Goal: Task Accomplishment & Management: Manage account settings

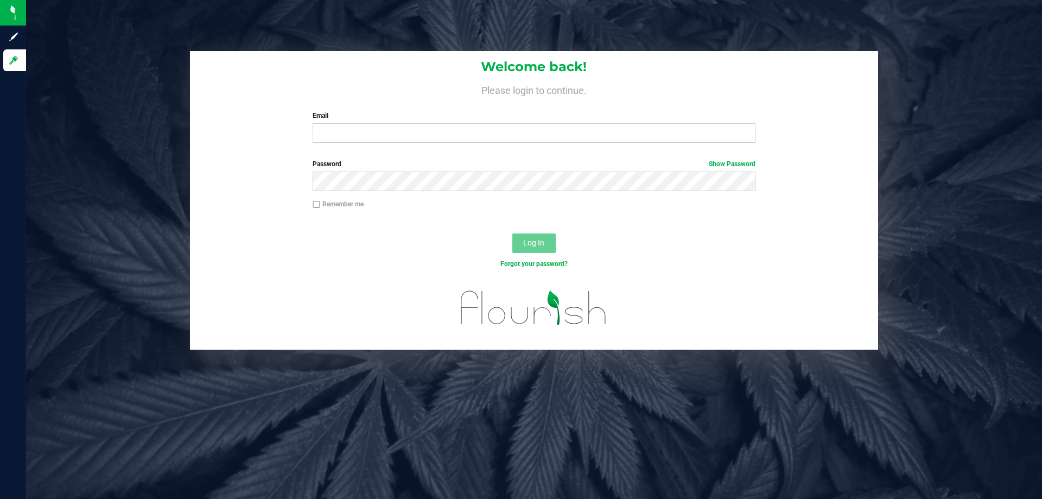
click at [380, 143] on div "Welcome back! Please login to continue. Email Required Please format your email…" at bounding box center [534, 101] width 688 height 100
click at [376, 138] on input "Email" at bounding box center [534, 133] width 442 height 20
type input "[EMAIL_ADDRESS][DOMAIN_NAME]"
click at [513, 233] on button "Log In" at bounding box center [534, 243] width 43 height 20
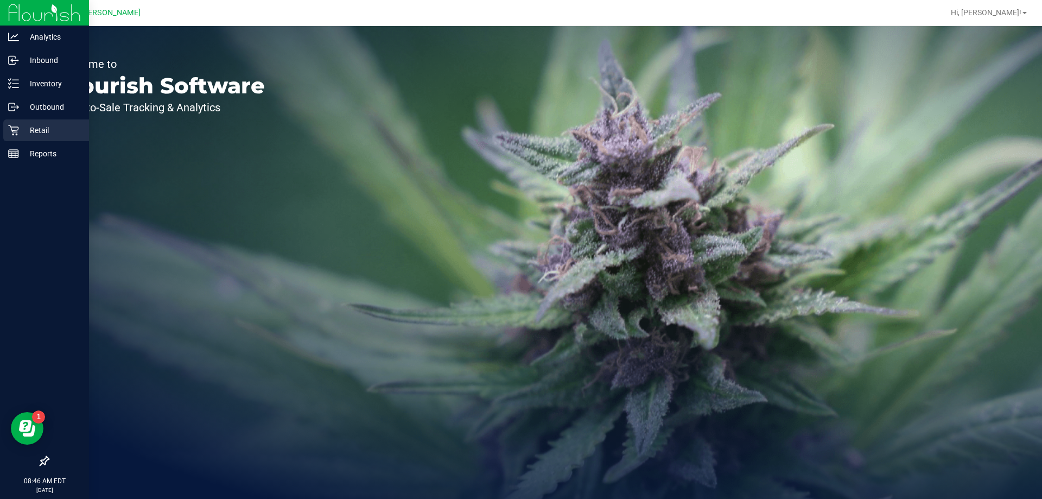
click at [21, 127] on p "Retail" at bounding box center [51, 130] width 65 height 13
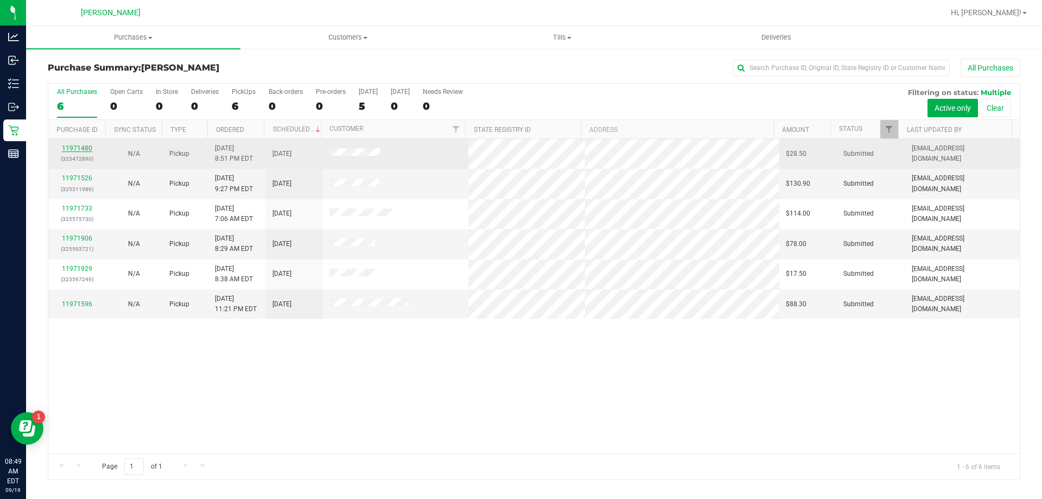
click at [80, 145] on link "11971480" at bounding box center [77, 148] width 30 height 8
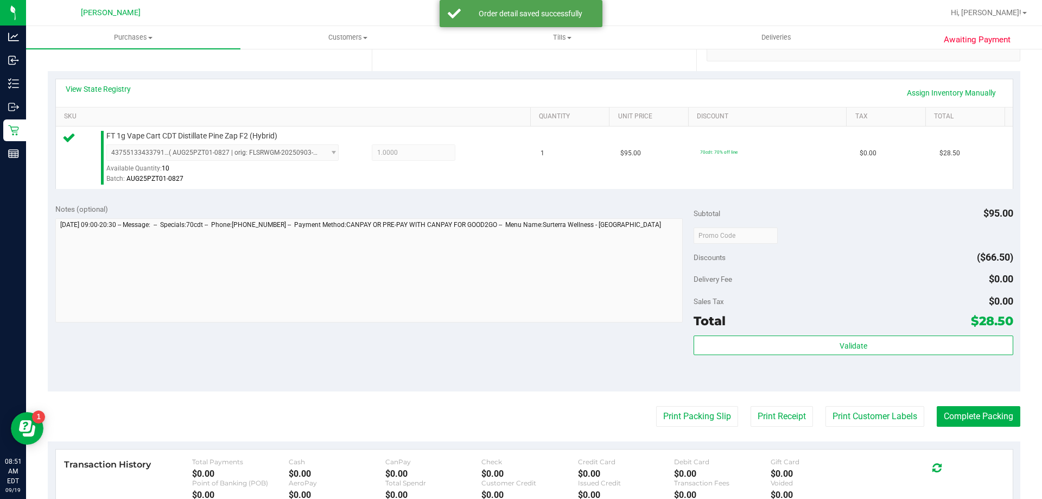
scroll to position [271, 0]
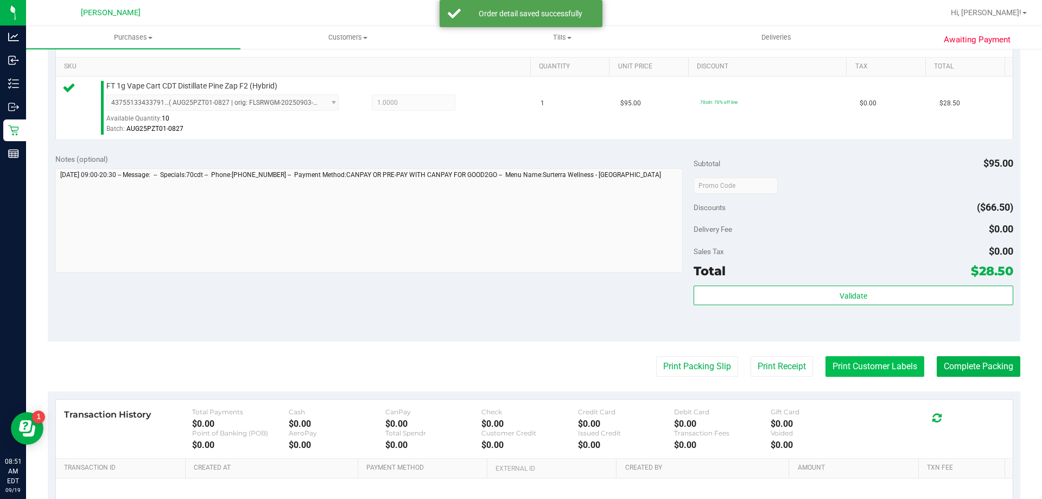
click at [847, 363] on button "Print Customer Labels" at bounding box center [875, 366] width 99 height 21
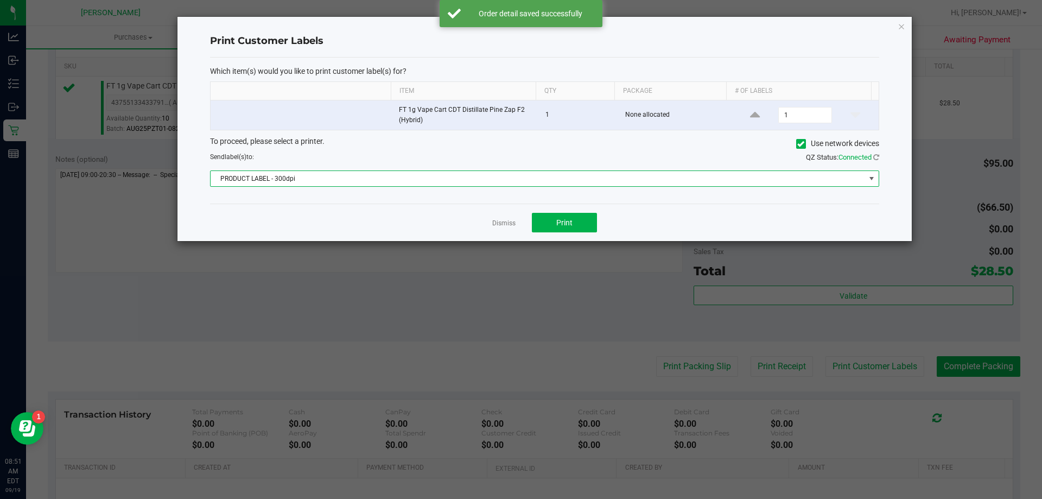
click at [535, 176] on span "PRODUCT LABEL - 300dpi" at bounding box center [538, 178] width 655 height 15
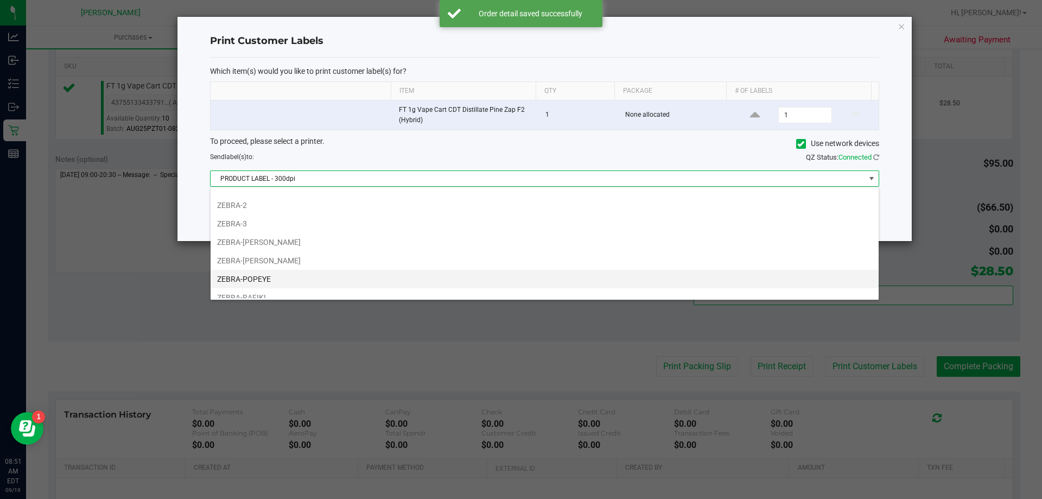
scroll to position [58, 0]
click at [257, 268] on li "ZEBRA-RAFIKI" at bounding box center [545, 270] width 668 height 18
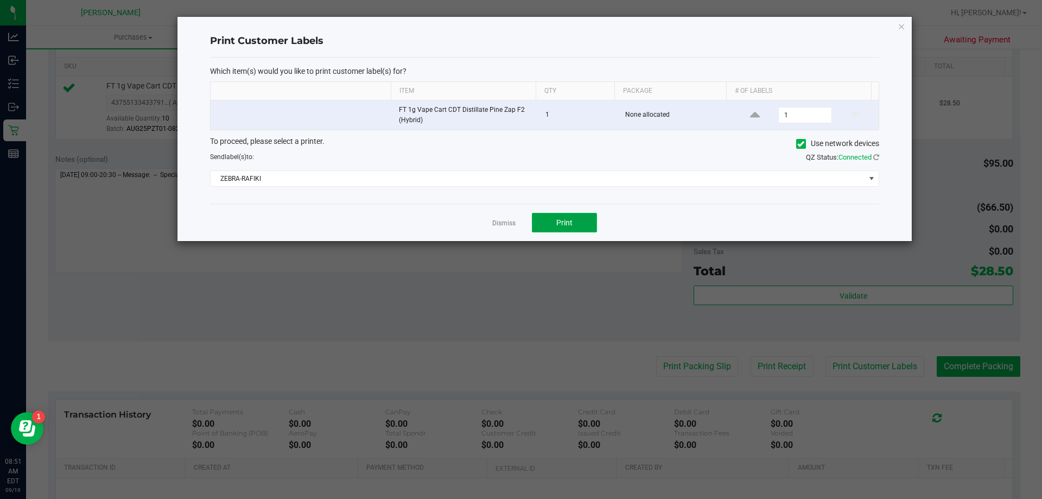
click at [573, 225] on button "Print" at bounding box center [564, 223] width 65 height 20
click at [501, 226] on link "Dismiss" at bounding box center [503, 223] width 23 height 9
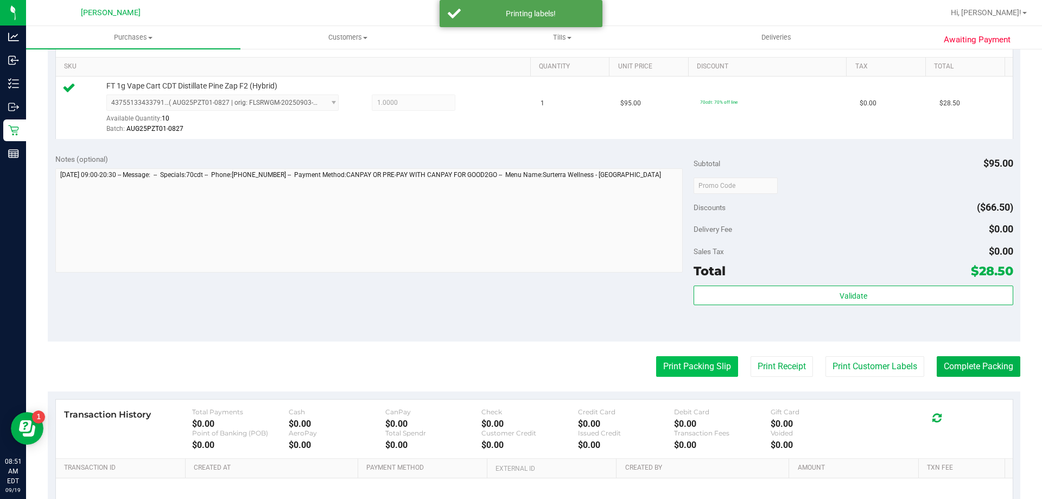
click at [658, 364] on button "Print Packing Slip" at bounding box center [697, 366] width 82 height 21
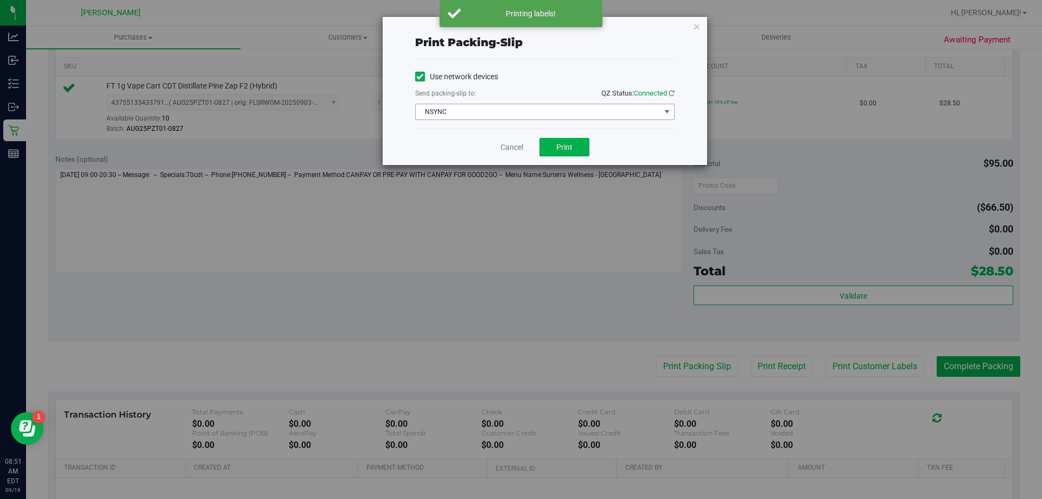
click at [538, 117] on span "NSYNC" at bounding box center [538, 111] width 245 height 15
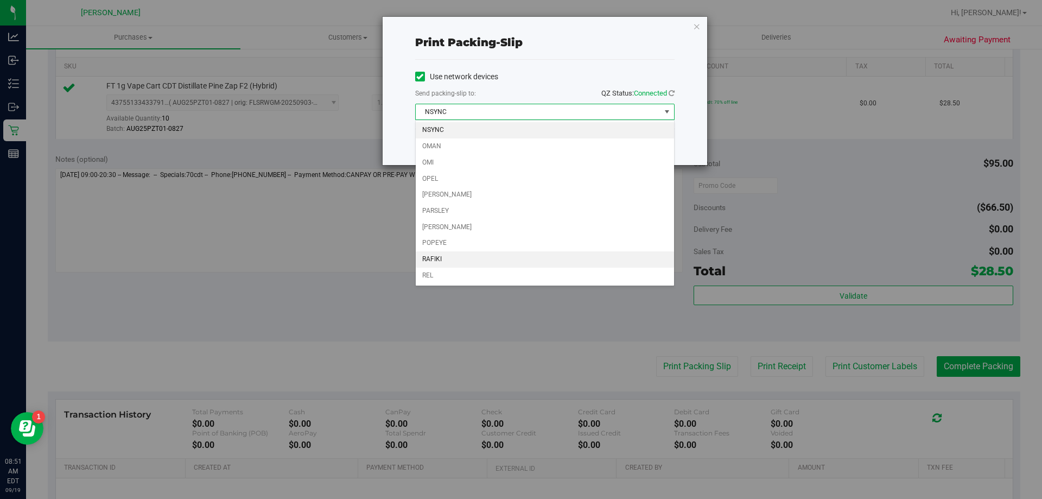
click at [437, 257] on li "RAFIKI" at bounding box center [545, 259] width 258 height 16
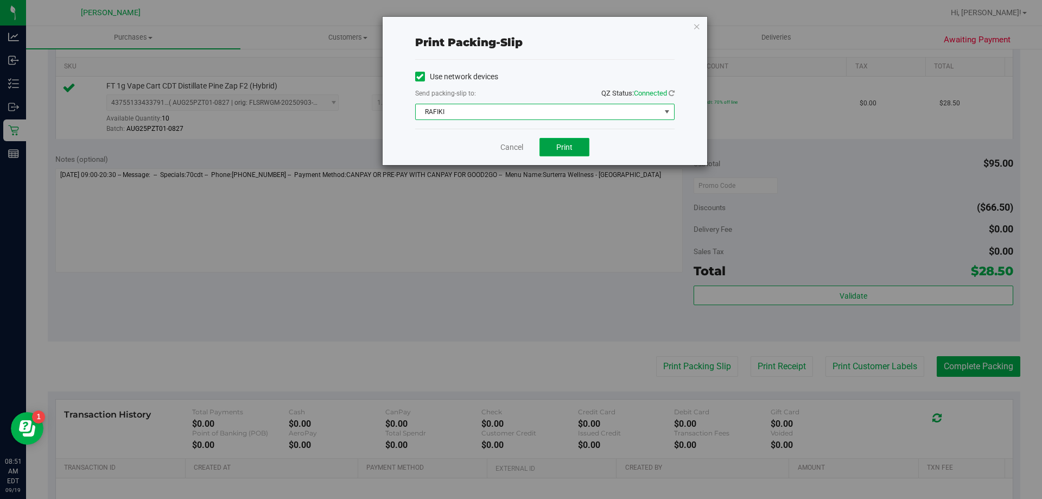
click at [578, 150] on button "Print" at bounding box center [565, 147] width 50 height 18
click at [518, 143] on link "Cancel" at bounding box center [512, 147] width 23 height 11
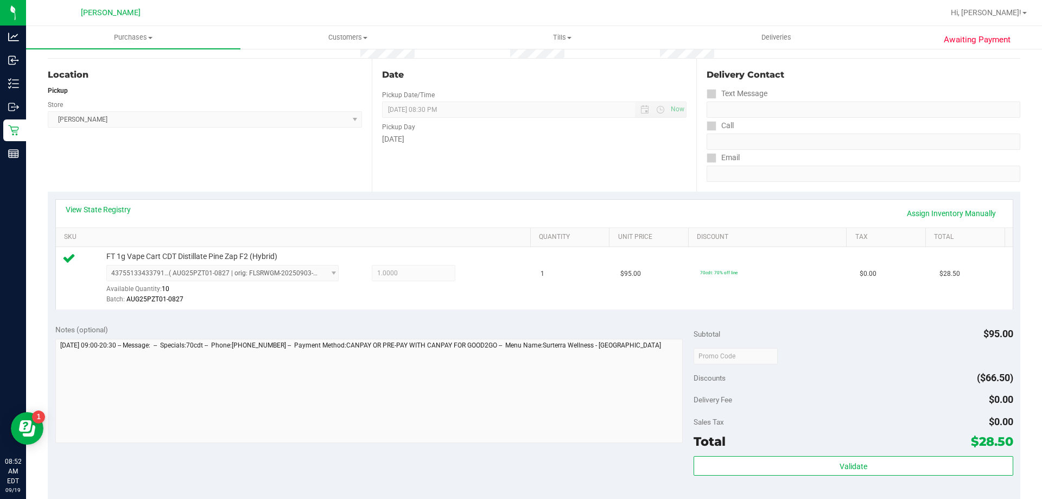
scroll to position [217, 0]
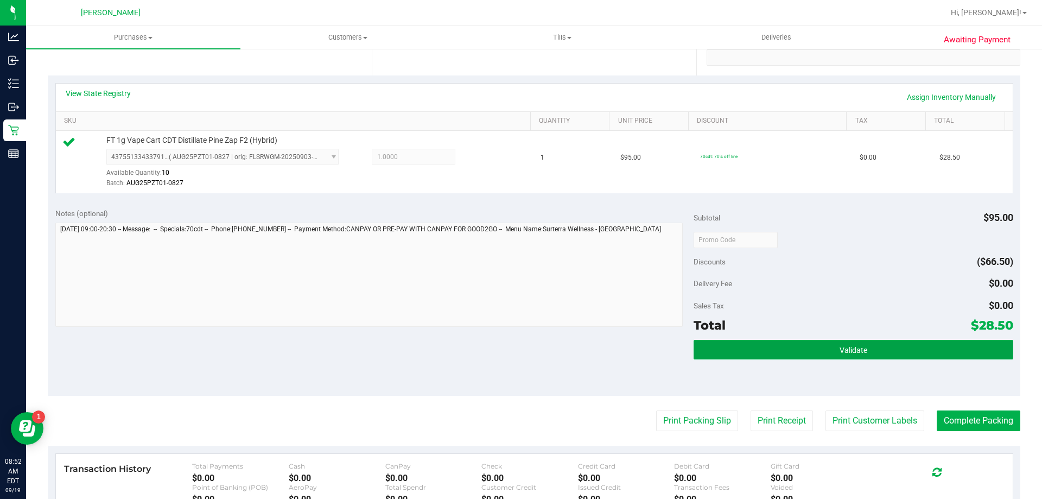
click at [788, 347] on button "Validate" at bounding box center [853, 350] width 319 height 20
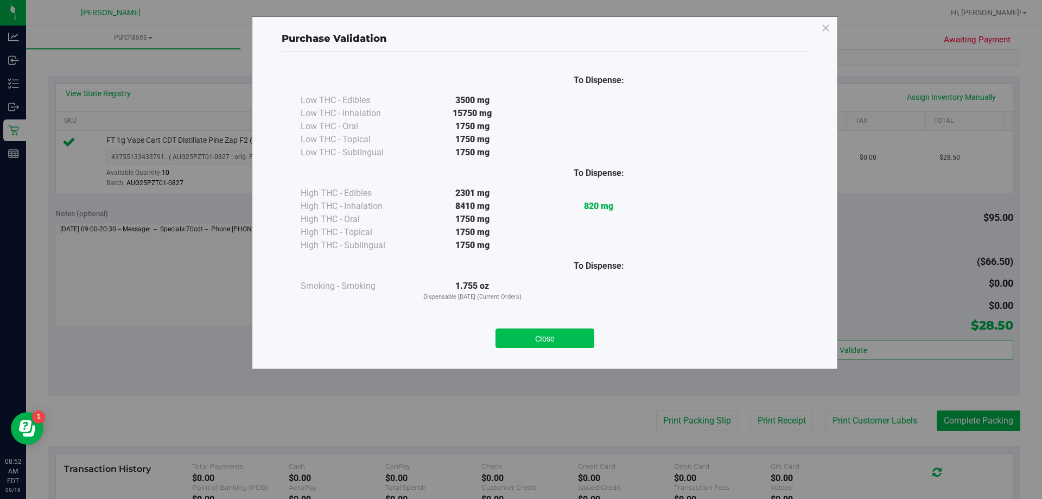
click at [544, 343] on button "Close" at bounding box center [545, 338] width 99 height 20
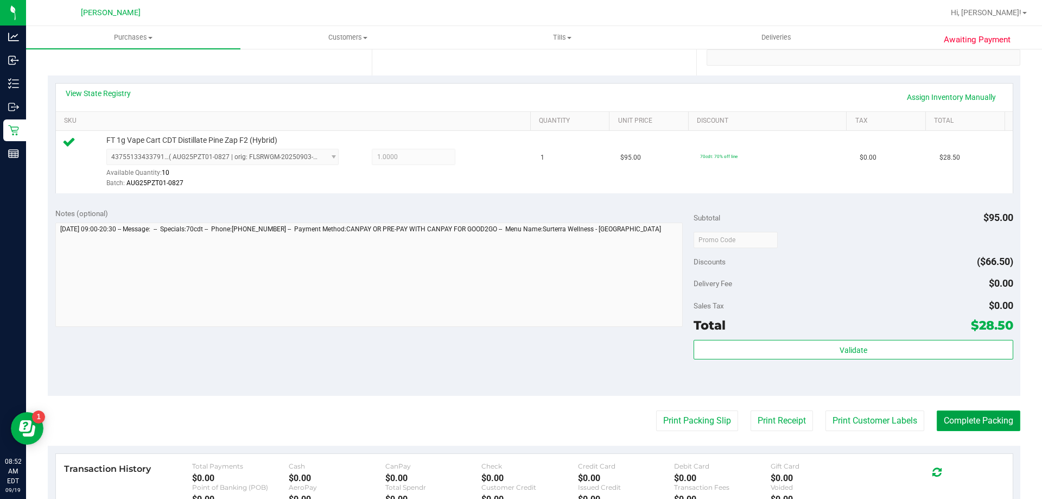
click at [947, 421] on button "Complete Packing" at bounding box center [979, 420] width 84 height 21
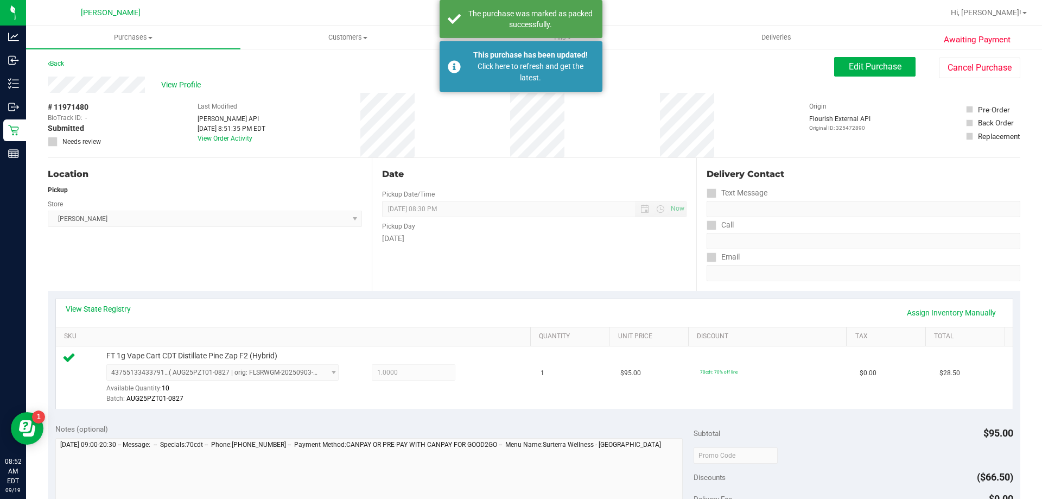
scroll to position [0, 0]
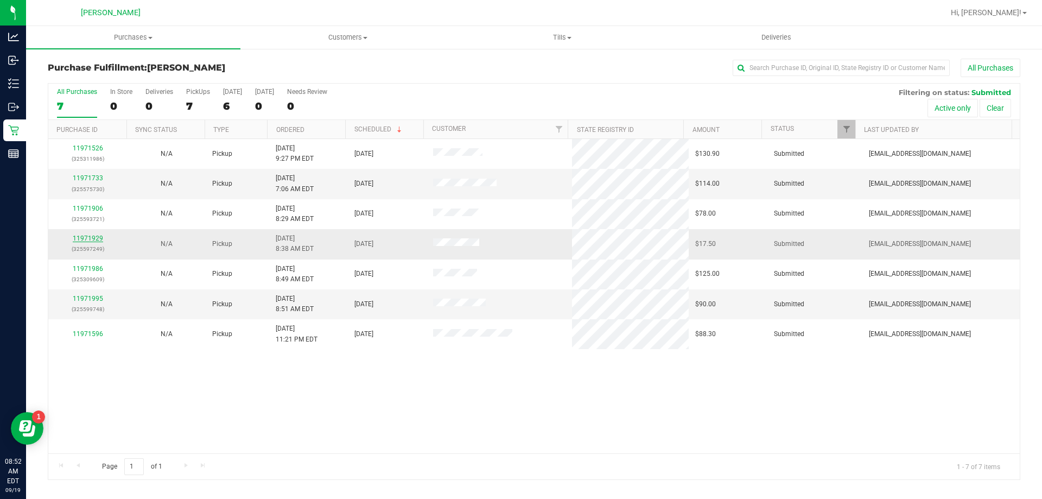
click at [88, 237] on link "11971929" at bounding box center [88, 239] width 30 height 8
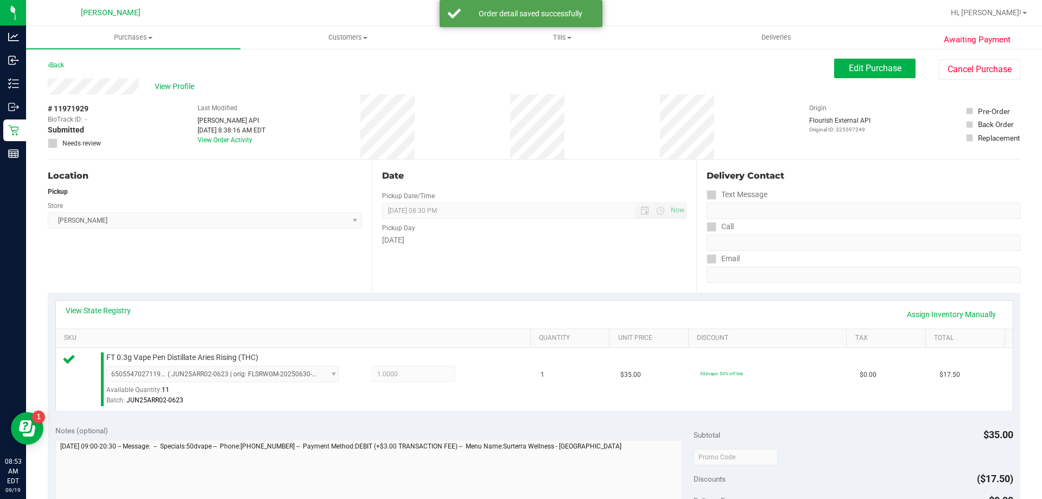
scroll to position [217, 0]
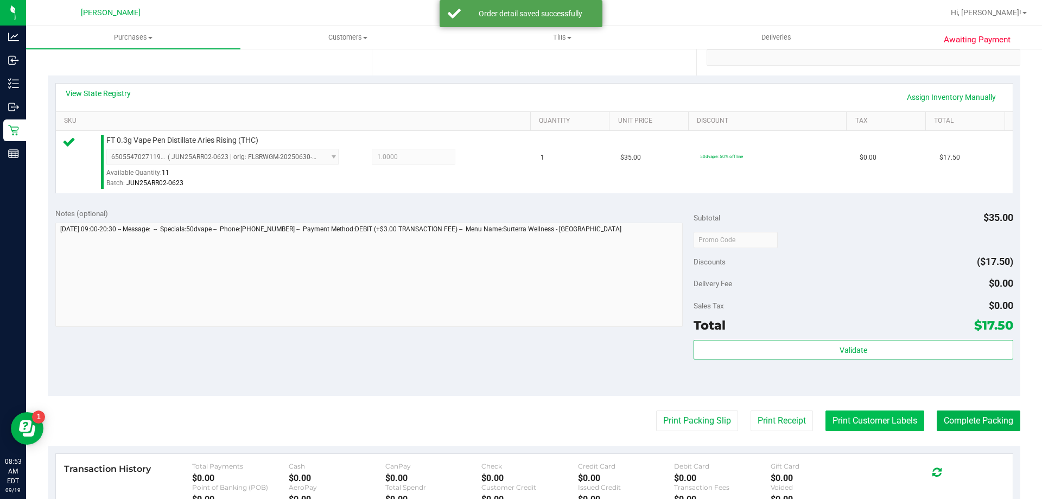
click at [868, 421] on button "Print Customer Labels" at bounding box center [875, 420] width 99 height 21
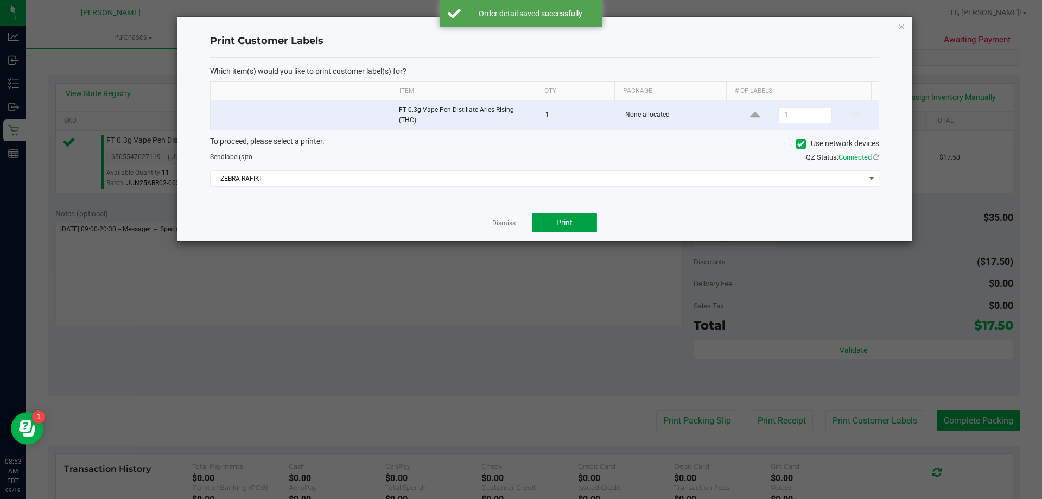
click at [570, 218] on span "Print" at bounding box center [564, 222] width 16 height 9
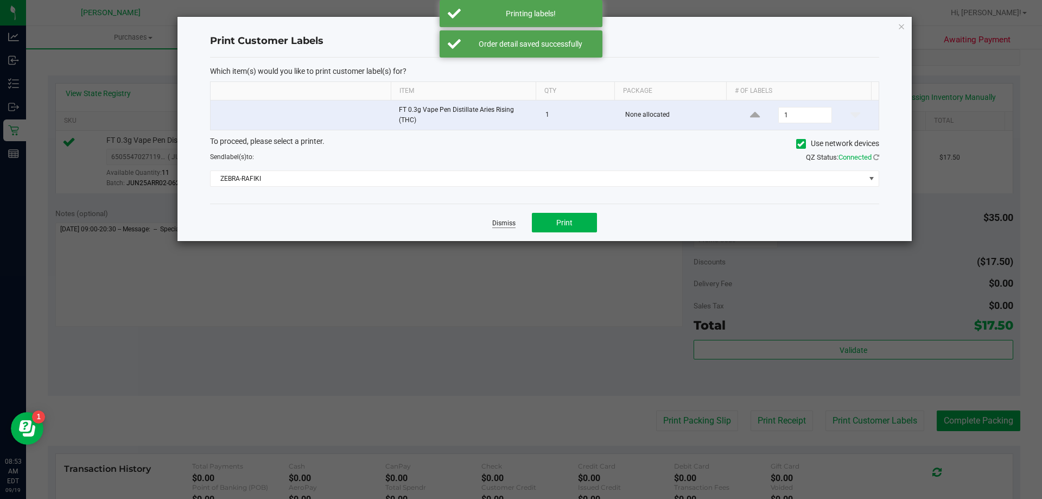
click at [507, 221] on link "Dismiss" at bounding box center [503, 223] width 23 height 9
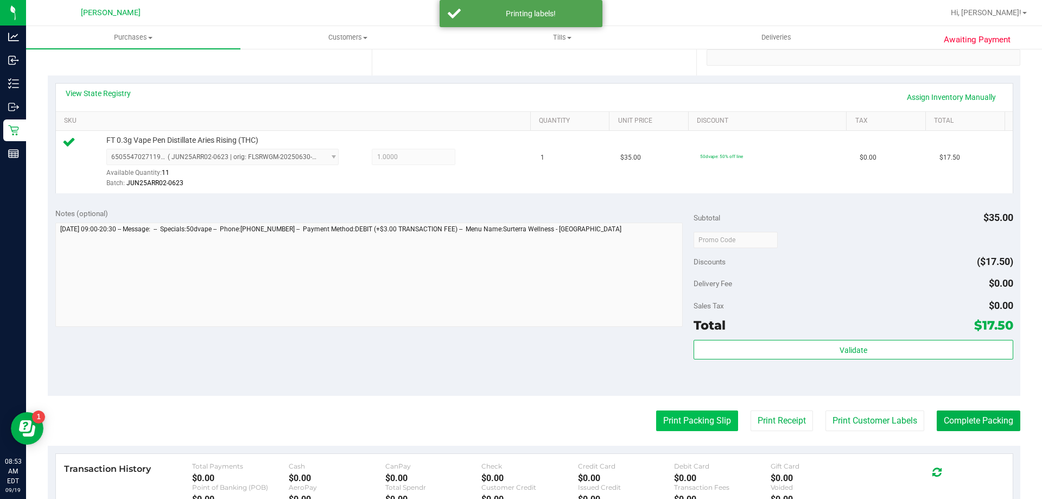
click at [684, 415] on button "Print Packing Slip" at bounding box center [697, 420] width 82 height 21
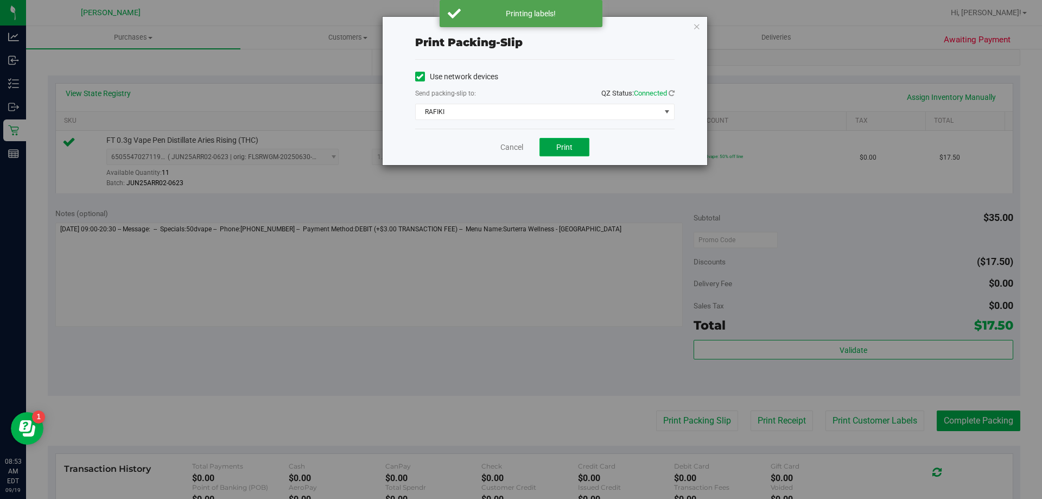
click at [562, 152] on button "Print" at bounding box center [565, 147] width 50 height 18
drag, startPoint x: 509, startPoint y: 147, endPoint x: 492, endPoint y: 189, distance: 44.9
click at [509, 148] on link "Cancel" at bounding box center [512, 147] width 23 height 11
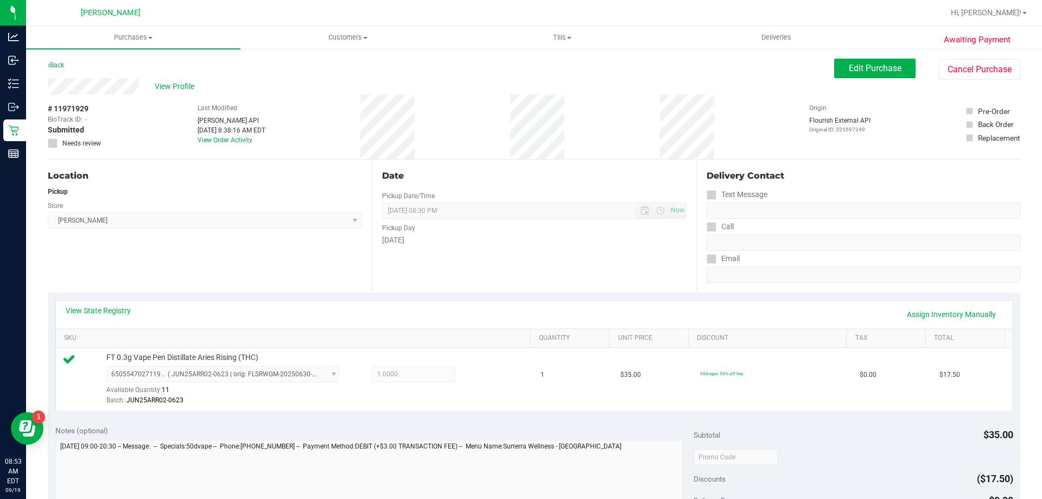
scroll to position [271, 0]
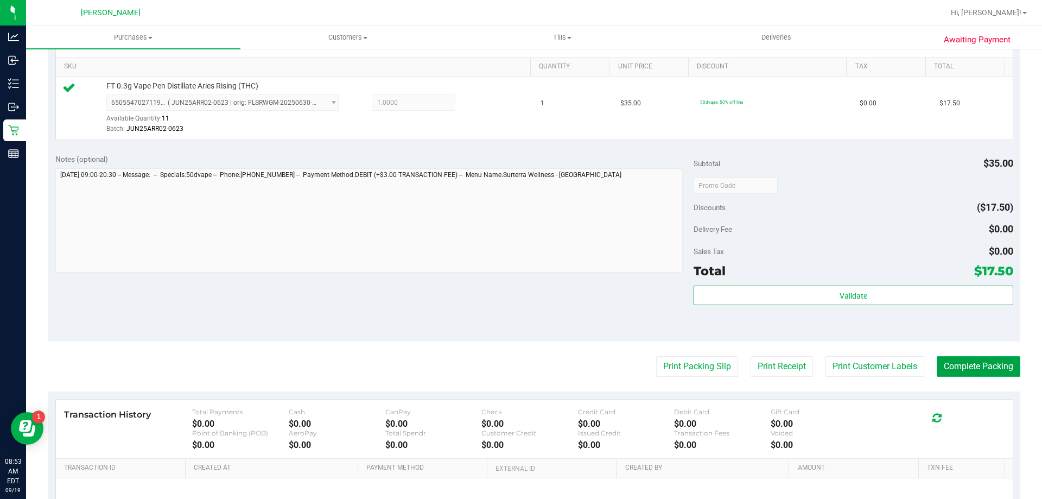
click at [965, 362] on button "Complete Packing" at bounding box center [979, 366] width 84 height 21
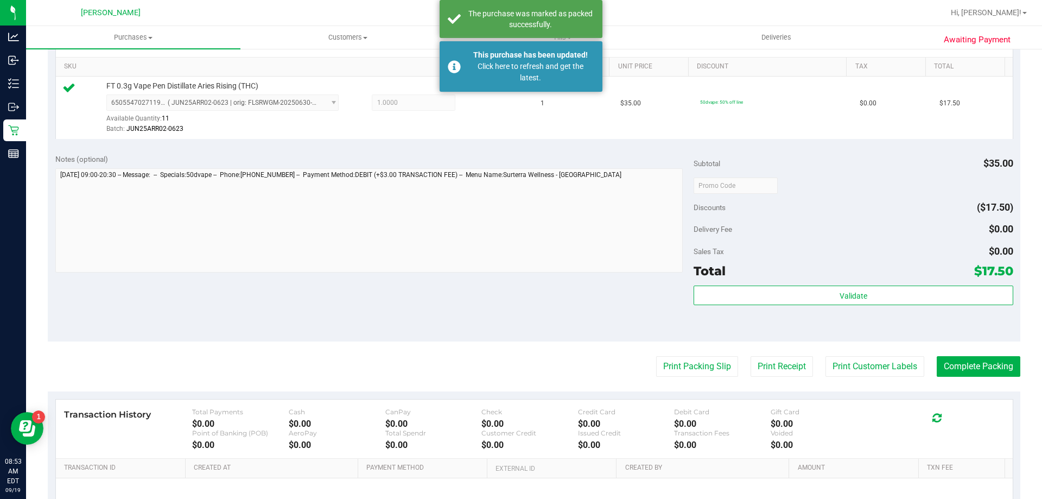
click at [846, 308] on div "Validate" at bounding box center [853, 310] width 319 height 49
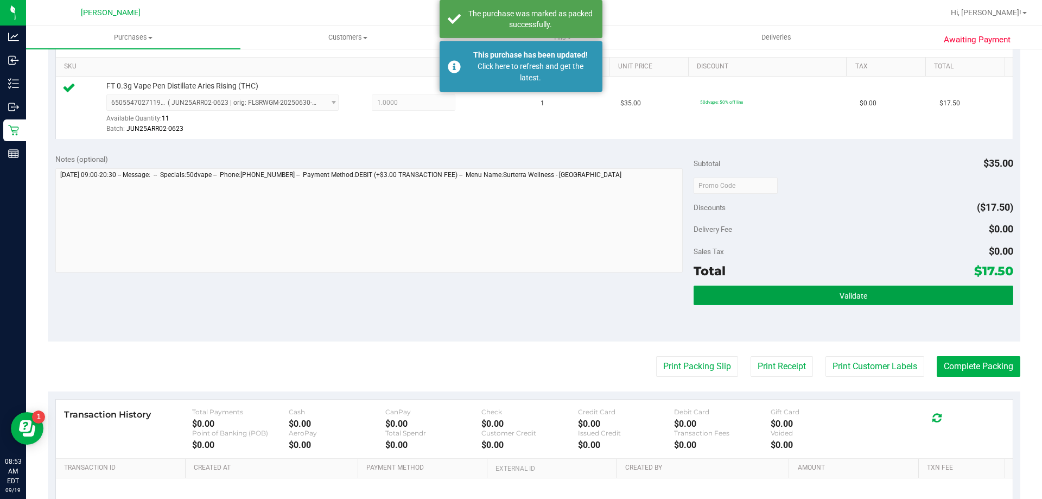
click at [846, 301] on button "Validate" at bounding box center [853, 296] width 319 height 20
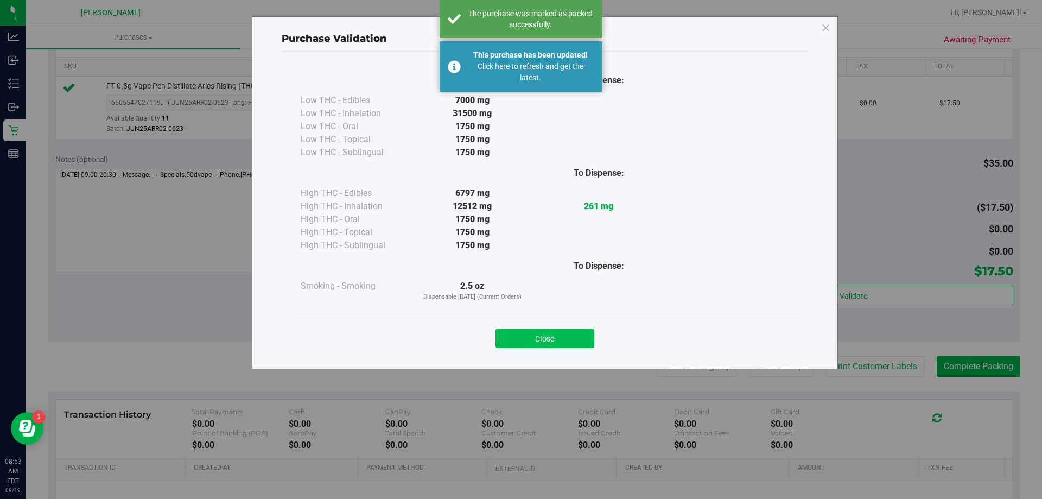
click at [555, 343] on button "Close" at bounding box center [545, 338] width 99 height 20
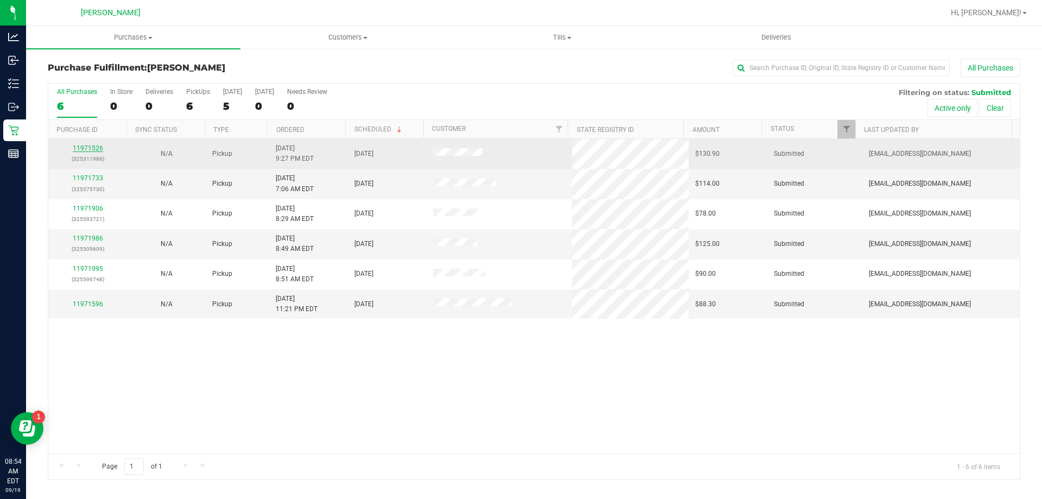
click at [88, 150] on link "11971526" at bounding box center [88, 148] width 30 height 8
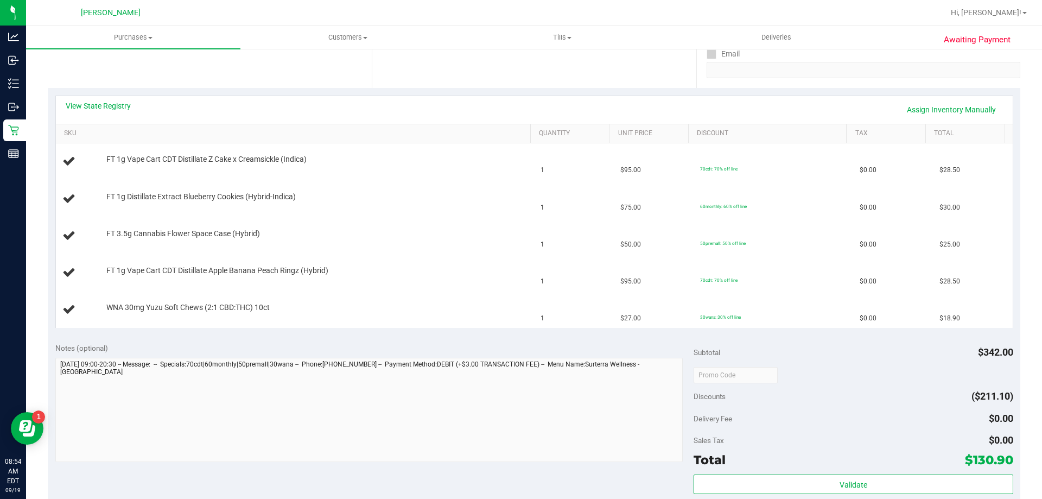
scroll to position [380, 0]
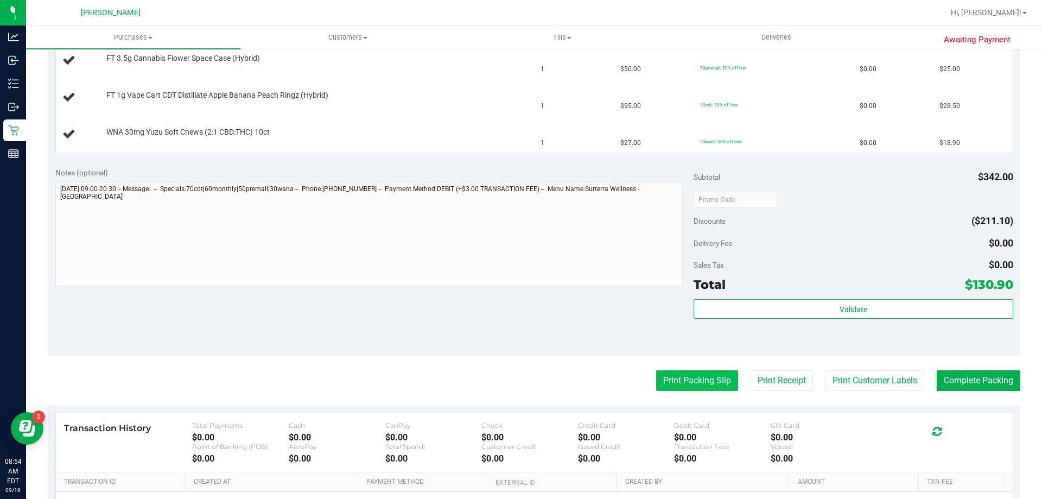
click at [720, 380] on button "Print Packing Slip" at bounding box center [697, 380] width 82 height 21
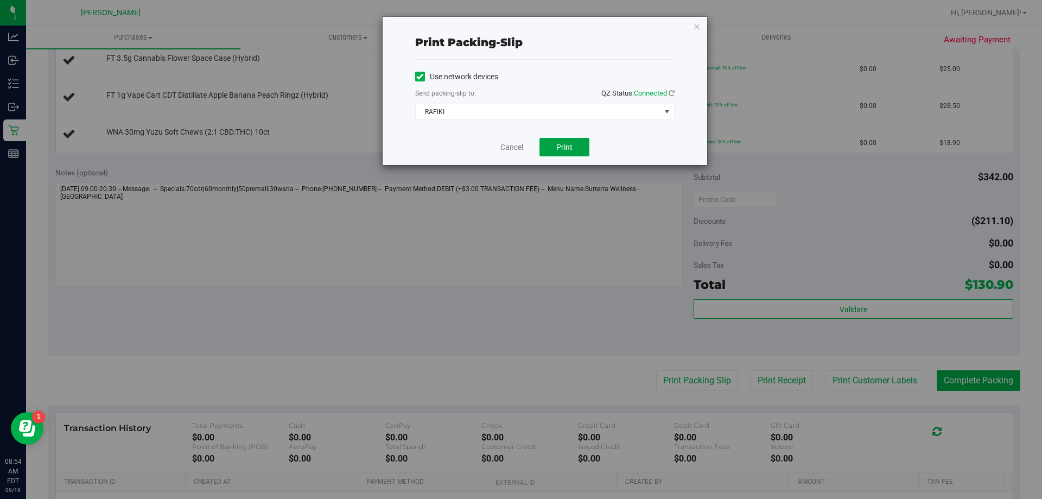
click at [564, 148] on span "Print" at bounding box center [564, 147] width 16 height 9
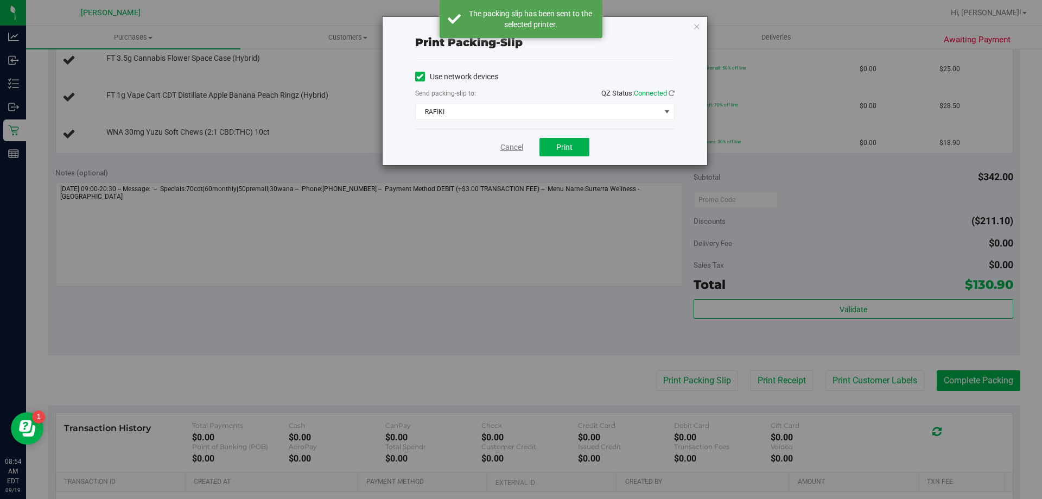
click at [507, 148] on link "Cancel" at bounding box center [512, 147] width 23 height 11
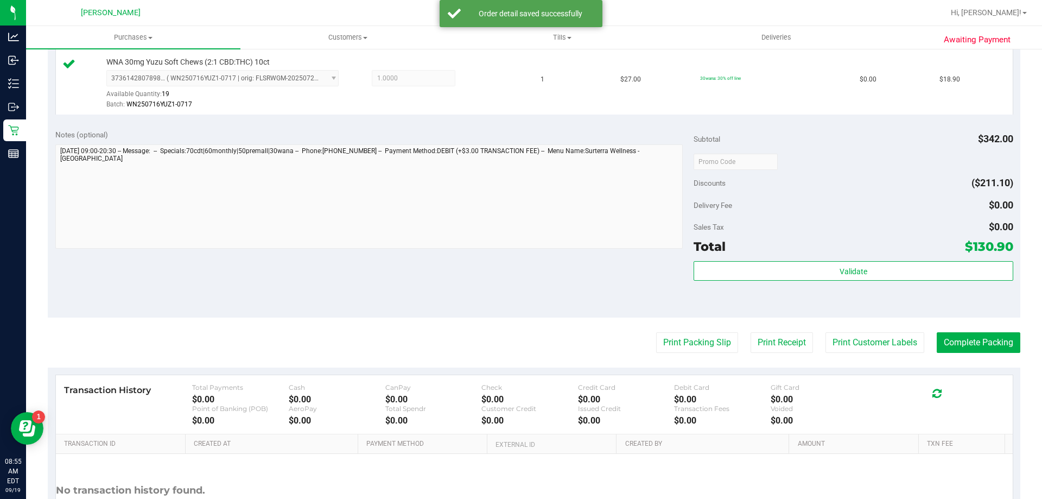
scroll to position [640, 0]
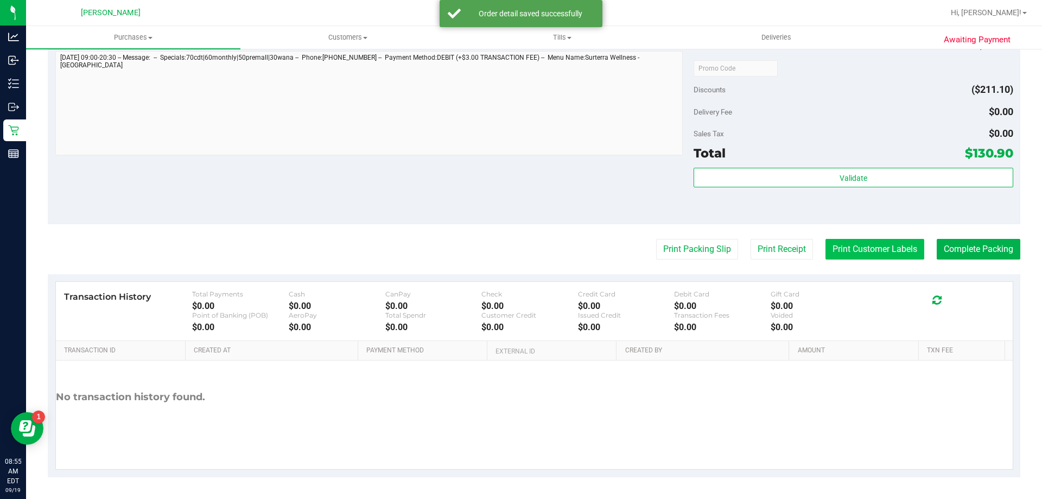
click at [871, 246] on button "Print Customer Labels" at bounding box center [875, 249] width 99 height 21
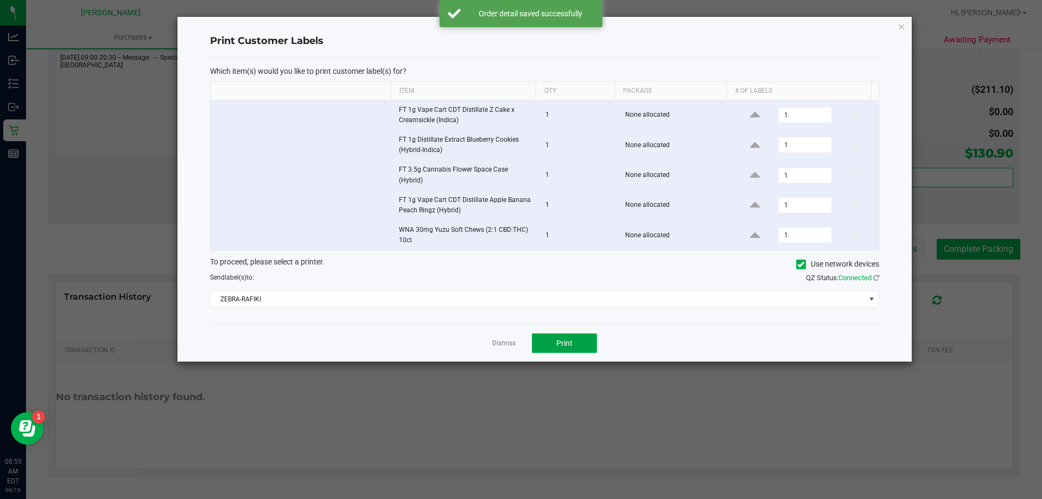
click at [587, 345] on button "Print" at bounding box center [564, 343] width 65 height 20
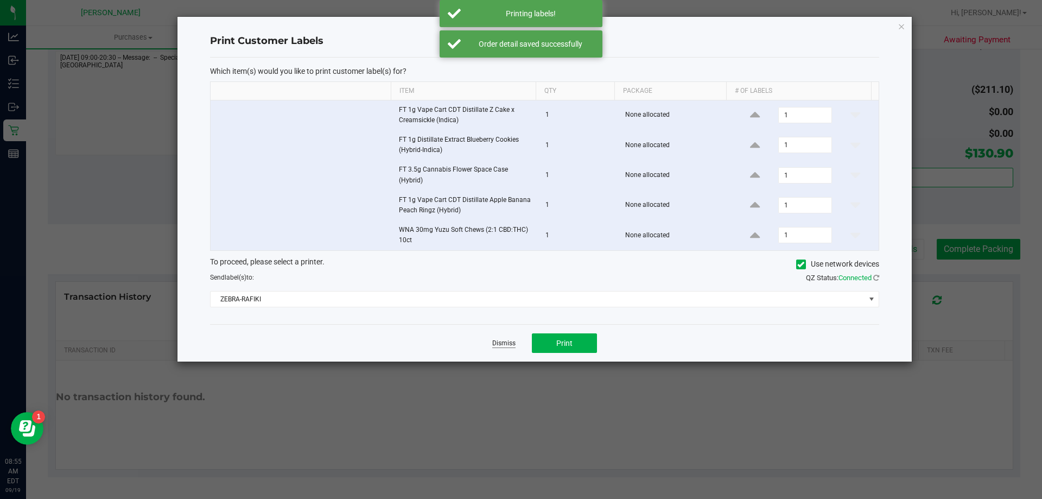
click at [505, 340] on link "Dismiss" at bounding box center [503, 343] width 23 height 9
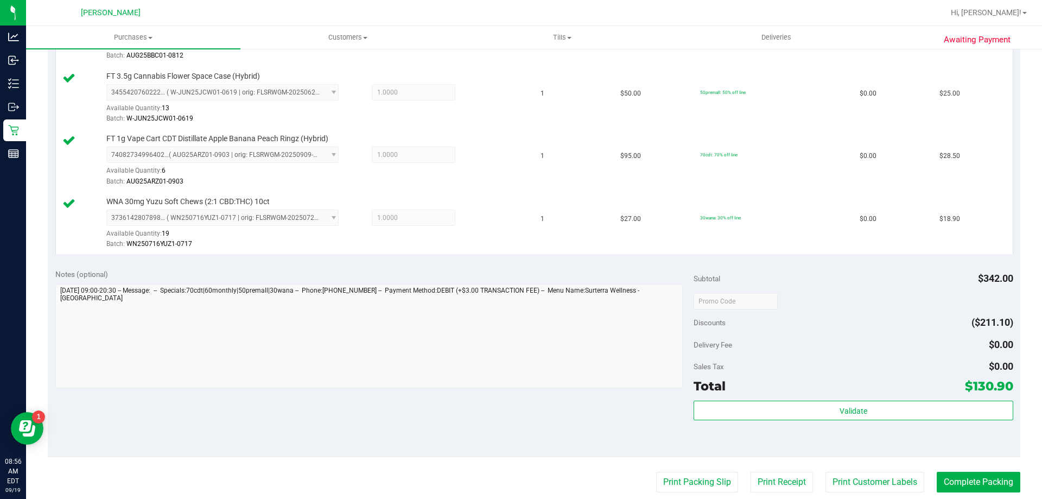
scroll to position [489, 0]
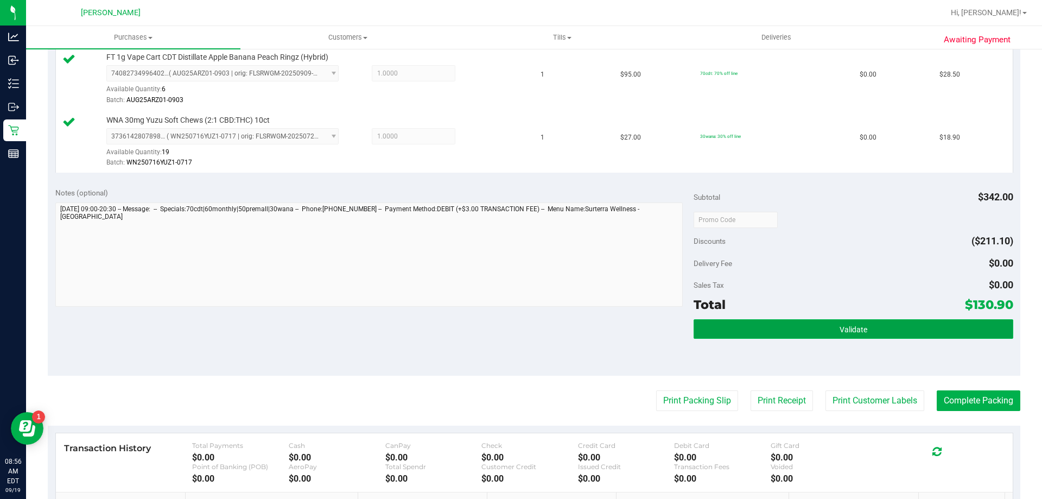
click at [880, 330] on button "Validate" at bounding box center [853, 329] width 319 height 20
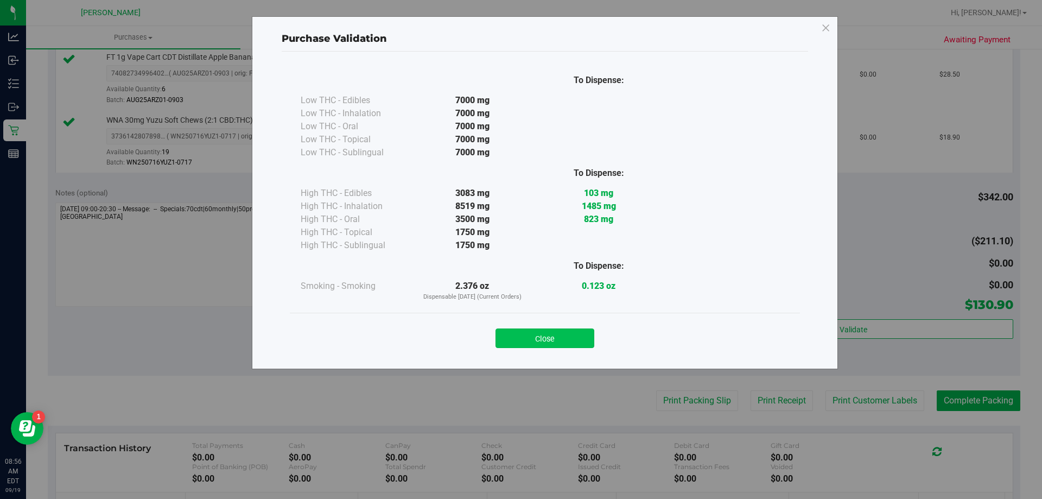
click at [548, 336] on button "Close" at bounding box center [545, 338] width 99 height 20
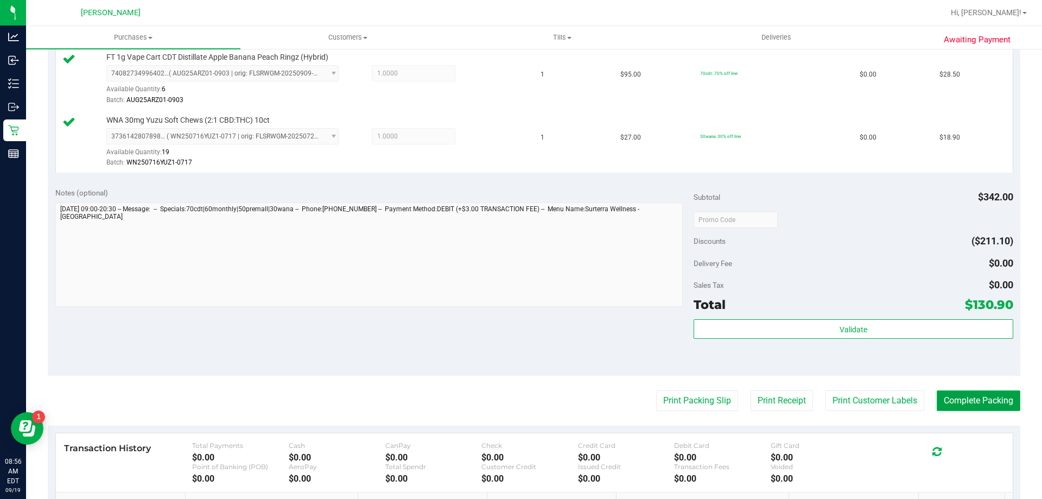
click at [967, 401] on button "Complete Packing" at bounding box center [979, 400] width 84 height 21
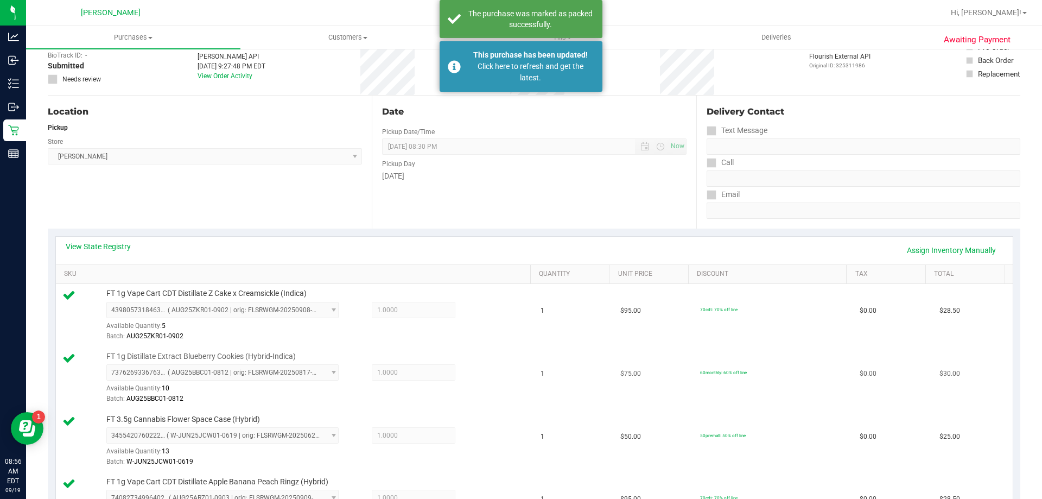
scroll to position [0, 0]
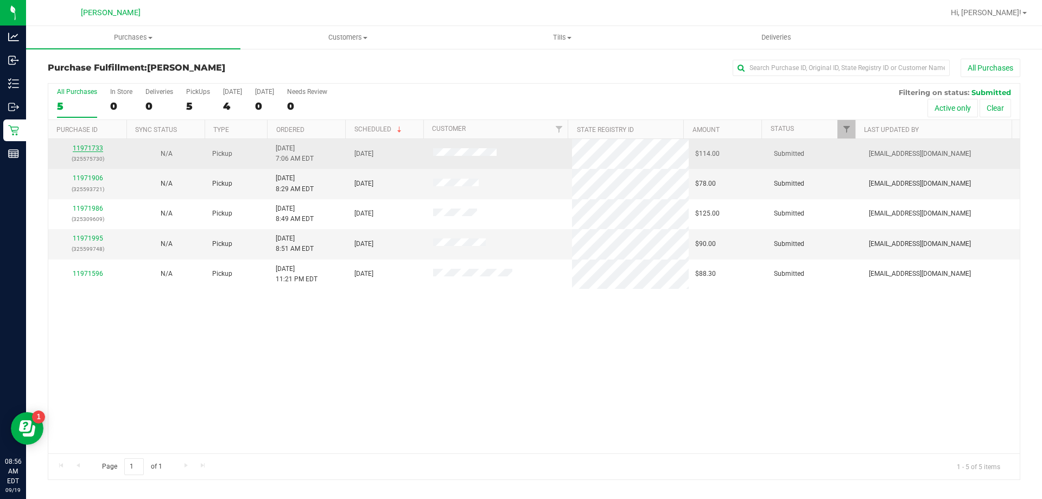
click at [80, 149] on link "11971733" at bounding box center [88, 148] width 30 height 8
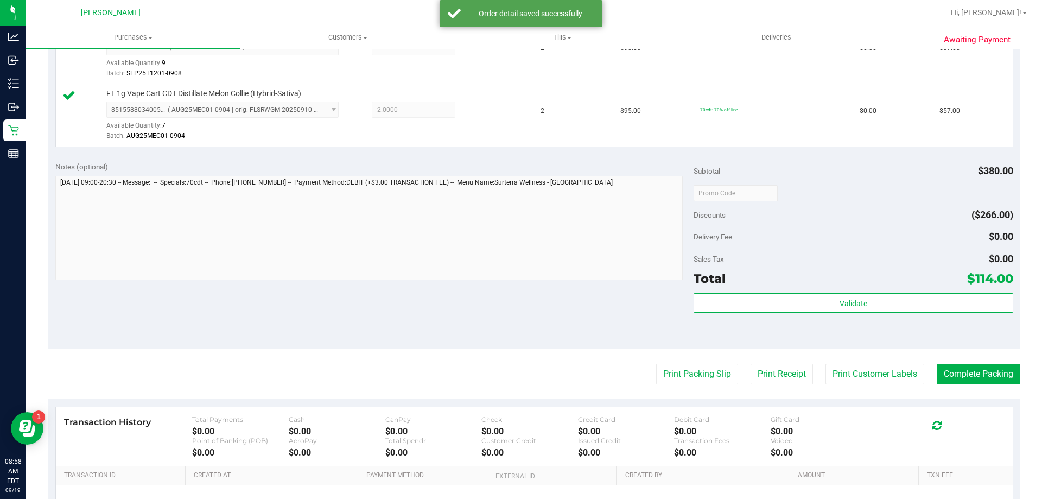
scroll to position [380, 0]
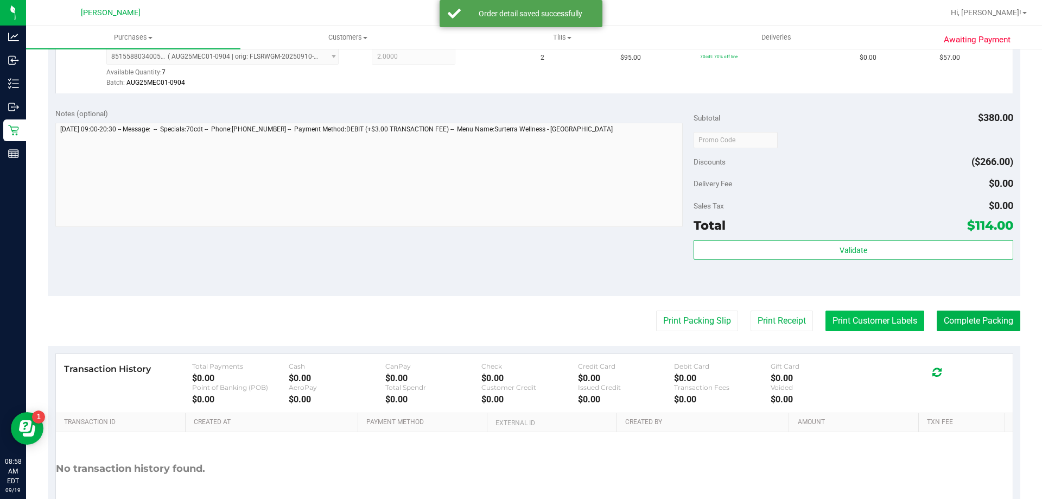
click at [872, 321] on button "Print Customer Labels" at bounding box center [875, 321] width 99 height 21
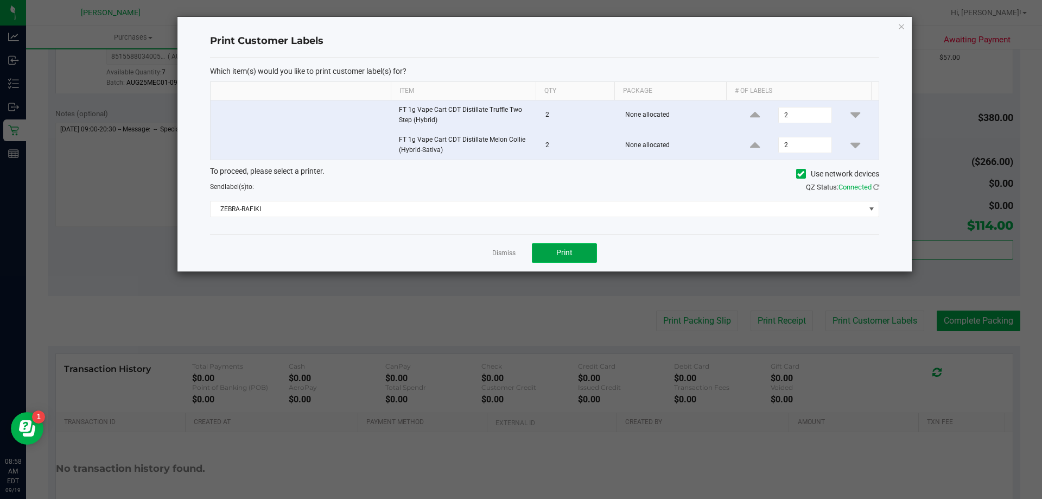
click at [551, 245] on button "Print" at bounding box center [564, 253] width 65 height 20
click at [506, 253] on link "Dismiss" at bounding box center [503, 253] width 23 height 9
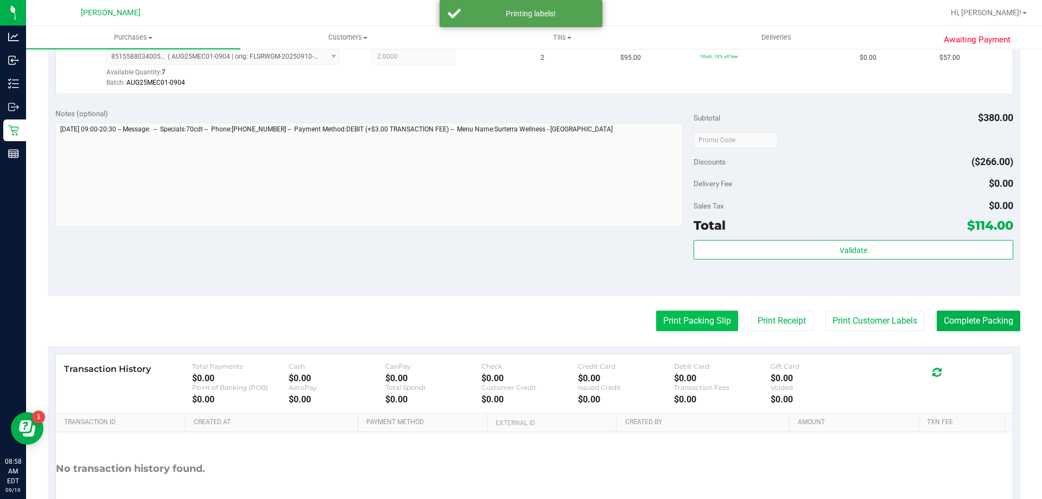
click at [700, 321] on button "Print Packing Slip" at bounding box center [697, 321] width 82 height 21
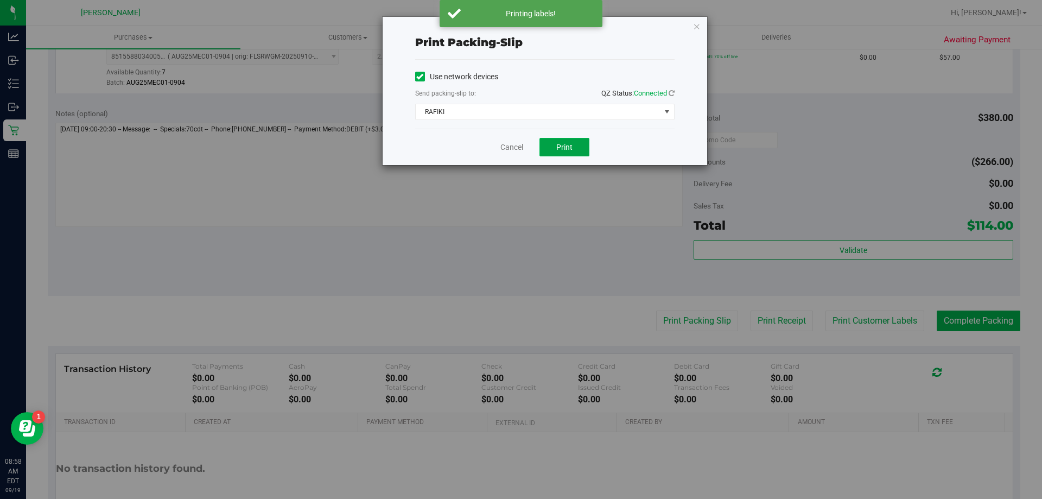
click at [578, 148] on button "Print" at bounding box center [565, 147] width 50 height 18
click at [513, 143] on link "Cancel" at bounding box center [512, 147] width 23 height 11
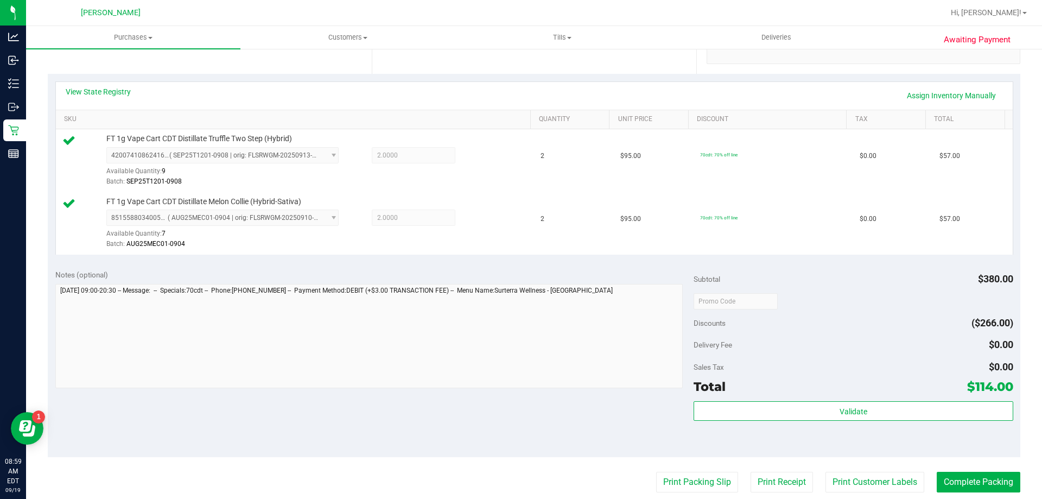
scroll to position [326, 0]
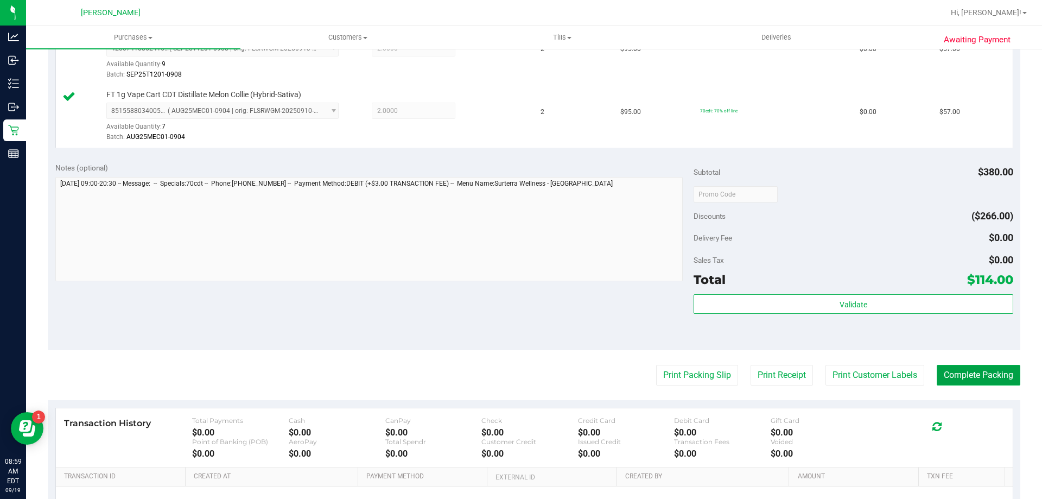
click at [959, 378] on button "Complete Packing" at bounding box center [979, 375] width 84 height 21
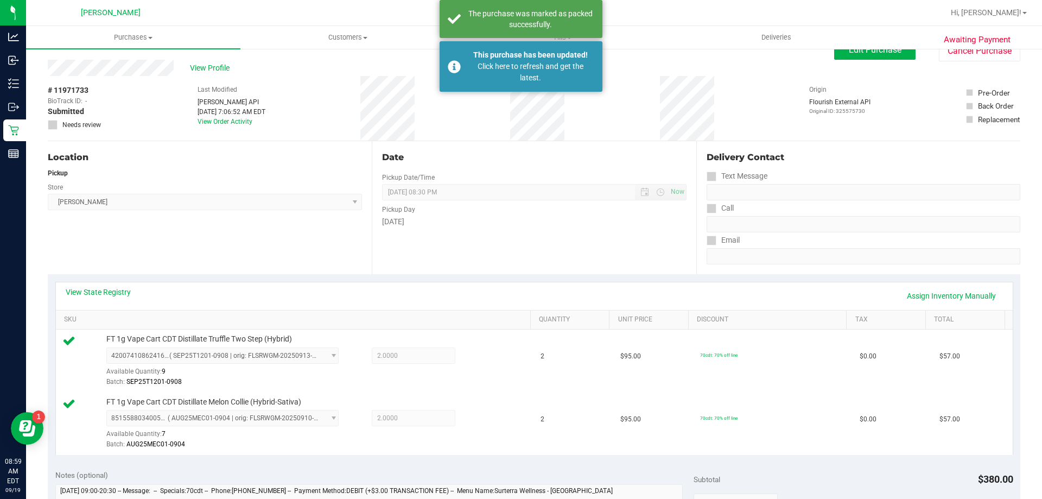
scroll to position [0, 0]
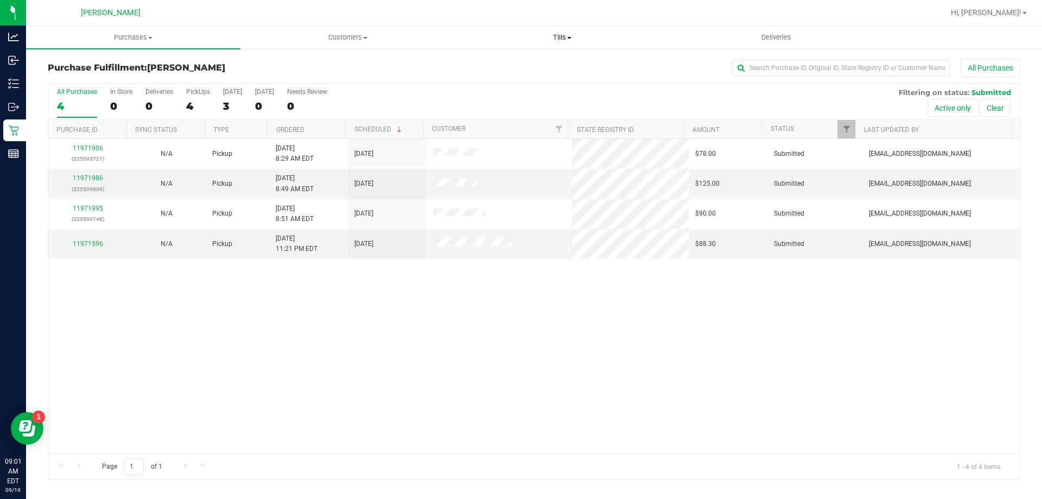
click at [570, 35] on span "Tills" at bounding box center [562, 38] width 213 height 10
click at [494, 62] on span "Manage tills" at bounding box center [491, 65] width 73 height 9
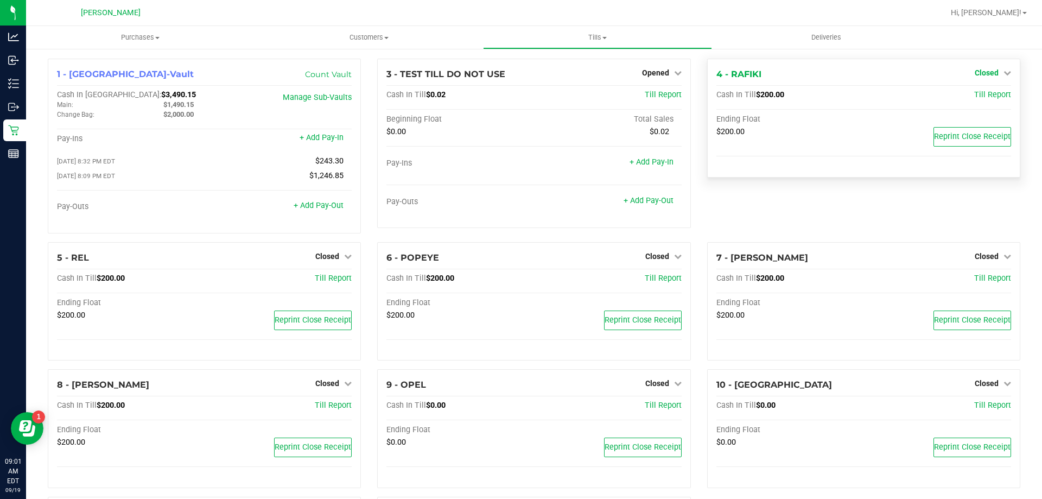
click at [995, 75] on link "Closed" at bounding box center [993, 72] width 36 height 9
click at [986, 96] on link "Open Till" at bounding box center [986, 95] width 29 height 9
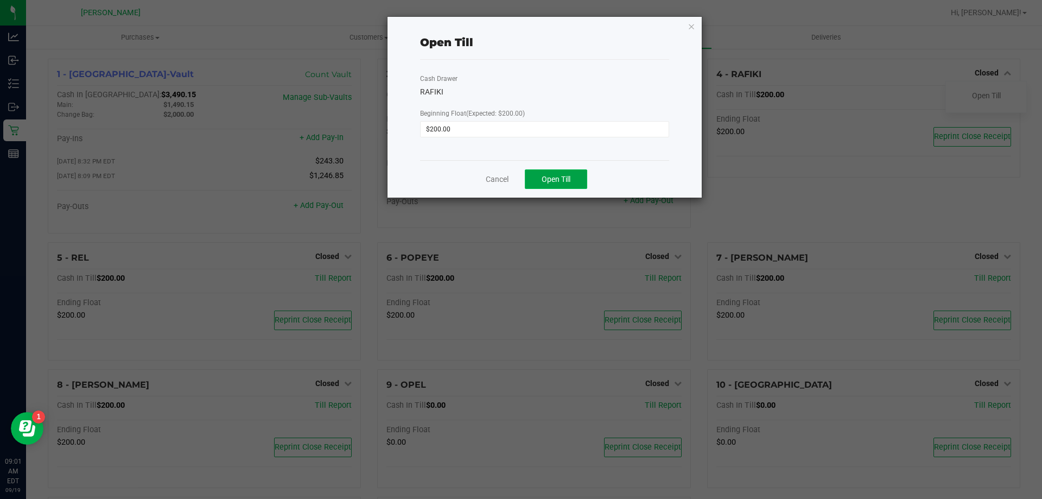
click at [553, 171] on button "Open Till" at bounding box center [556, 179] width 62 height 20
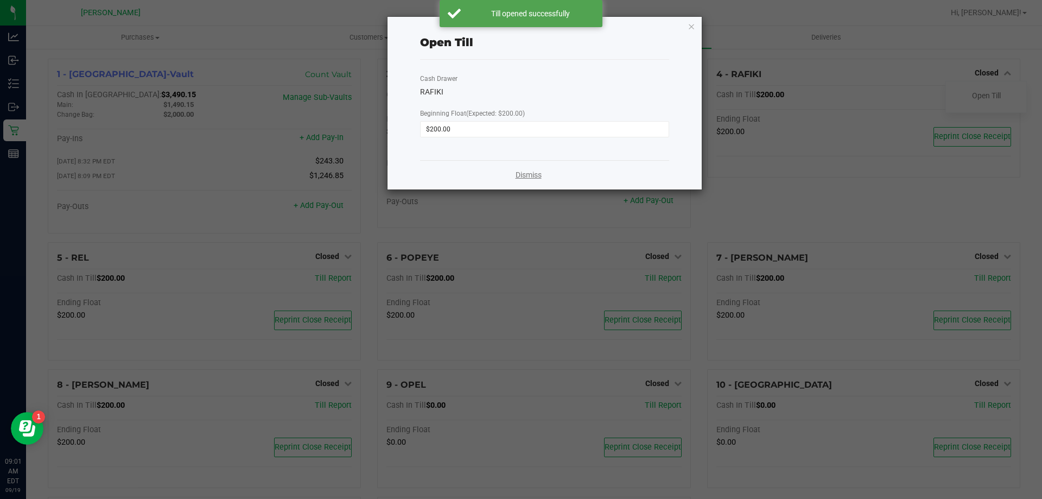
click at [535, 176] on link "Dismiss" at bounding box center [529, 174] width 26 height 11
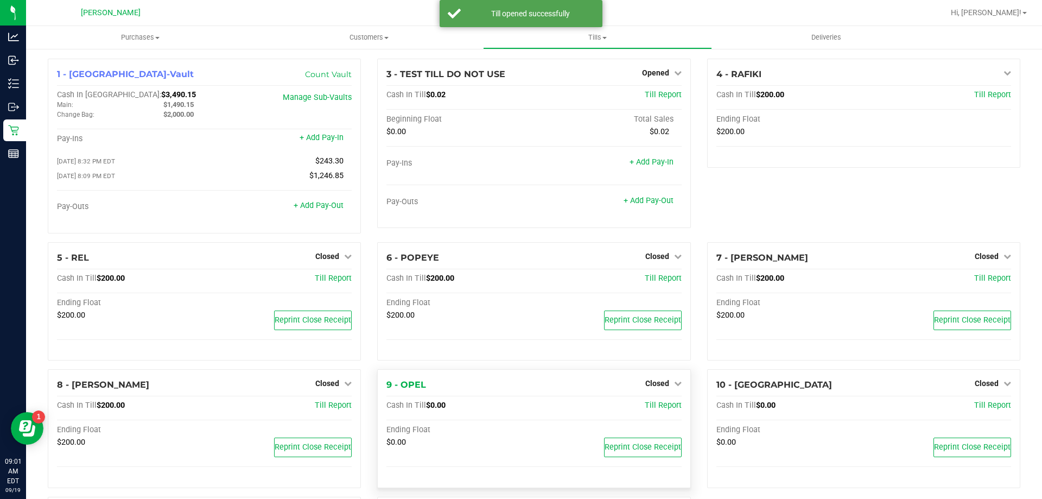
scroll to position [54, 0]
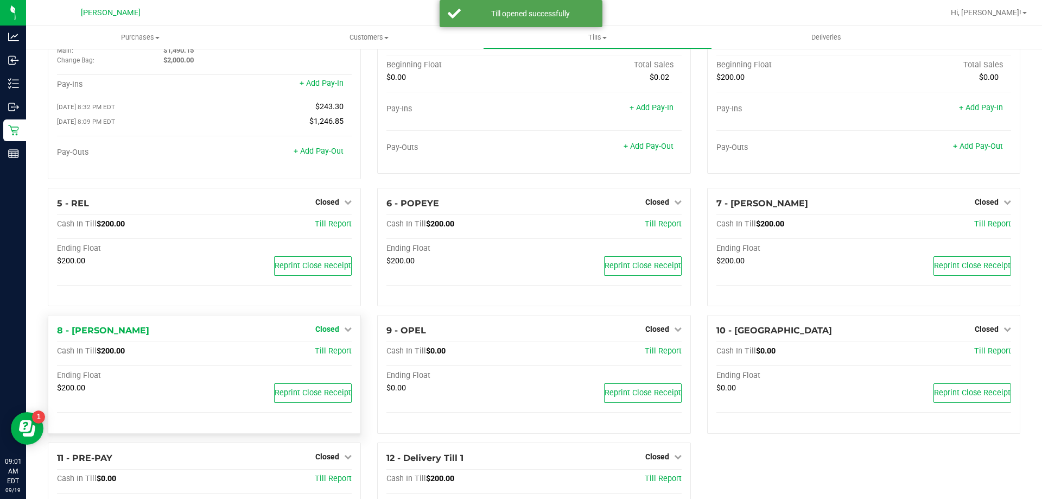
click at [331, 331] on span "Closed" at bounding box center [327, 329] width 24 height 9
click at [327, 351] on link "Open Till" at bounding box center [327, 351] width 29 height 9
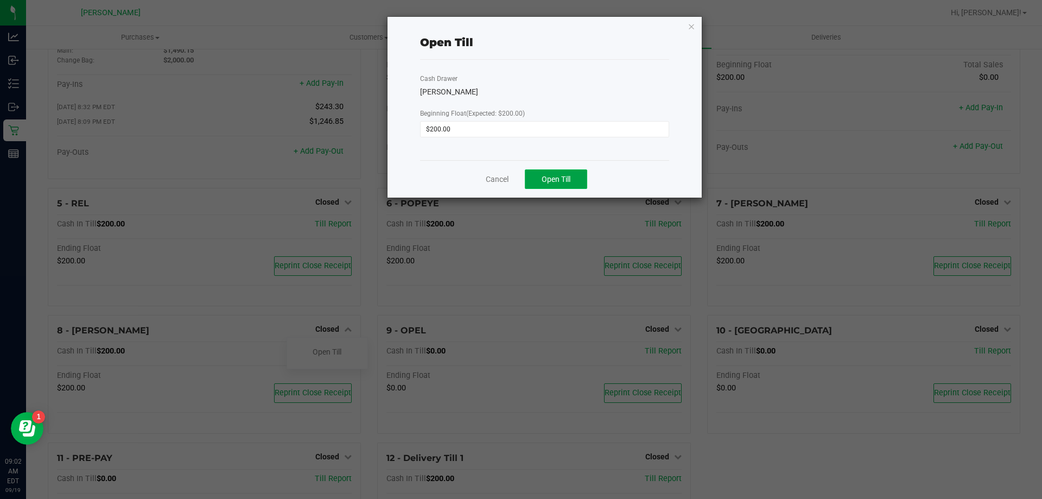
click at [558, 177] on span "Open Till" at bounding box center [556, 179] width 29 height 9
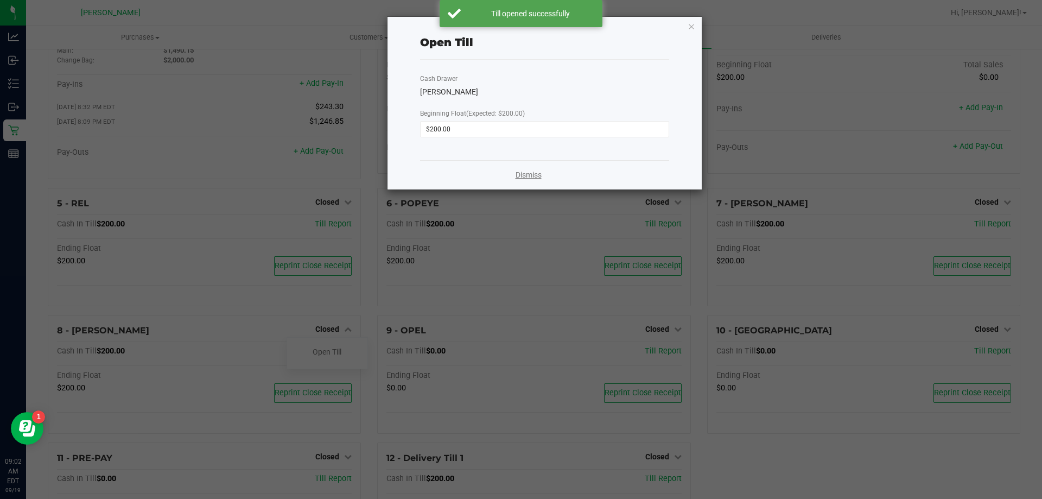
click at [526, 178] on link "Dismiss" at bounding box center [529, 174] width 26 height 11
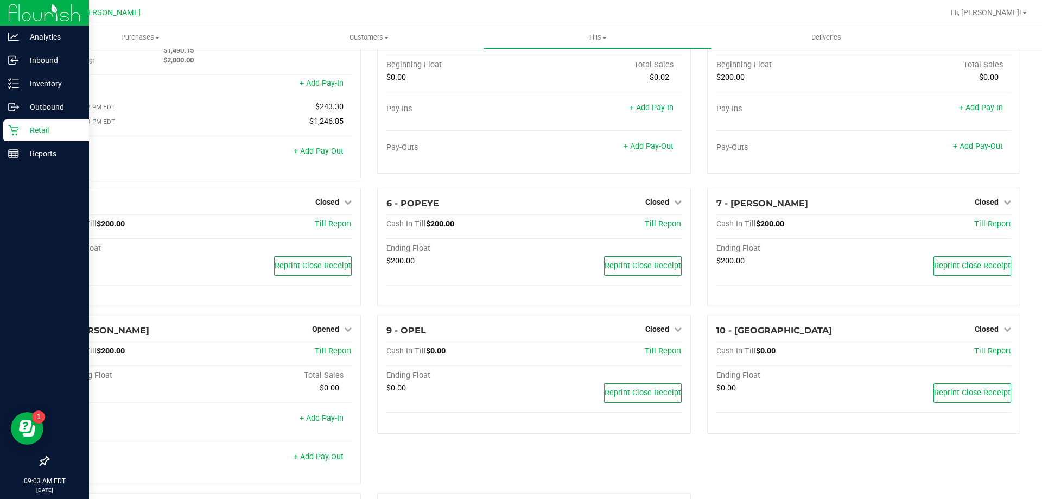
click at [37, 124] on p "Retail" at bounding box center [51, 130] width 65 height 13
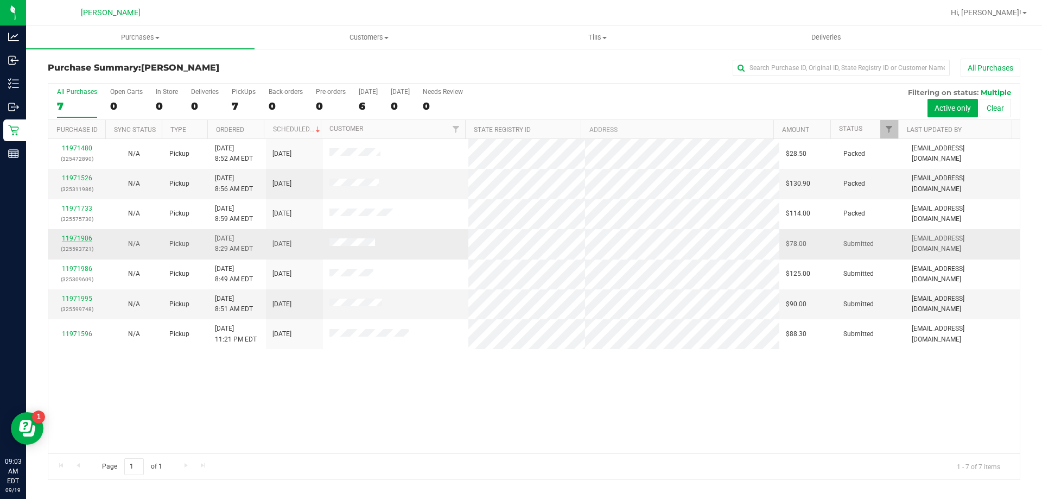
click at [83, 235] on link "11971906" at bounding box center [77, 239] width 30 height 8
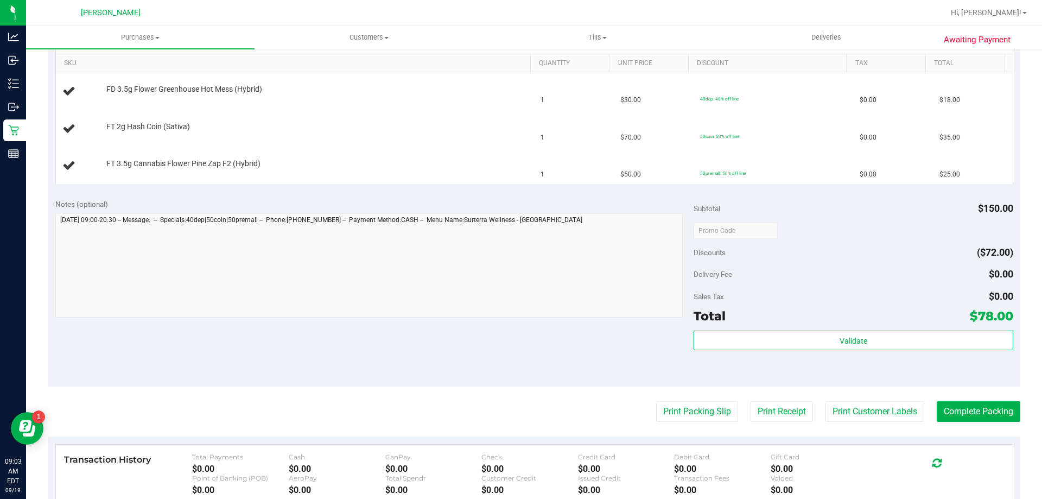
scroll to position [326, 0]
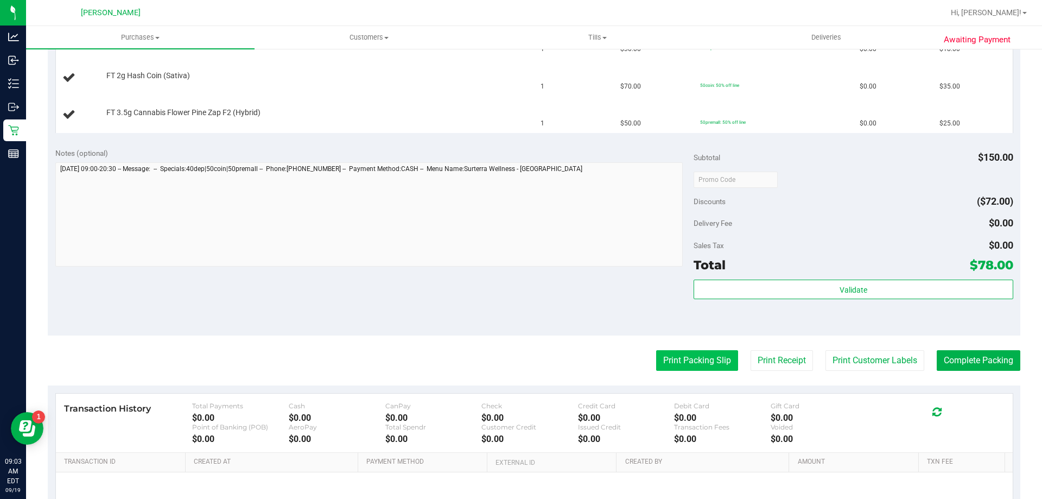
click at [698, 364] on button "Print Packing Slip" at bounding box center [697, 360] width 82 height 21
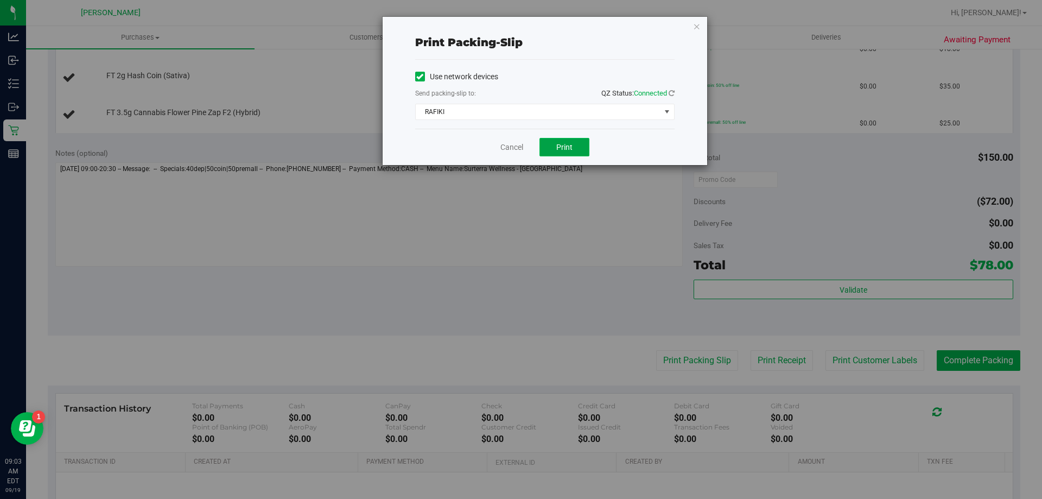
click at [568, 151] on span "Print" at bounding box center [564, 147] width 16 height 9
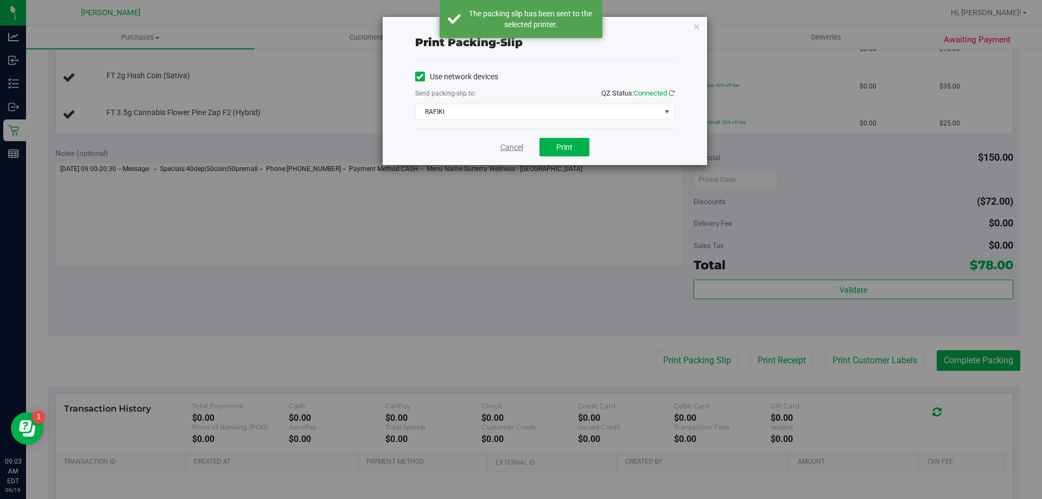
click at [502, 147] on link "Cancel" at bounding box center [512, 147] width 23 height 11
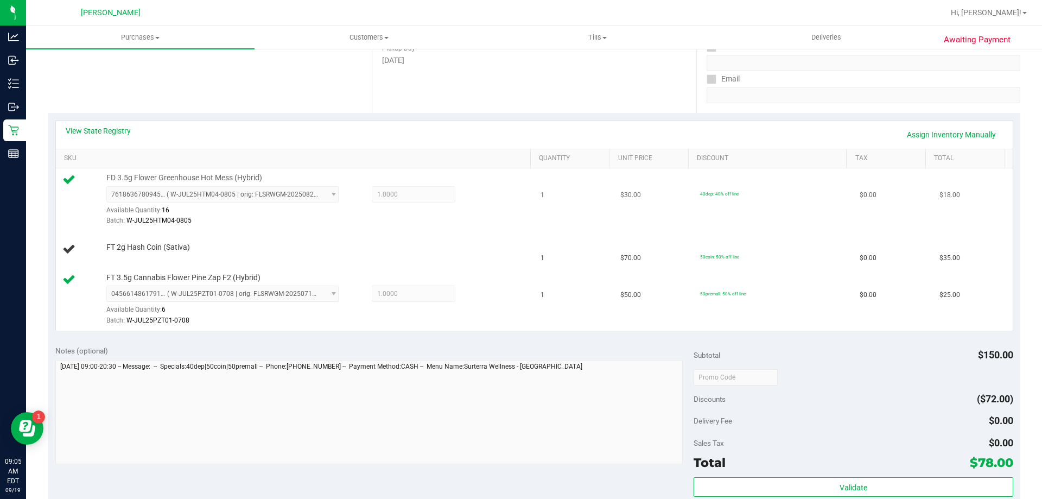
scroll to position [109, 0]
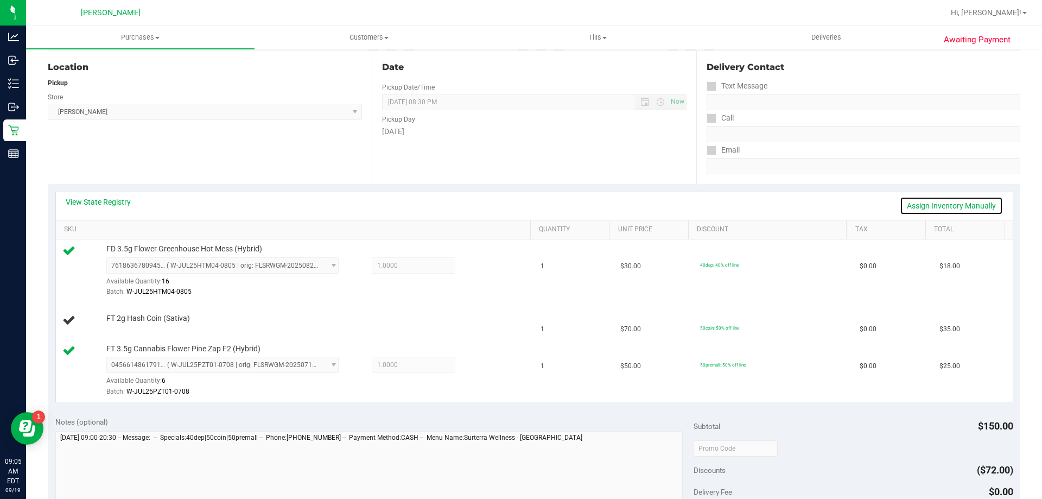
click at [919, 205] on link "Assign Inventory Manually" at bounding box center [951, 206] width 103 height 18
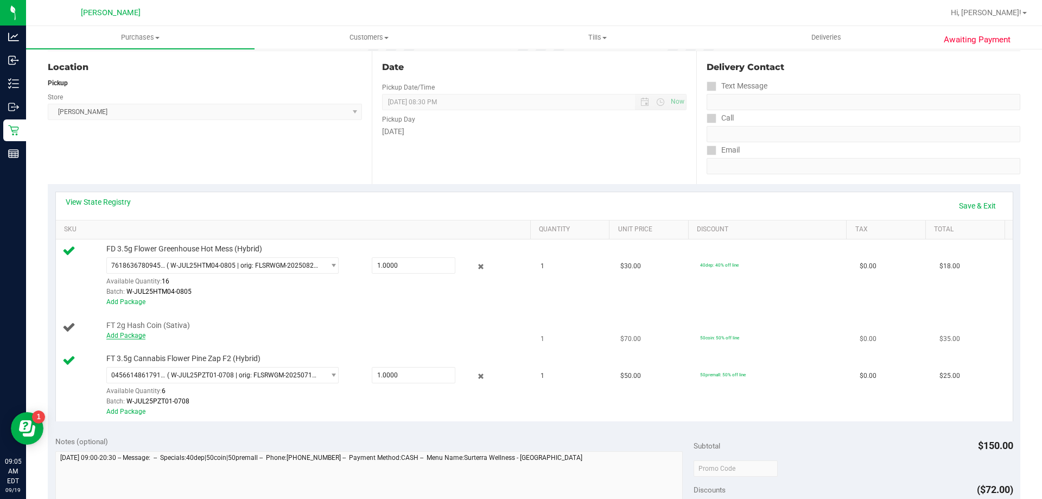
click at [123, 338] on link "Add Package" at bounding box center [125, 336] width 39 height 8
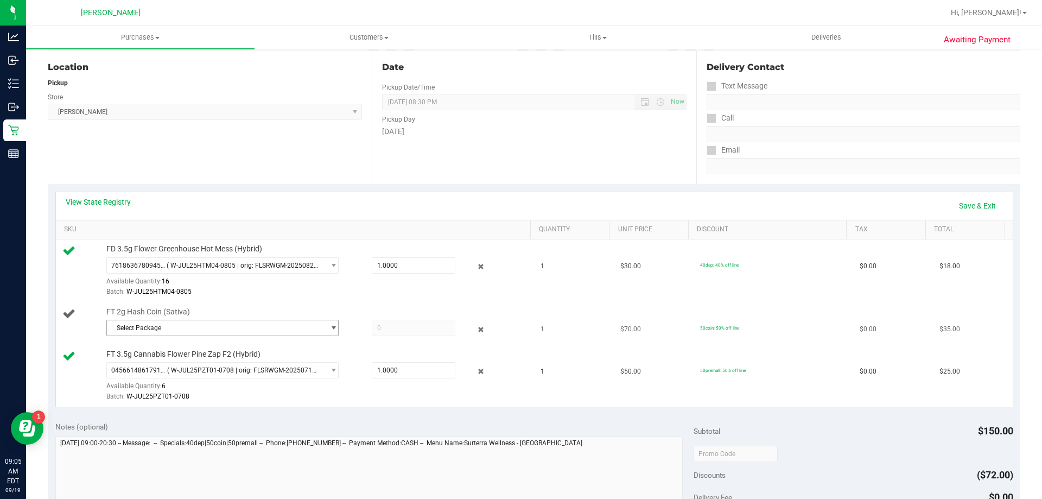
click at [230, 326] on span "Select Package" at bounding box center [216, 327] width 218 height 15
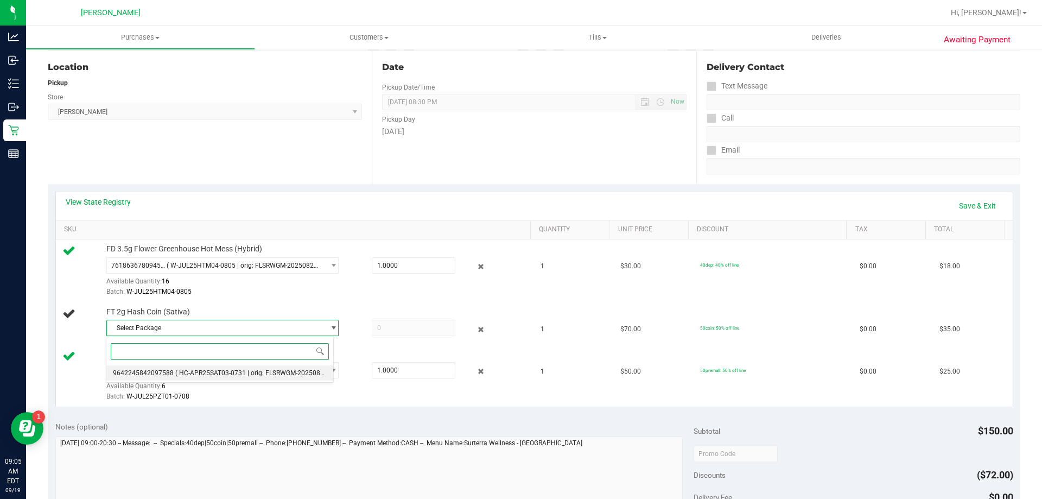
click at [167, 371] on span "9642245842097588" at bounding box center [143, 373] width 61 height 8
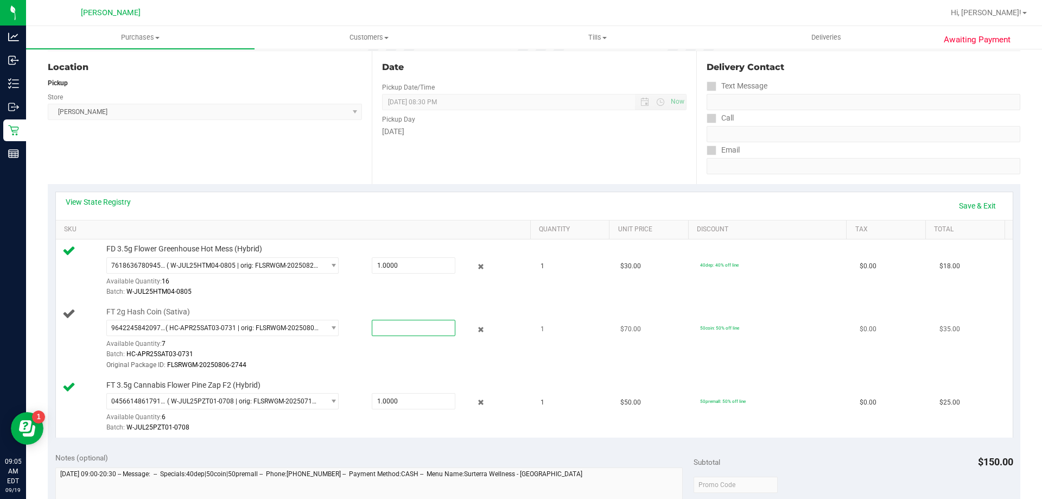
click at [391, 331] on span at bounding box center [414, 328] width 84 height 16
type input "1"
type input "1.0000"
click at [344, 366] on div "Original Package ID: FLSRWGM-20250806-2744" at bounding box center [315, 365] width 419 height 10
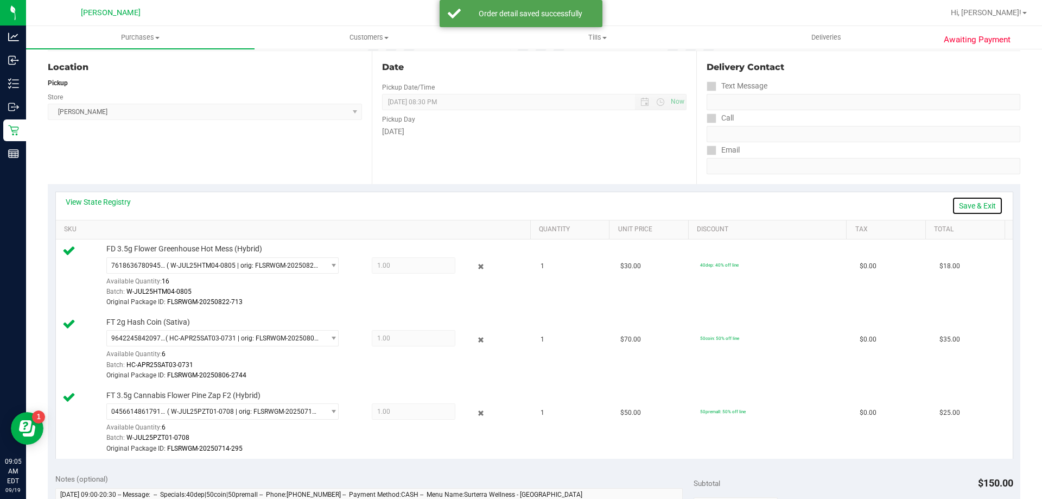
click at [959, 206] on link "Save & Exit" at bounding box center [977, 206] width 51 height 18
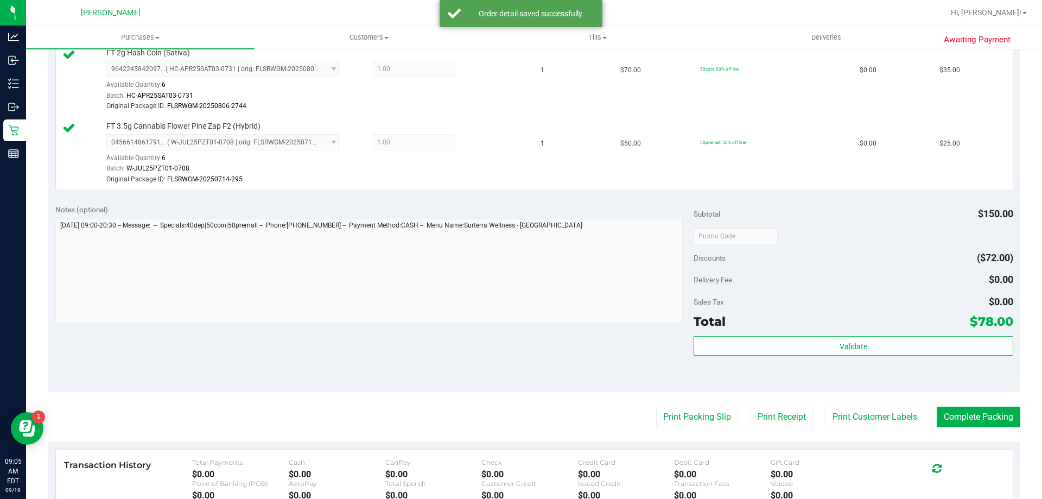
scroll to position [380, 0]
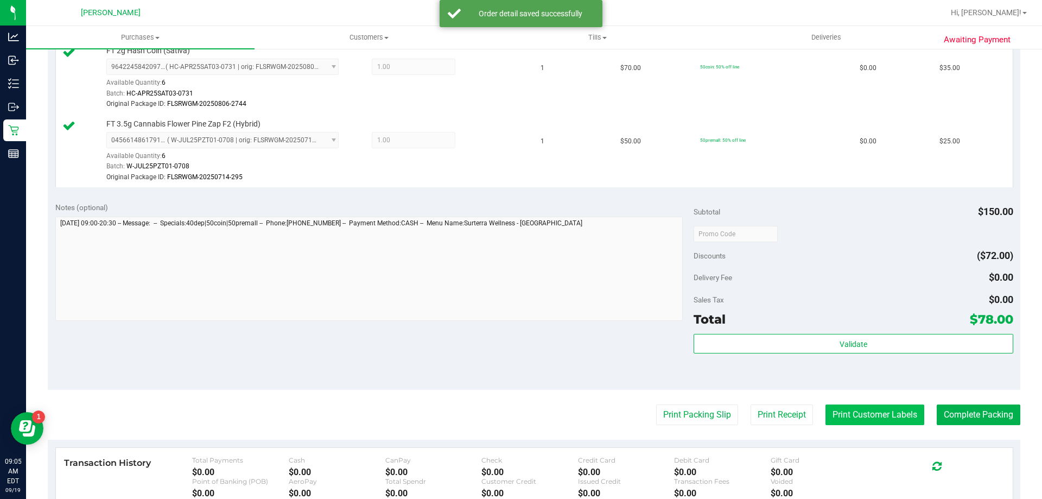
click at [889, 413] on button "Print Customer Labels" at bounding box center [875, 414] width 99 height 21
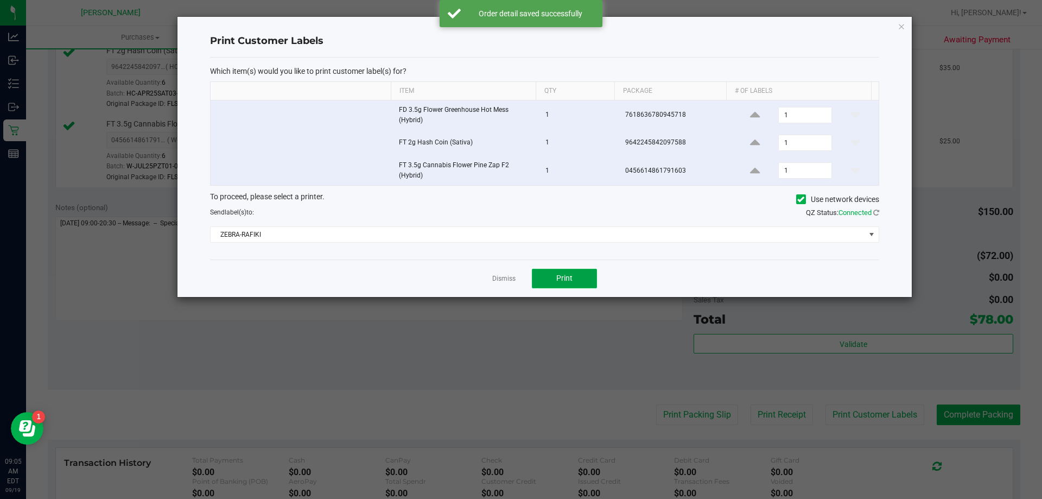
click at [566, 282] on span "Print" at bounding box center [564, 278] width 16 height 9
click at [499, 280] on link "Dismiss" at bounding box center [503, 278] width 23 height 9
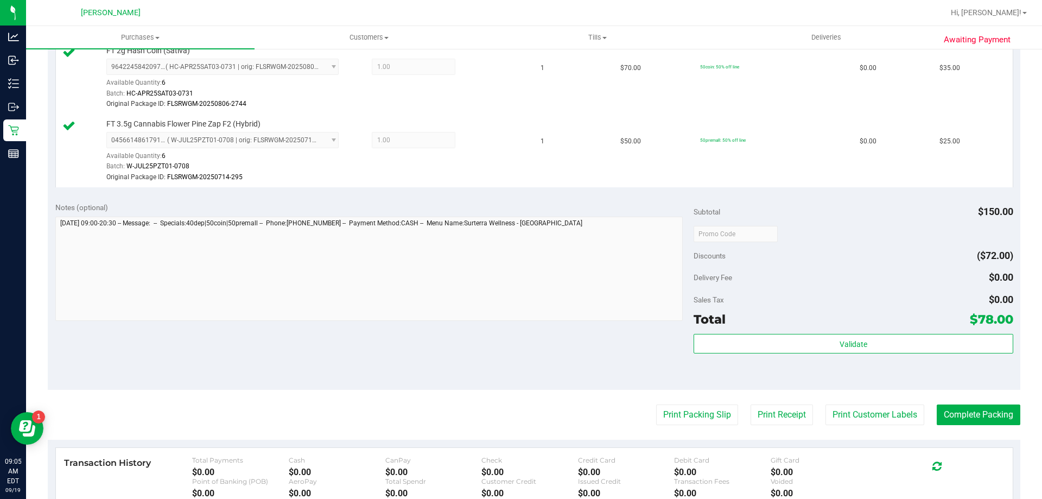
click at [920, 329] on div "Subtotal $150.00 Discounts ($72.00) Delivery Fee $0.00 Sales Tax $0.00 Total $7…" at bounding box center [853, 292] width 319 height 181
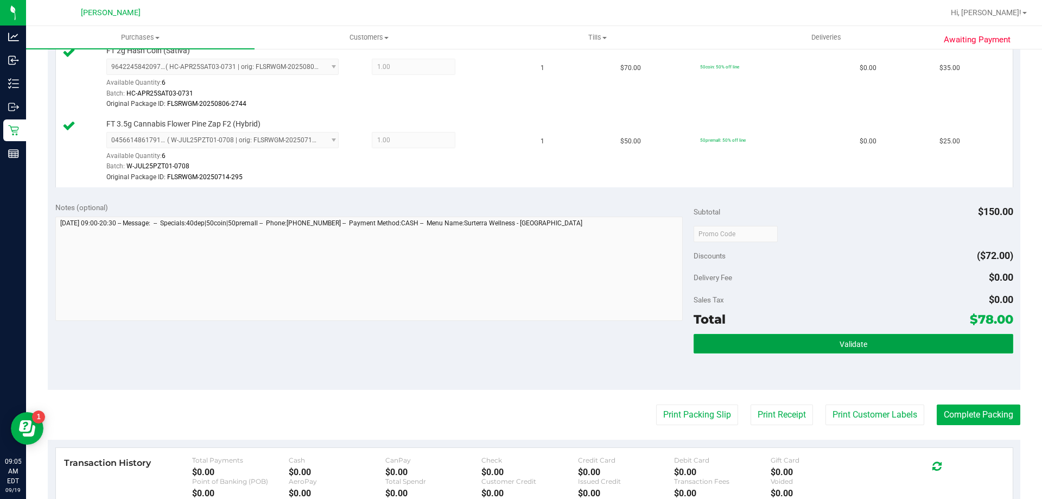
click at [919, 341] on button "Validate" at bounding box center [853, 344] width 319 height 20
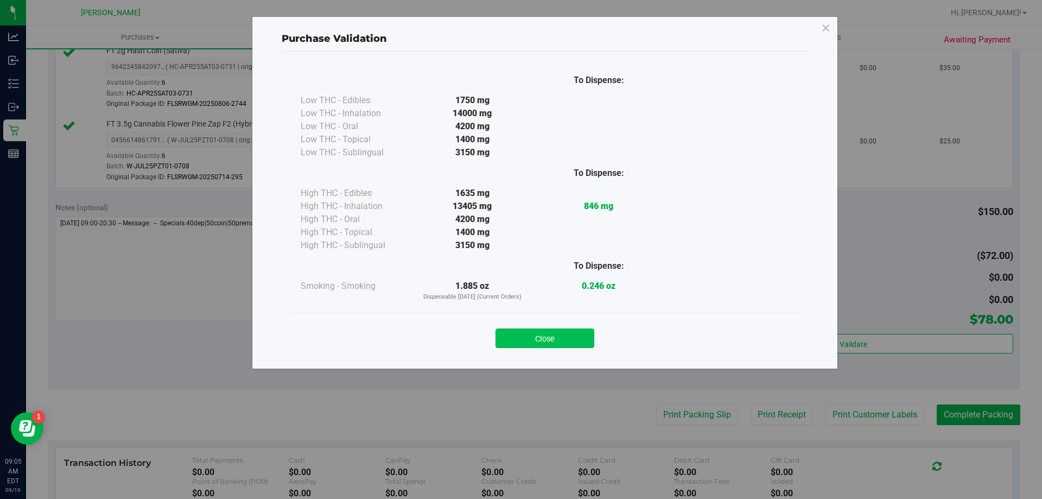
click at [545, 331] on button "Close" at bounding box center [545, 338] width 99 height 20
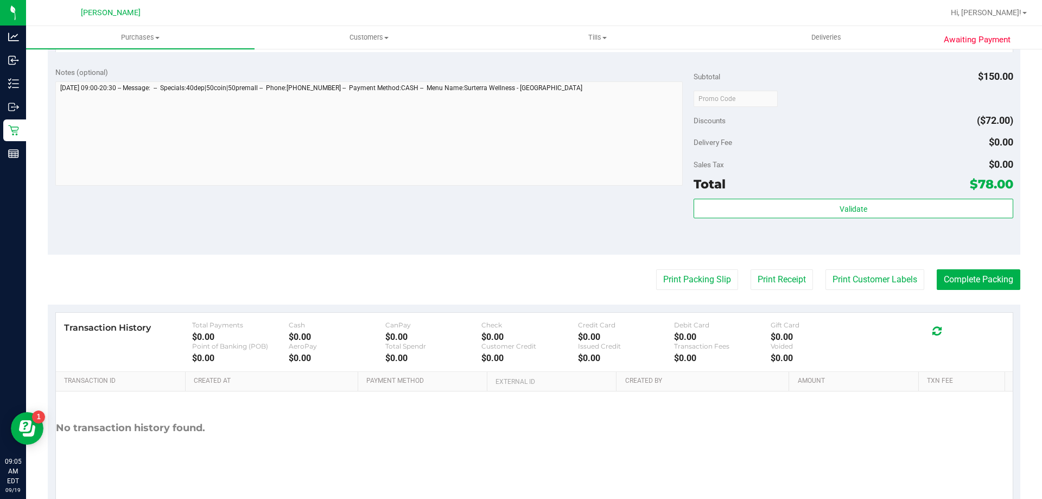
scroll to position [546, 0]
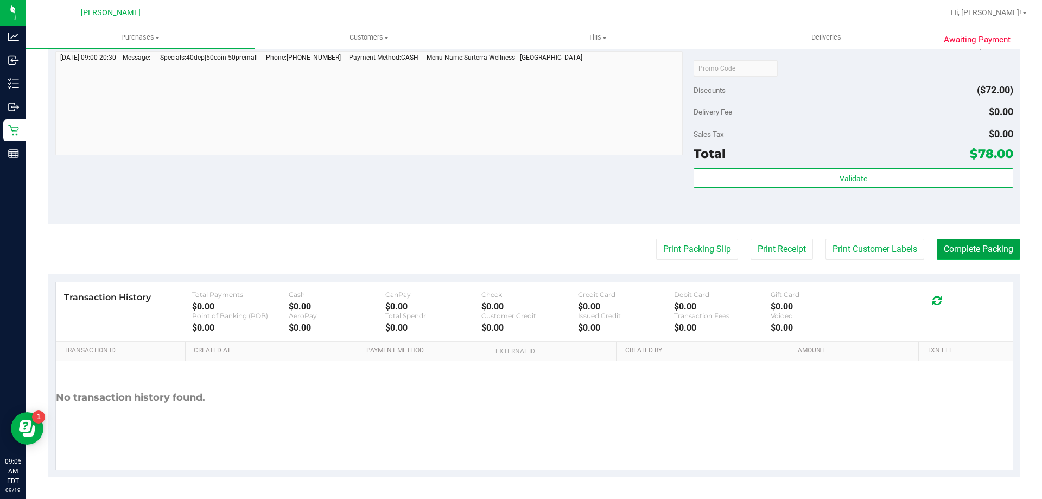
click at [969, 243] on button "Complete Packing" at bounding box center [979, 249] width 84 height 21
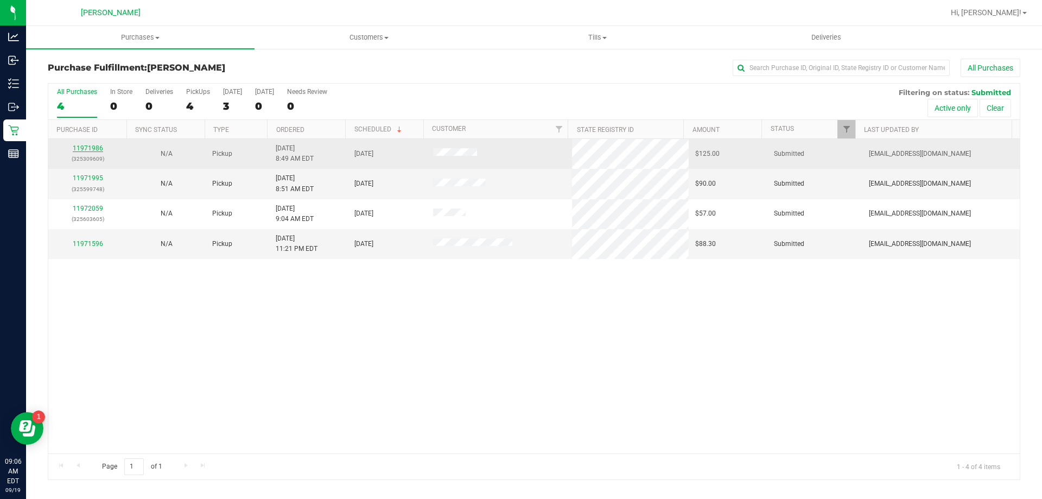
click at [91, 151] on link "11971986" at bounding box center [88, 148] width 30 height 8
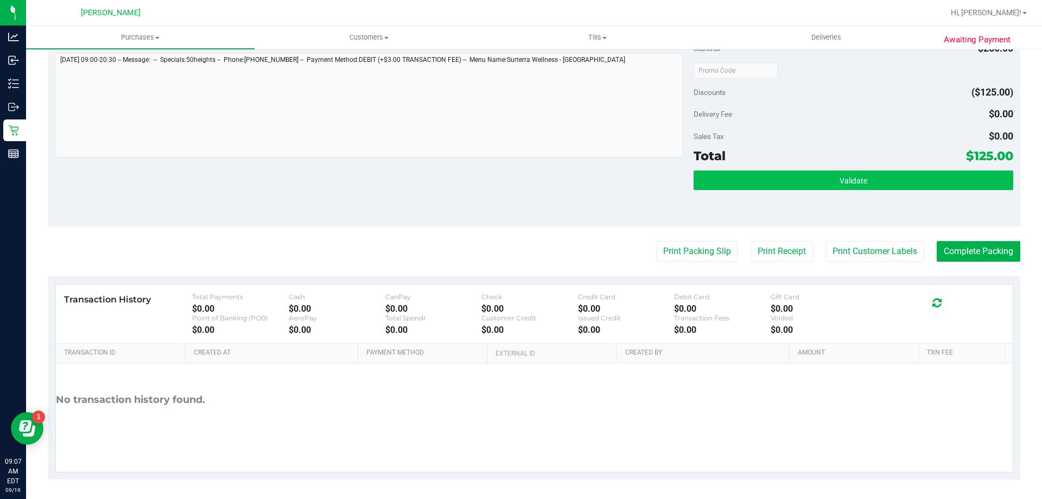
scroll to position [389, 0]
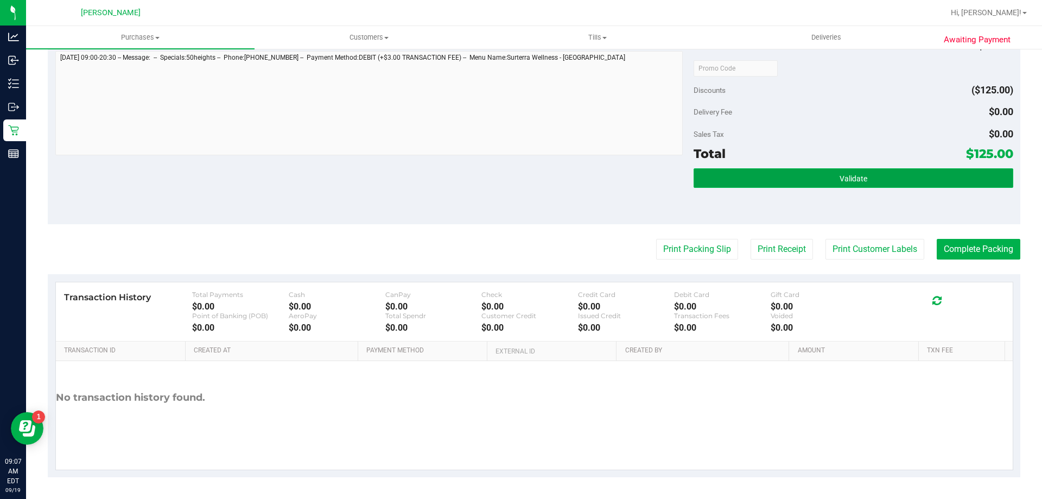
click at [799, 180] on button "Validate" at bounding box center [853, 178] width 319 height 20
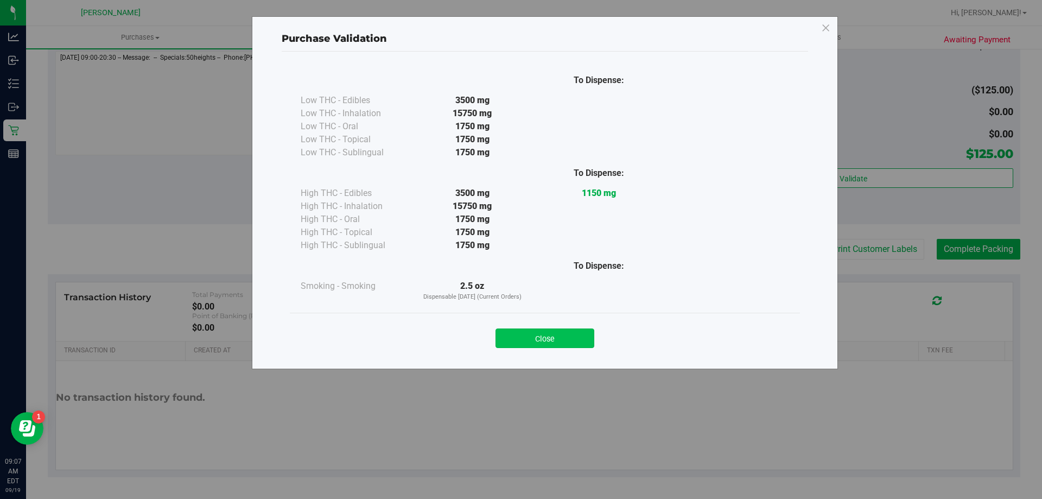
click at [583, 346] on button "Close" at bounding box center [545, 338] width 99 height 20
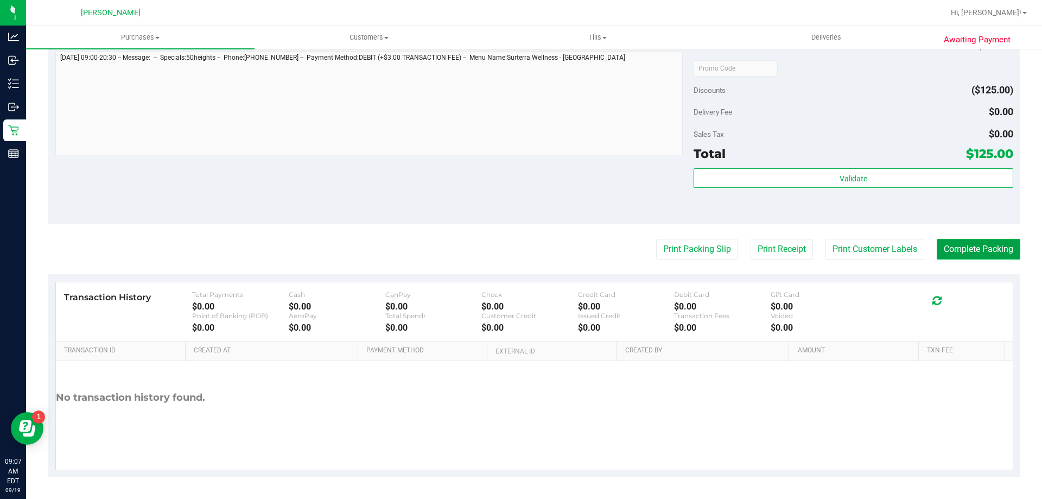
click at [984, 244] on button "Complete Packing" at bounding box center [979, 249] width 84 height 21
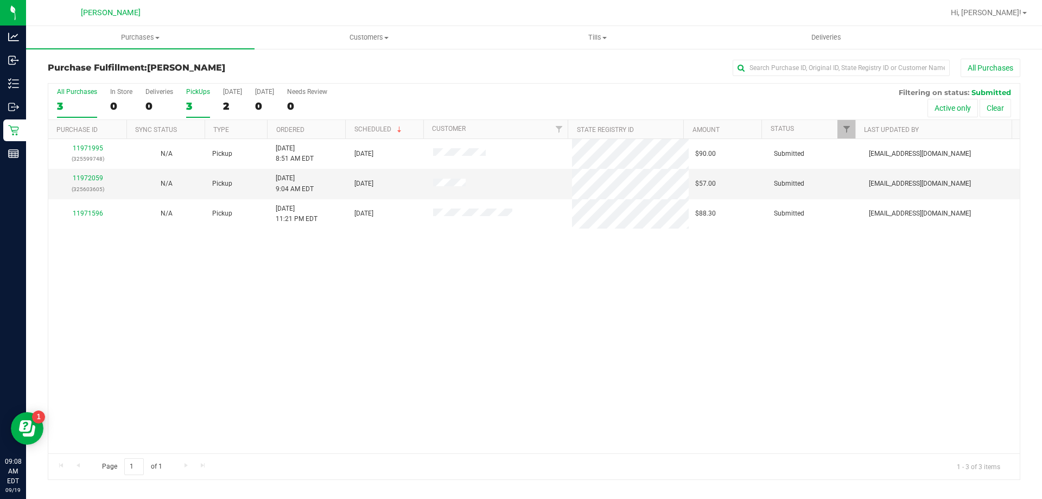
click at [201, 102] on div "3" at bounding box center [198, 106] width 24 height 12
click at [0, 0] on input "PickUps 3" at bounding box center [0, 0] width 0 height 0
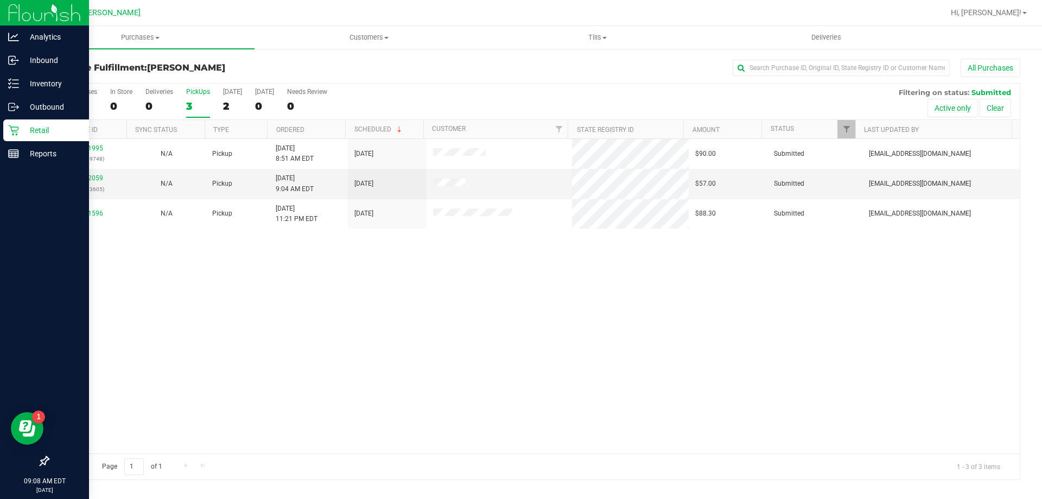
click at [3, 128] on div "Retail" at bounding box center [46, 130] width 86 height 22
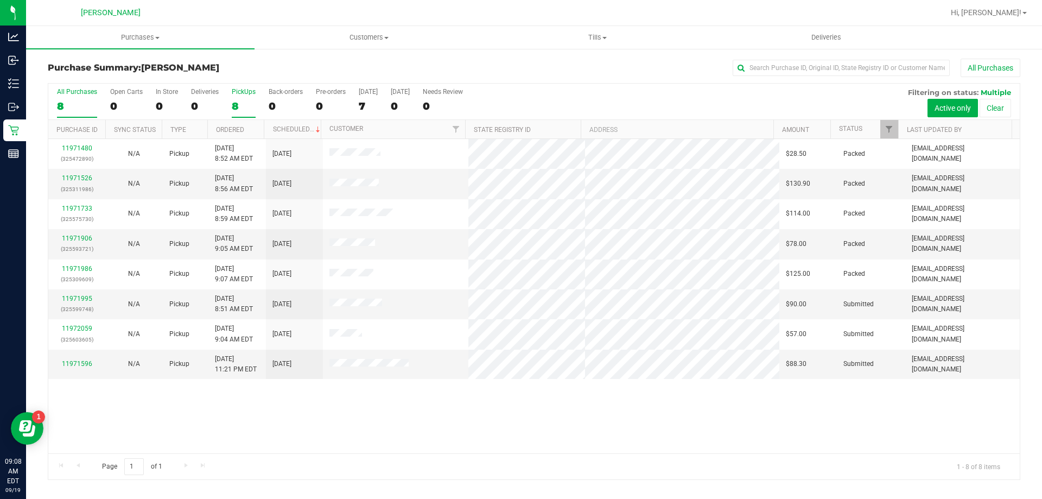
click at [246, 97] on label "PickUps 8" at bounding box center [244, 103] width 24 height 30
click at [0, 0] on input "PickUps 8" at bounding box center [0, 0] width 0 height 0
click at [368, 102] on div "7" at bounding box center [368, 106] width 19 height 12
click at [0, 0] on input "[DATE] 7" at bounding box center [0, 0] width 0 height 0
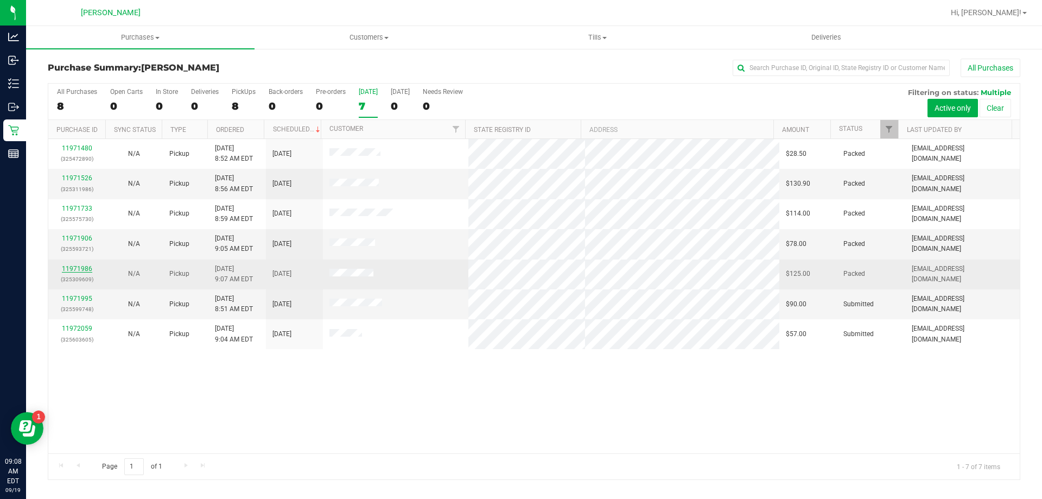
click at [84, 268] on link "11971986" at bounding box center [77, 269] width 30 height 8
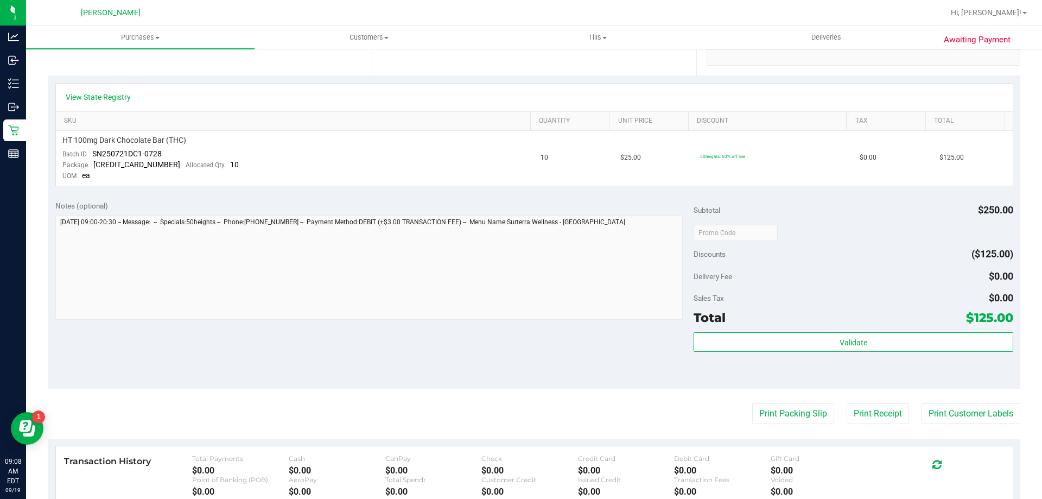
scroll to position [382, 0]
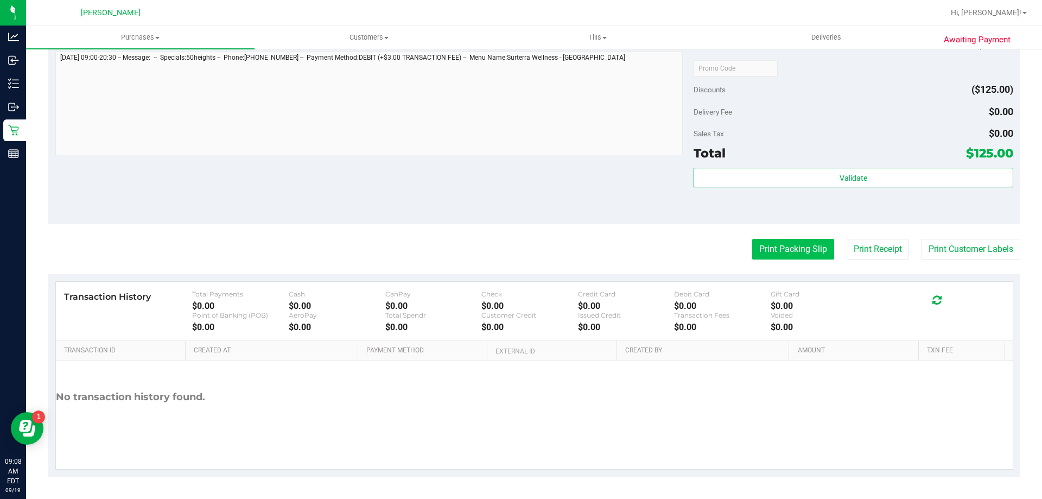
click at [792, 250] on button "Print Packing Slip" at bounding box center [793, 249] width 82 height 21
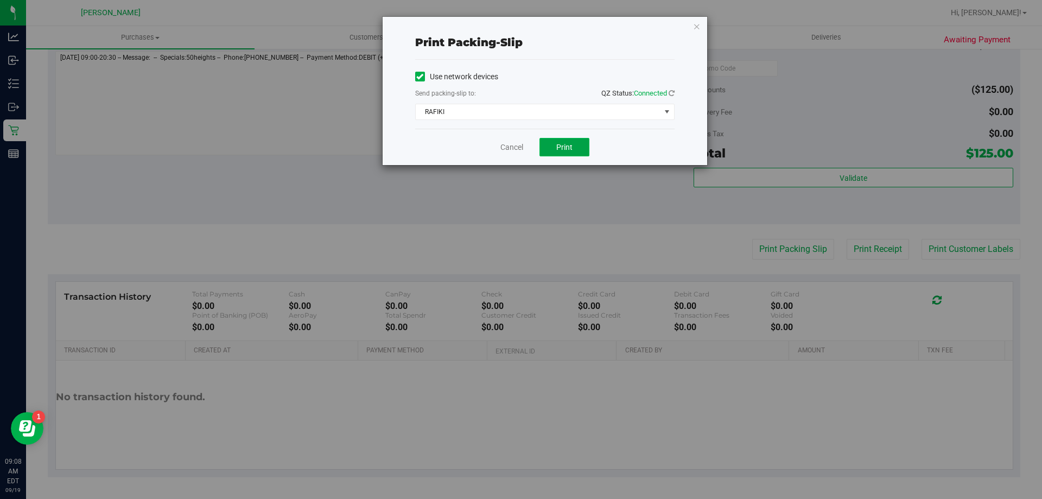
click at [570, 141] on button "Print" at bounding box center [565, 147] width 50 height 18
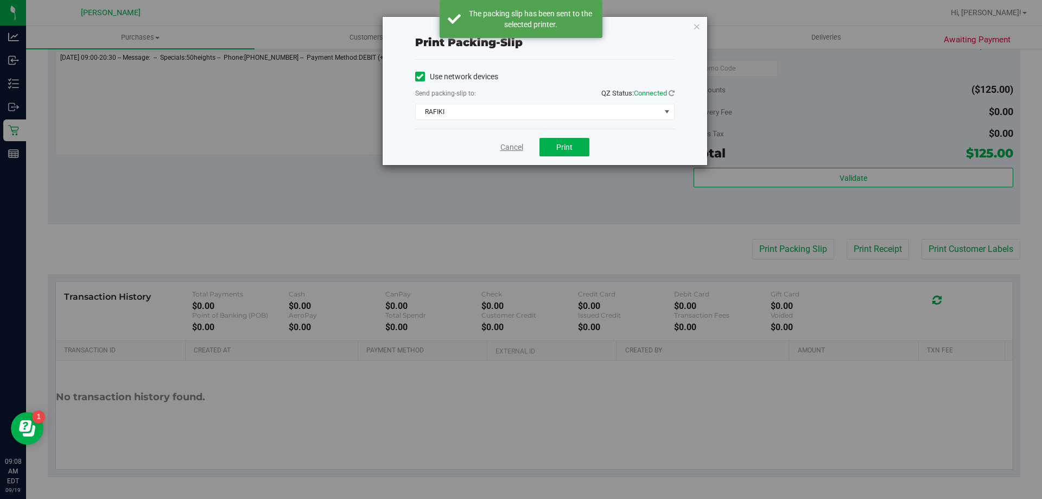
click at [511, 144] on link "Cancel" at bounding box center [512, 147] width 23 height 11
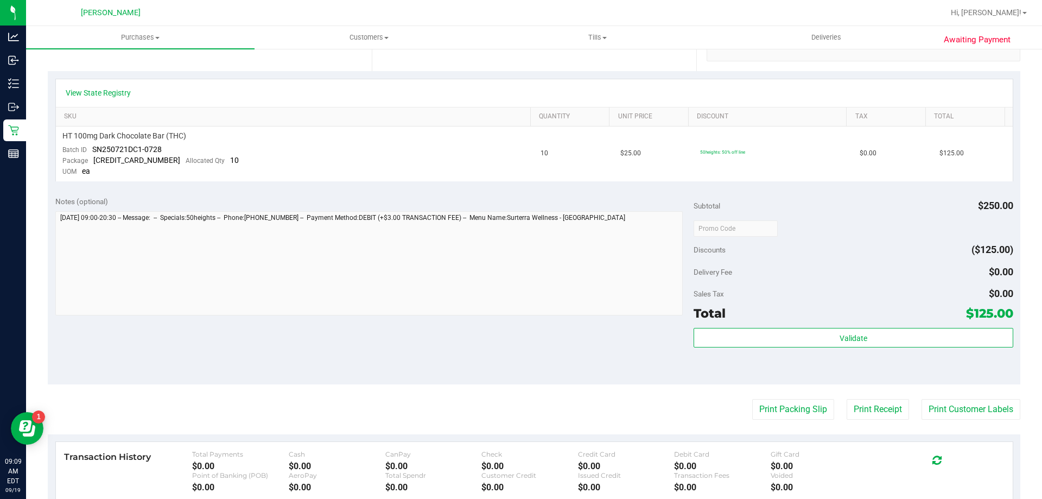
scroll to position [271, 0]
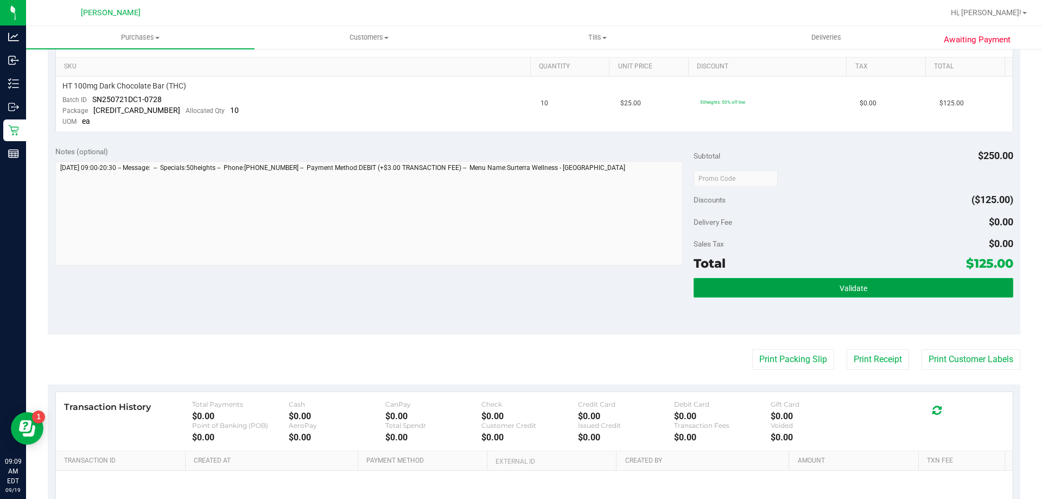
click at [850, 293] on span "Validate" at bounding box center [854, 288] width 28 height 9
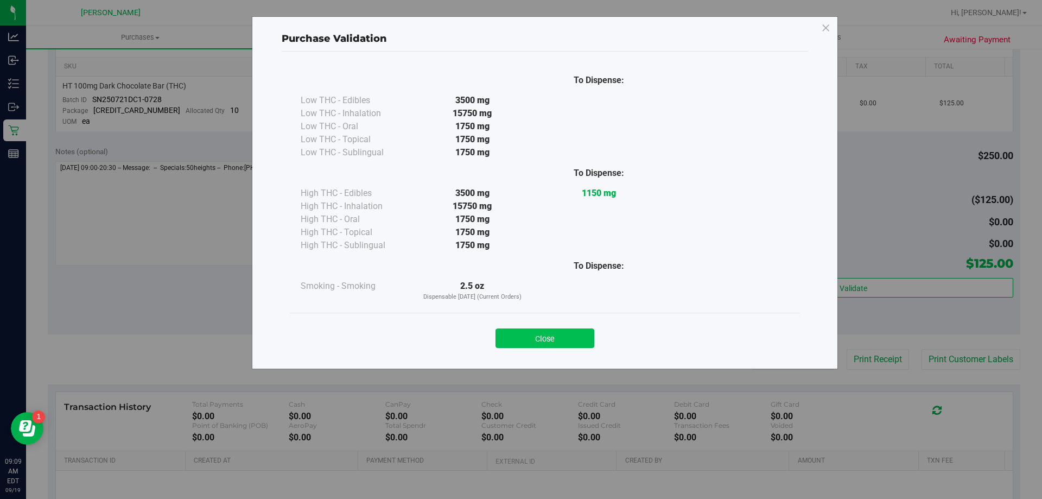
click at [551, 339] on button "Close" at bounding box center [545, 338] width 99 height 20
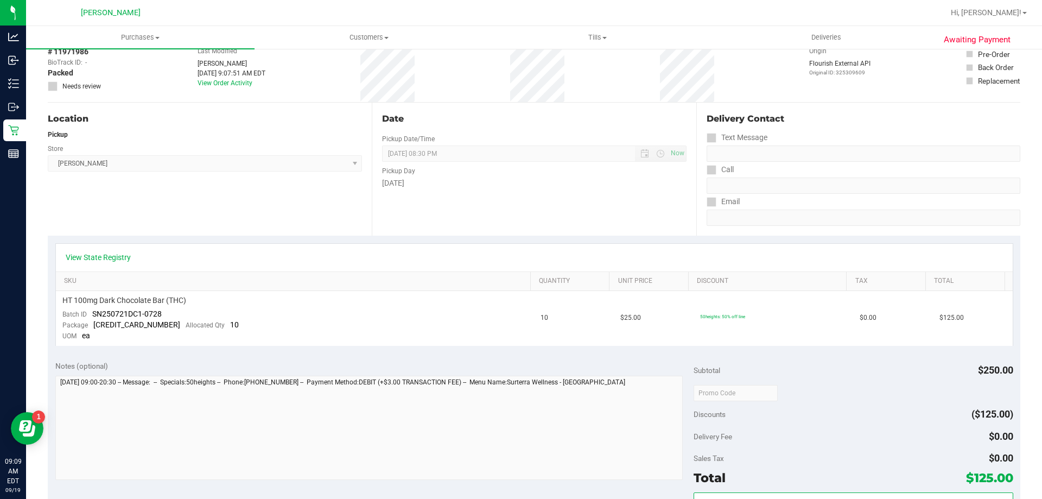
scroll to position [0, 0]
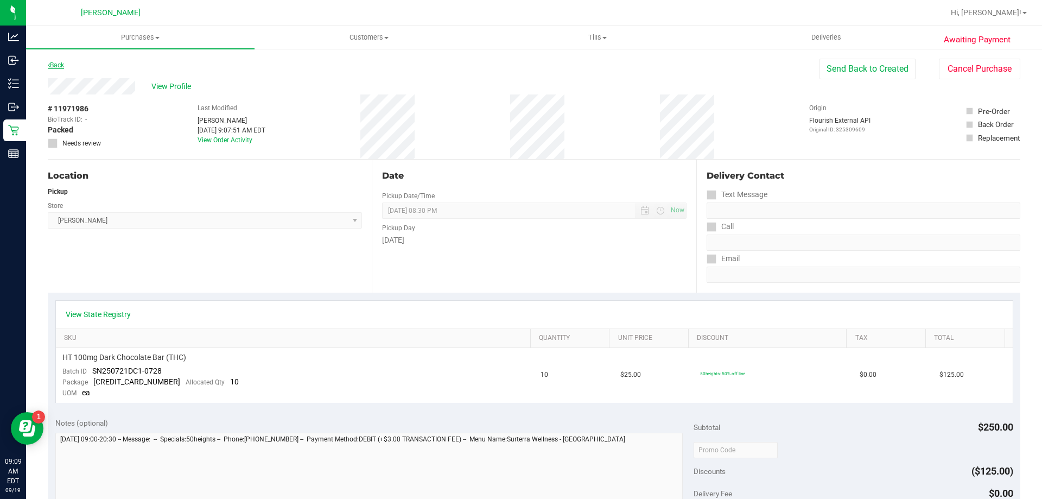
click at [61, 62] on link "Back" at bounding box center [56, 65] width 16 height 8
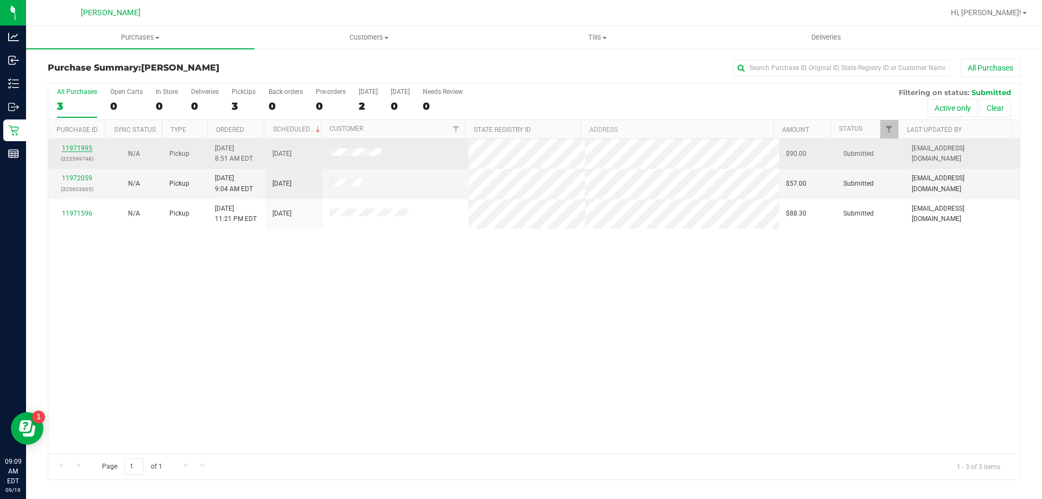
click at [75, 149] on link "11971995" at bounding box center [77, 148] width 30 height 8
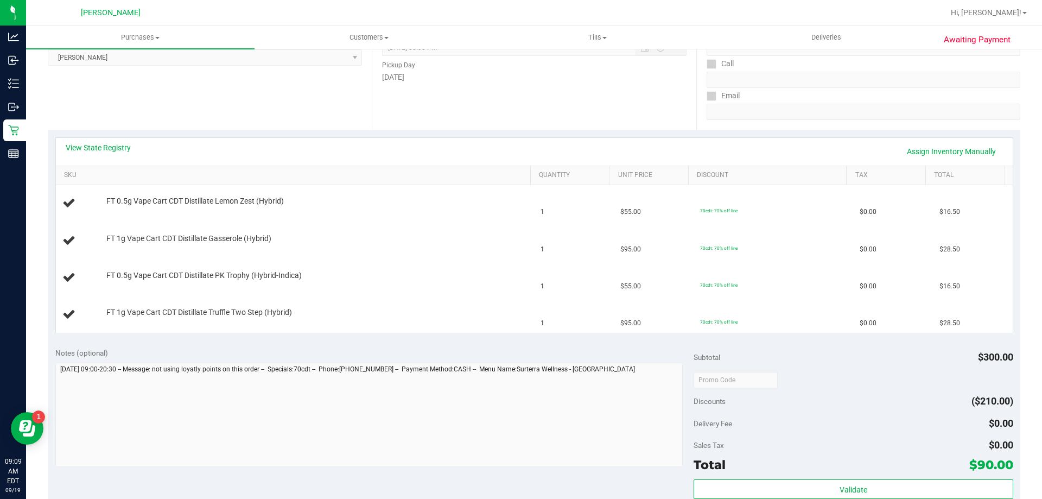
scroll to position [271, 0]
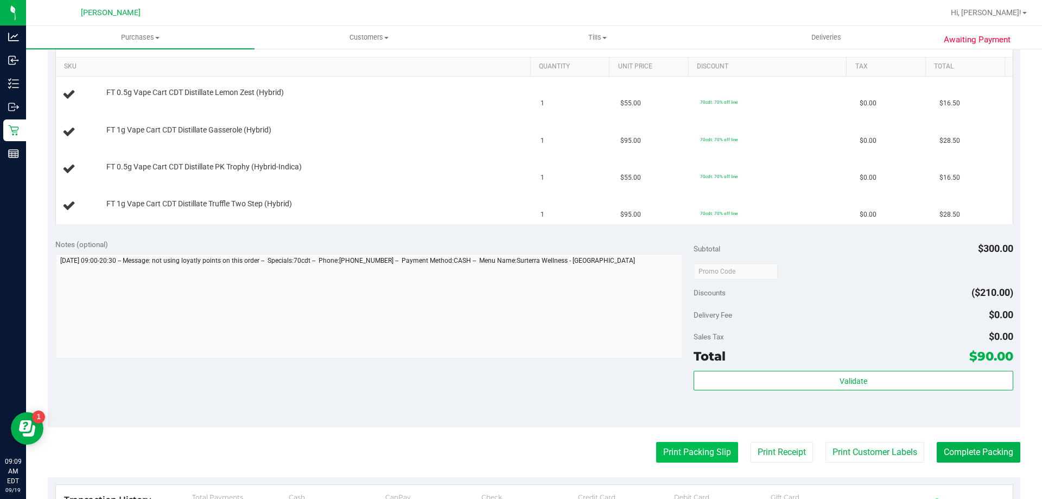
click at [676, 451] on button "Print Packing Slip" at bounding box center [697, 452] width 82 height 21
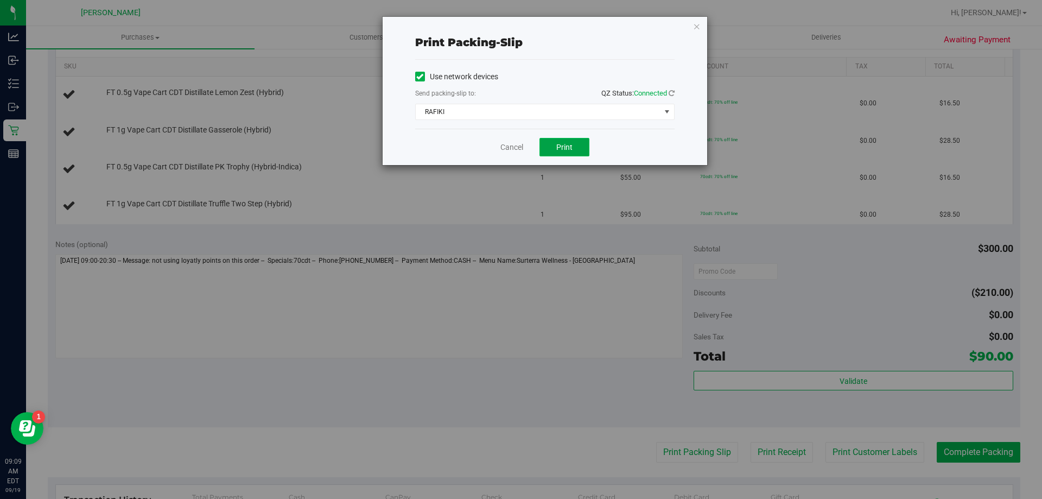
click at [558, 142] on button "Print" at bounding box center [565, 147] width 50 height 18
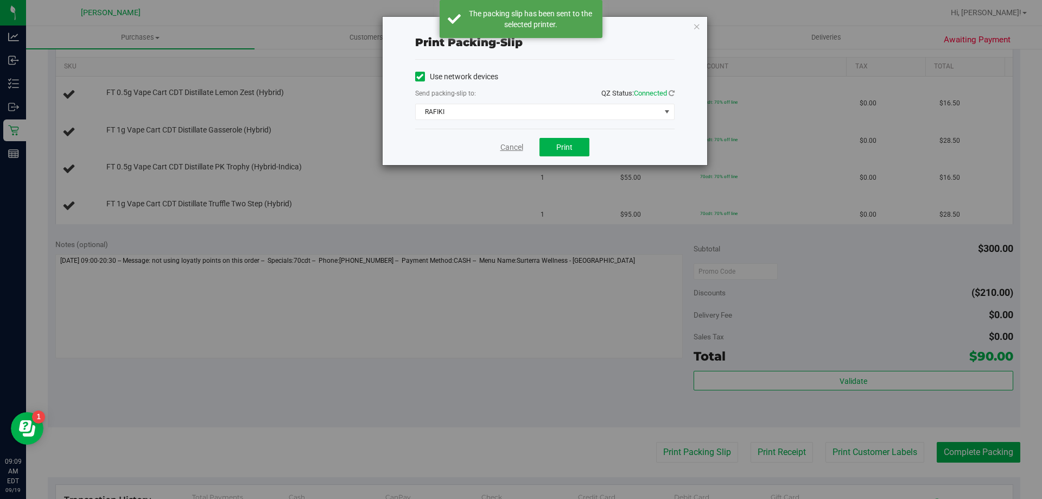
click at [508, 150] on link "Cancel" at bounding box center [512, 147] width 23 height 11
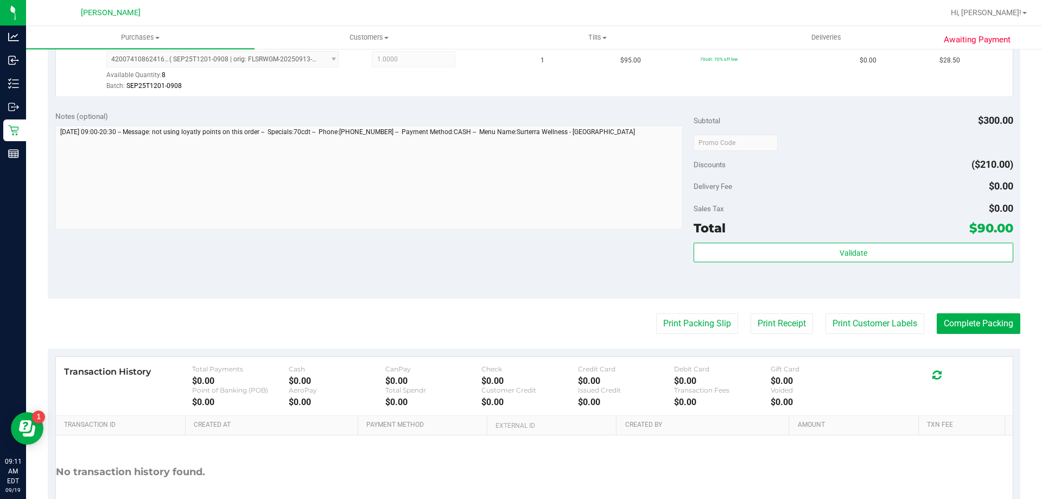
scroll to position [577, 0]
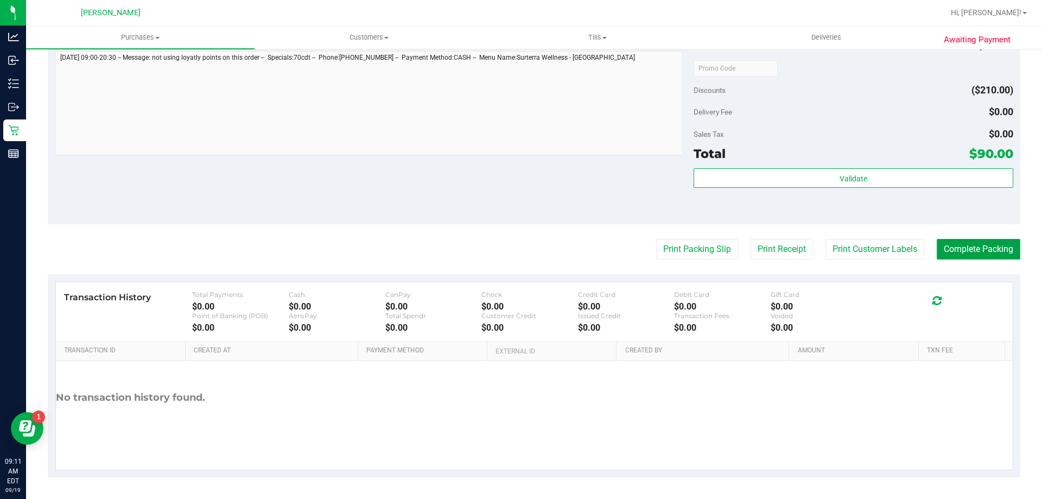
click at [937, 245] on button "Complete Packing" at bounding box center [979, 249] width 84 height 21
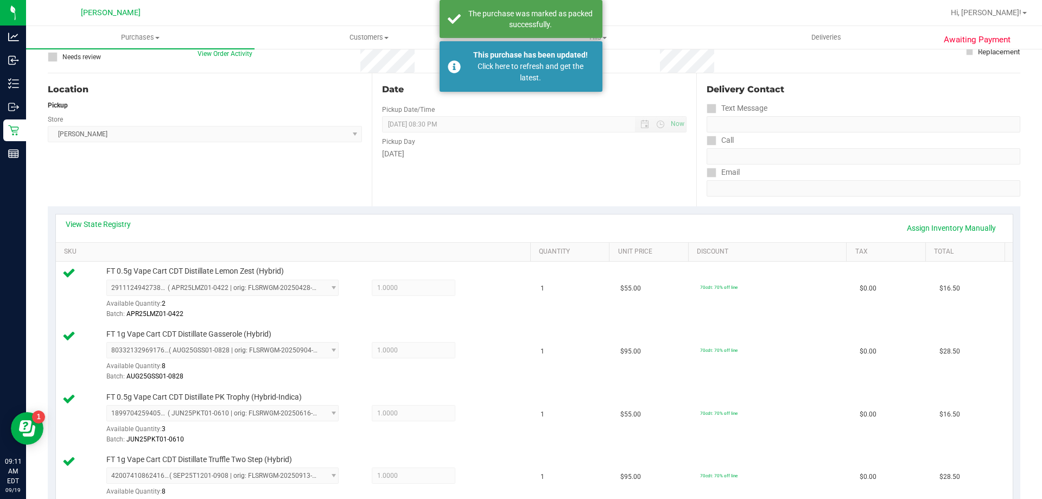
scroll to position [0, 0]
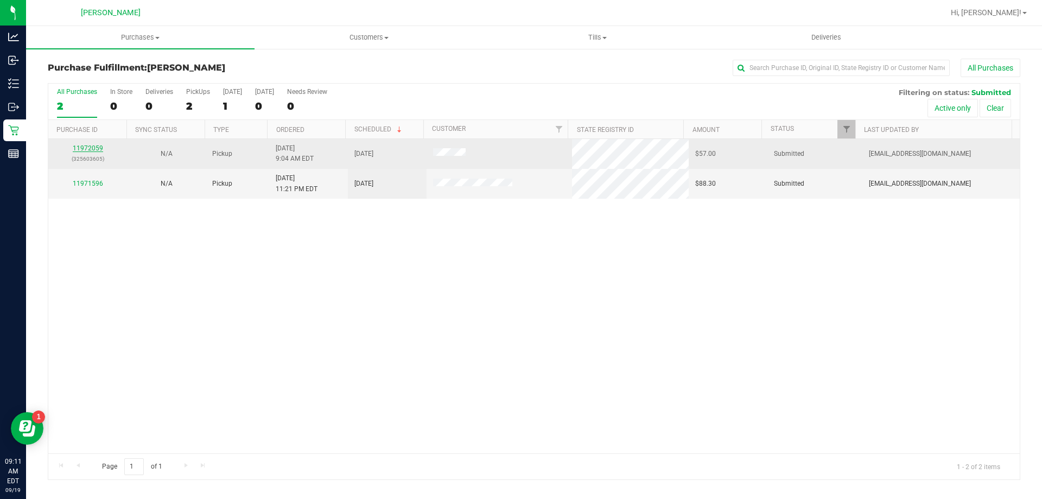
click at [87, 147] on link "11972059" at bounding box center [88, 148] width 30 height 8
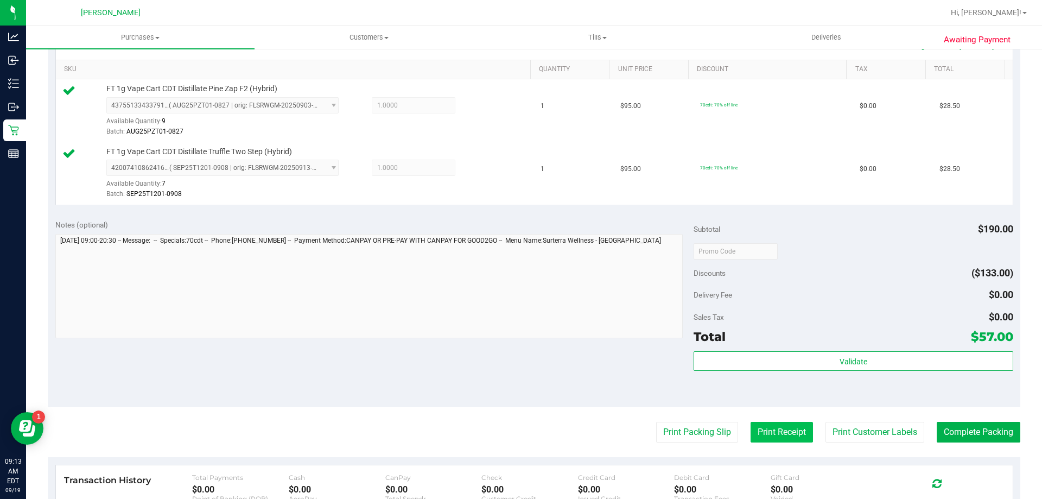
scroll to position [326, 0]
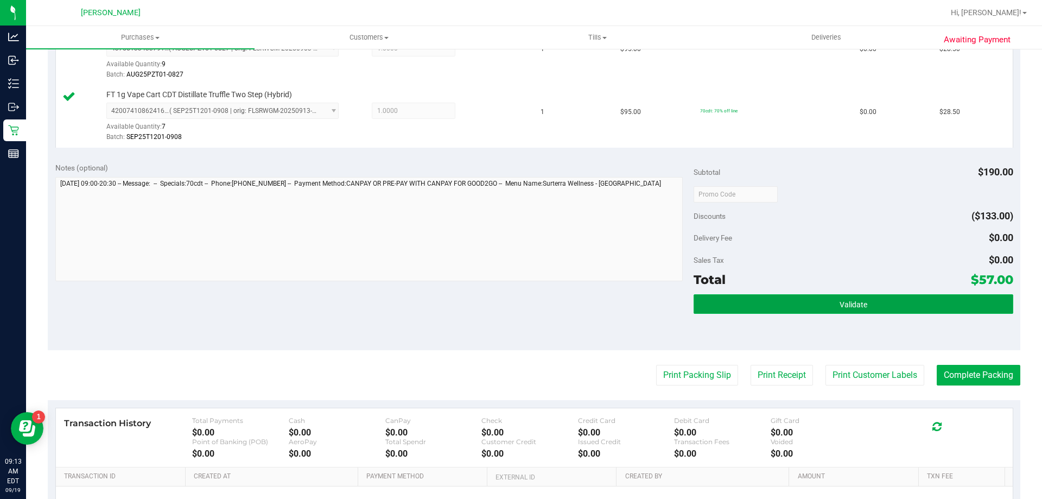
click at [796, 297] on button "Validate" at bounding box center [853, 304] width 319 height 20
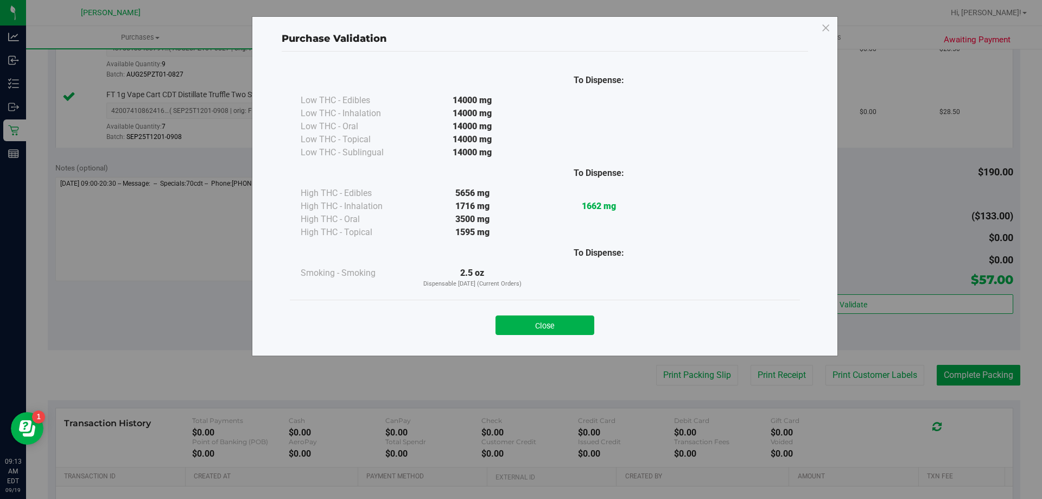
click at [522, 315] on div "Close" at bounding box center [545, 321] width 494 height 27
click at [533, 319] on button "Close" at bounding box center [545, 325] width 99 height 20
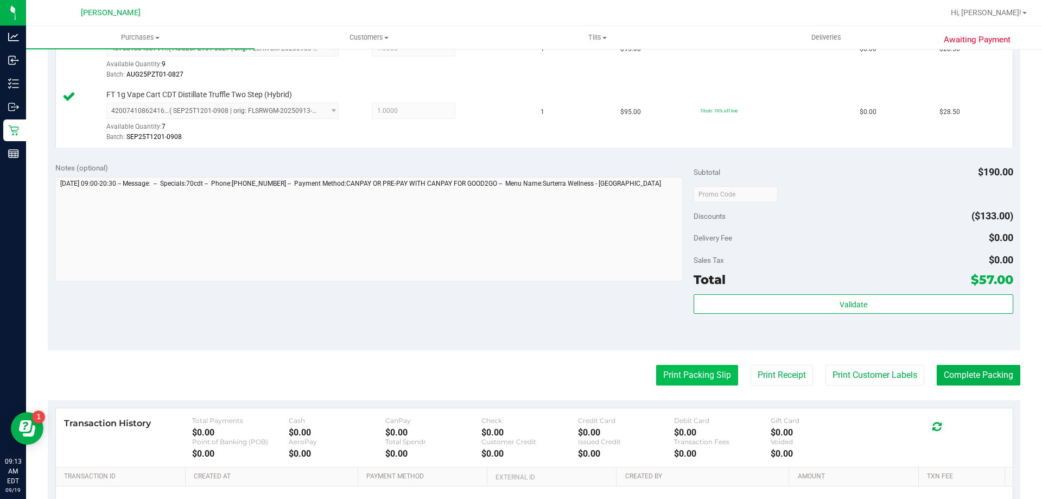
click at [693, 381] on button "Print Packing Slip" at bounding box center [697, 375] width 82 height 21
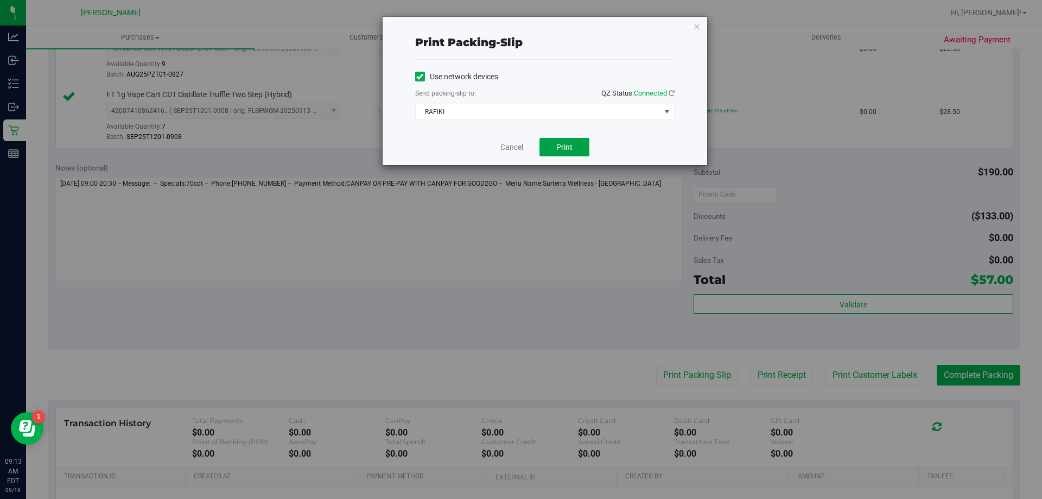
click at [565, 152] on button "Print" at bounding box center [565, 147] width 50 height 18
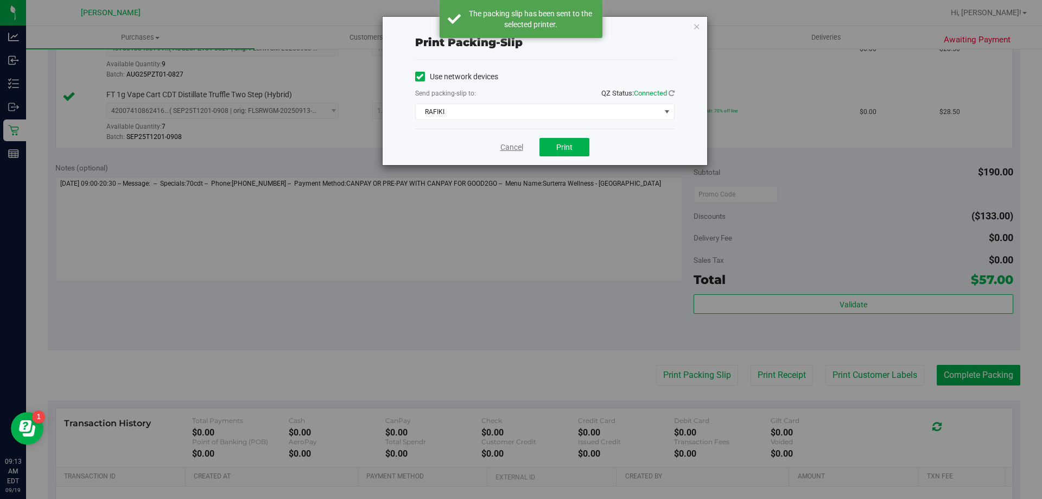
click at [512, 149] on link "Cancel" at bounding box center [512, 147] width 23 height 11
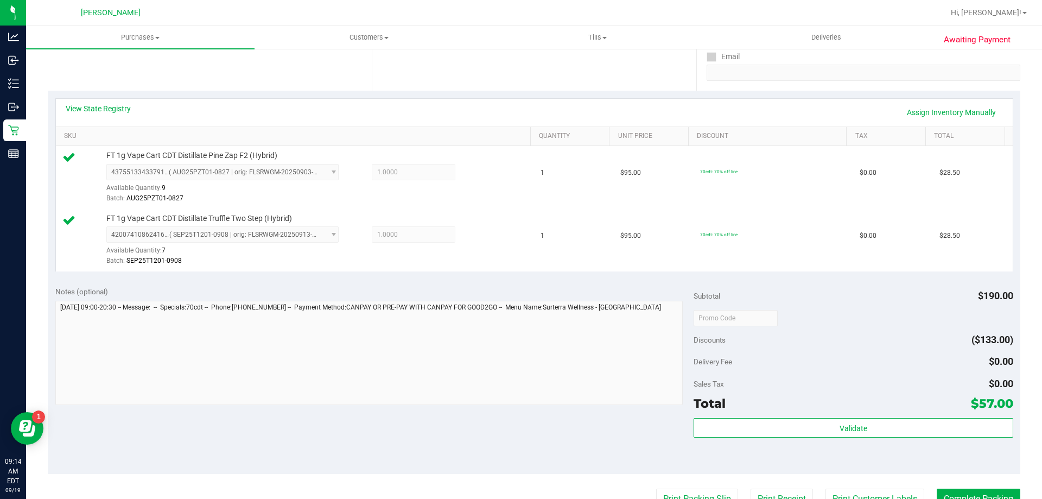
scroll to position [434, 0]
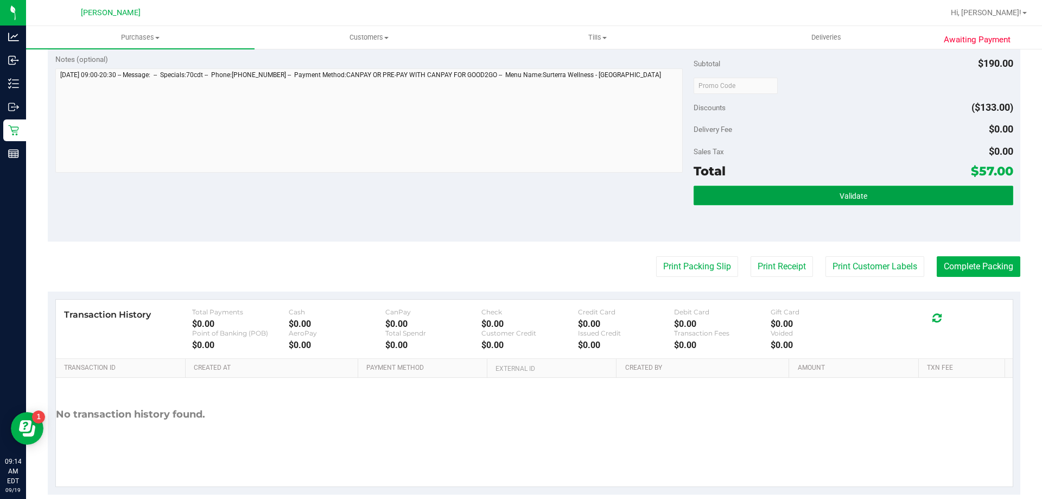
click at [918, 187] on button "Validate" at bounding box center [853, 196] width 319 height 20
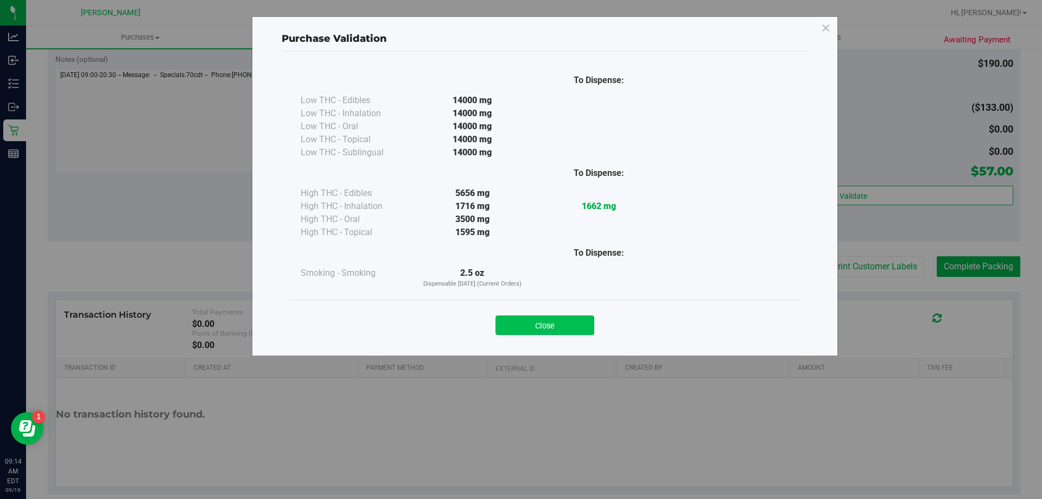
click at [534, 320] on button "Close" at bounding box center [545, 325] width 99 height 20
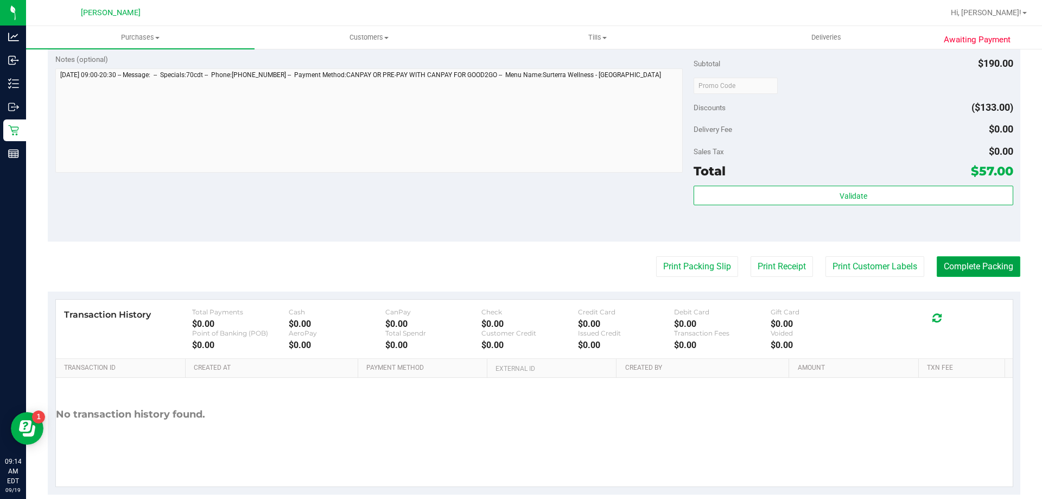
click at [993, 267] on button "Complete Packing" at bounding box center [979, 266] width 84 height 21
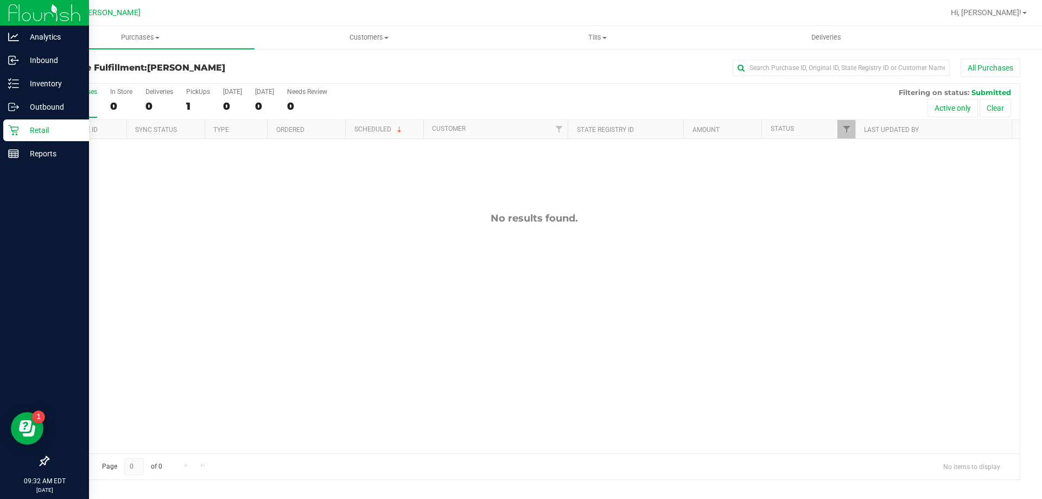
click at [23, 126] on p "Retail" at bounding box center [51, 130] width 65 height 13
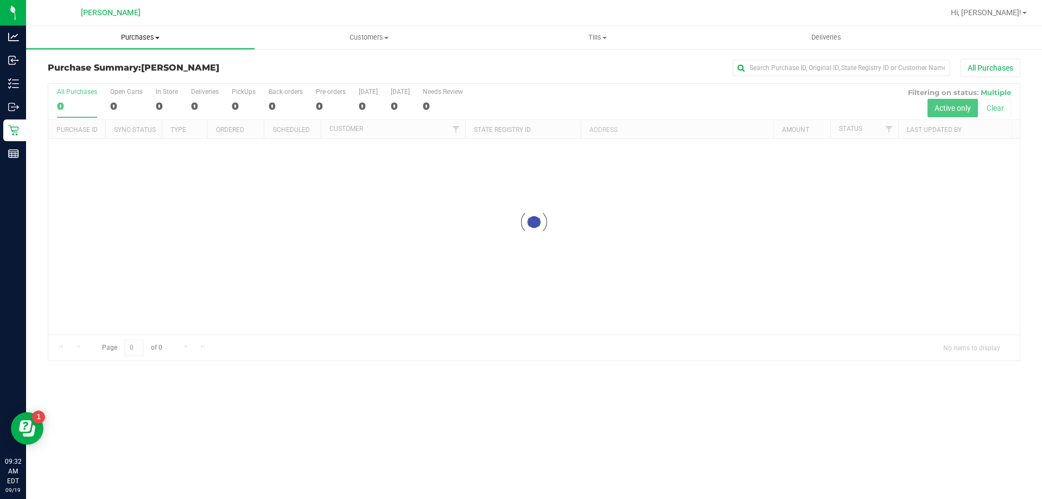
click at [141, 34] on span "Purchases" at bounding box center [140, 38] width 229 height 10
click at [134, 84] on li "Fulfillment" at bounding box center [140, 78] width 229 height 13
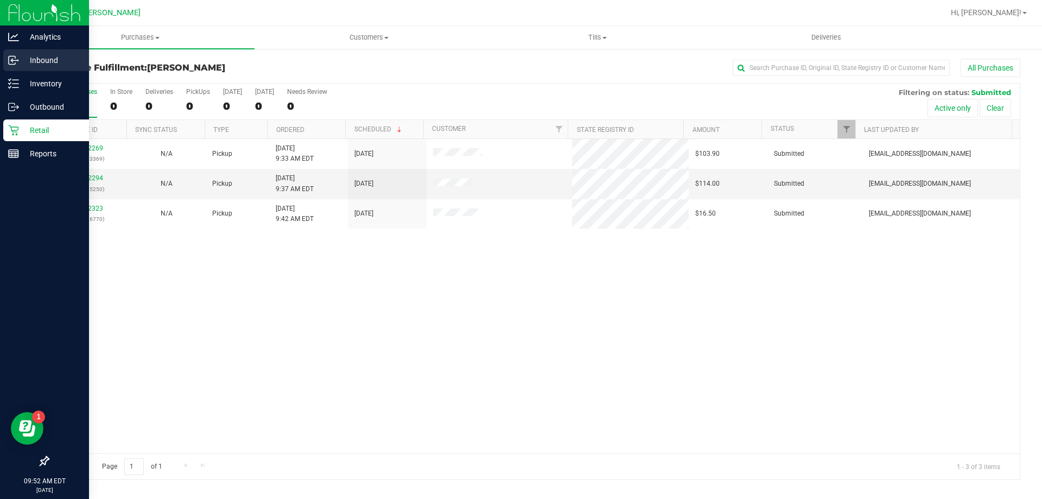
click at [21, 64] on p "Inbound" at bounding box center [51, 60] width 65 height 13
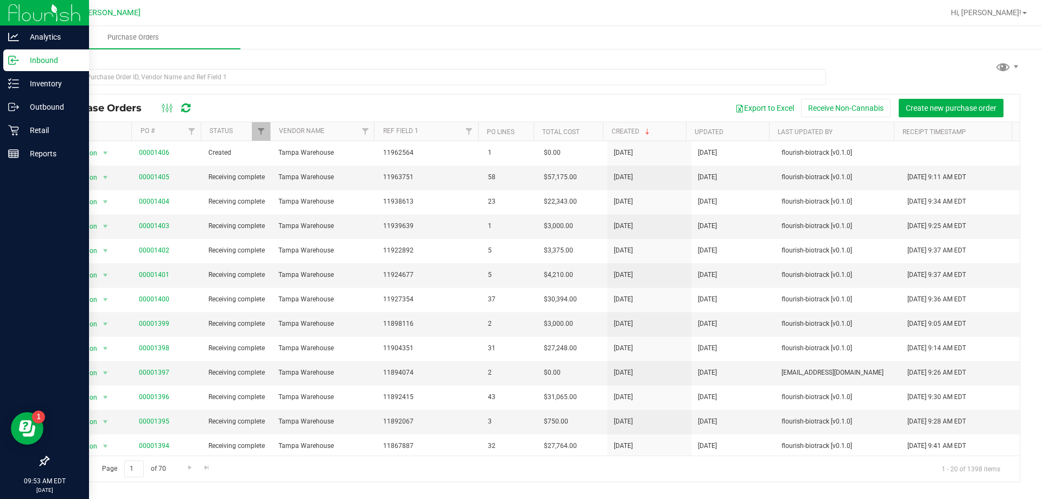
click at [317, 102] on div "Export to Excel Receive Non-Cannabis Create new purchase order" at bounding box center [607, 108] width 809 height 18
click at [882, 14] on div at bounding box center [569, 12] width 750 height 21
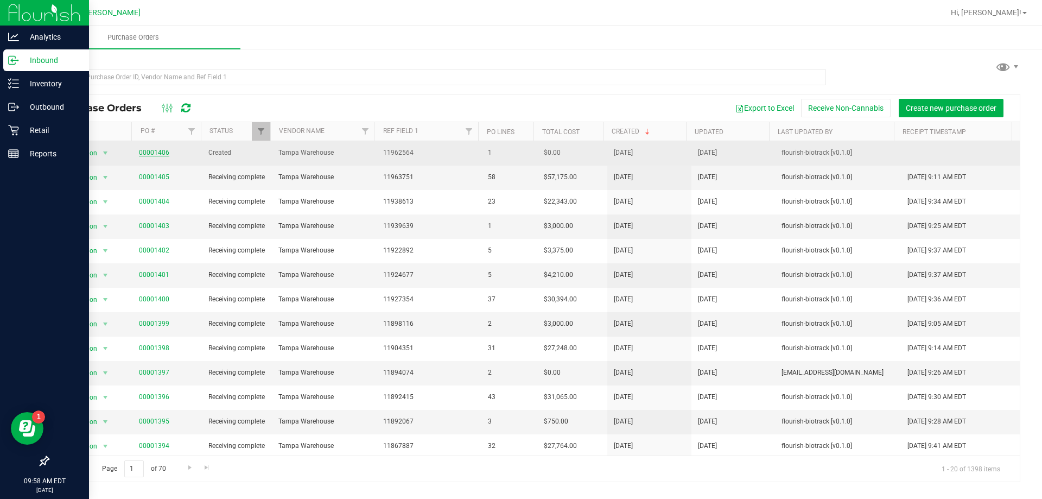
click at [147, 153] on link "00001406" at bounding box center [154, 153] width 30 height 8
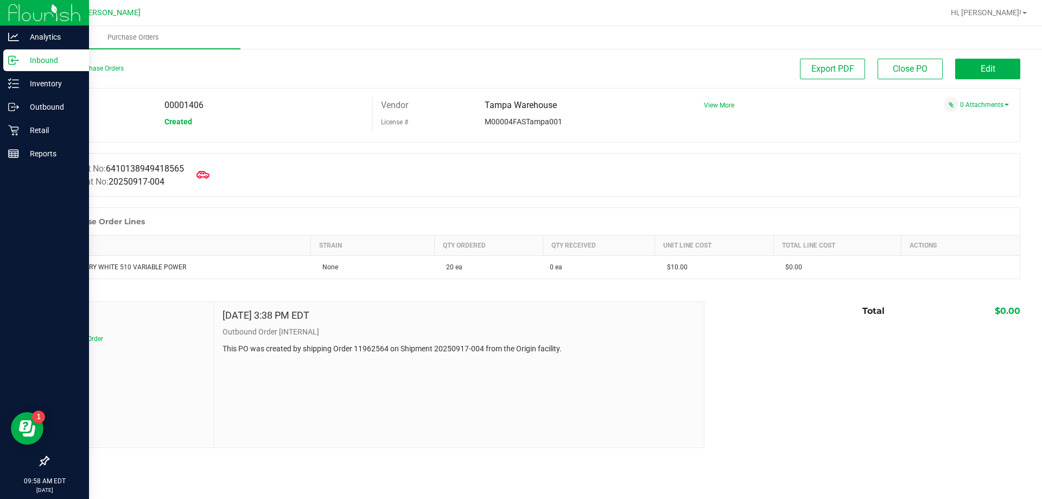
click at [223, 169] on div "Manifest No: 6410138949418565 Shipment No: 20250917-004" at bounding box center [534, 174] width 973 height 43
click at [210, 171] on icon at bounding box center [203, 175] width 14 height 14
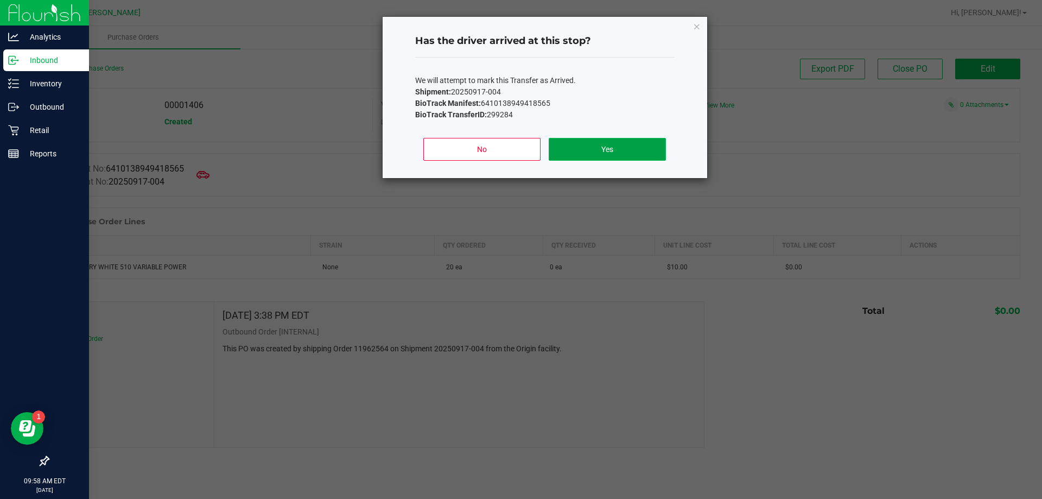
click at [609, 159] on button "Yes" at bounding box center [607, 149] width 117 height 23
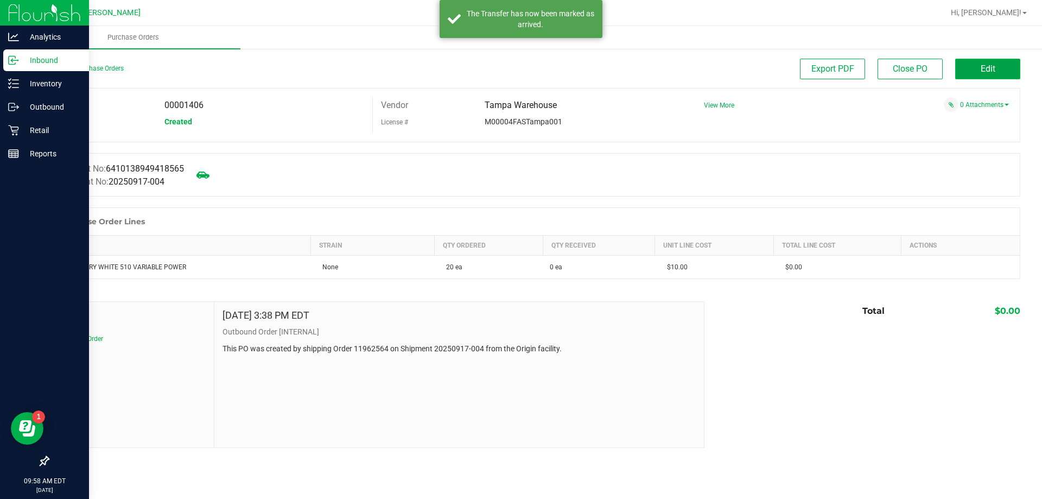
click at [990, 63] on button "Edit" at bounding box center [988, 69] width 65 height 21
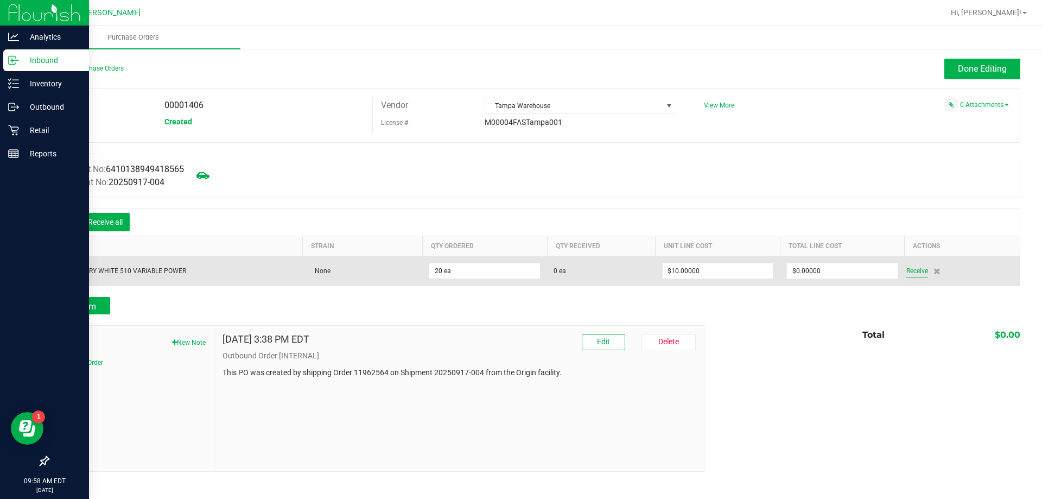
click at [921, 268] on span "Receive" at bounding box center [918, 270] width 22 height 13
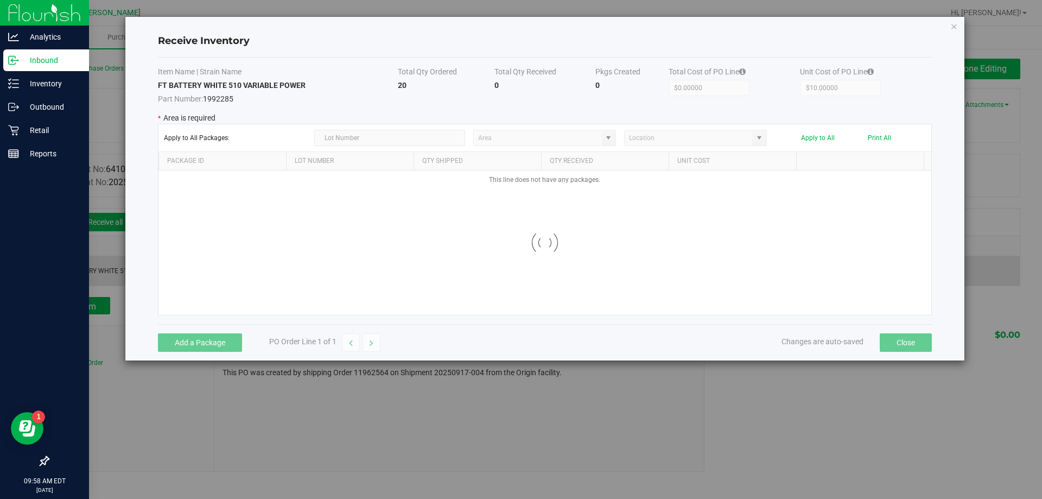
type input "Pantry"
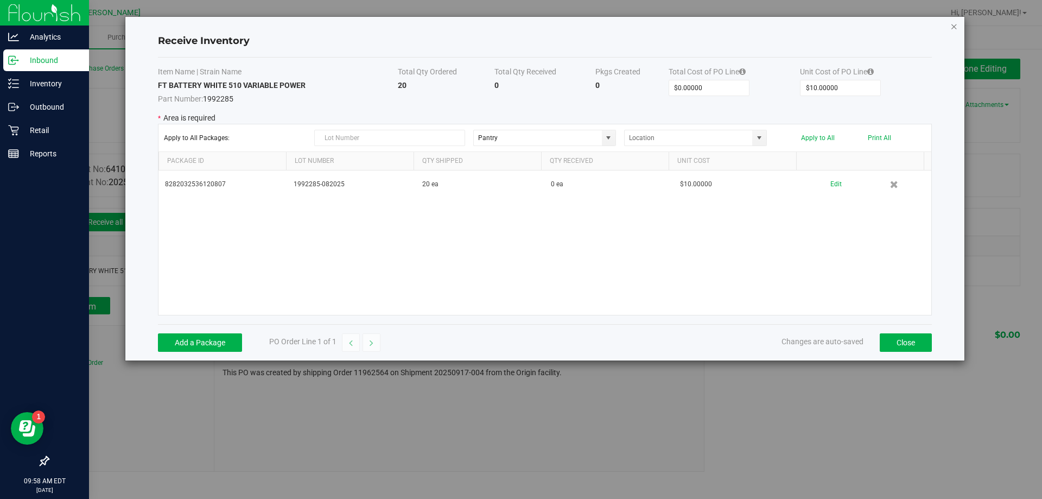
click at [952, 28] on icon "Close modal" at bounding box center [955, 26] width 8 height 13
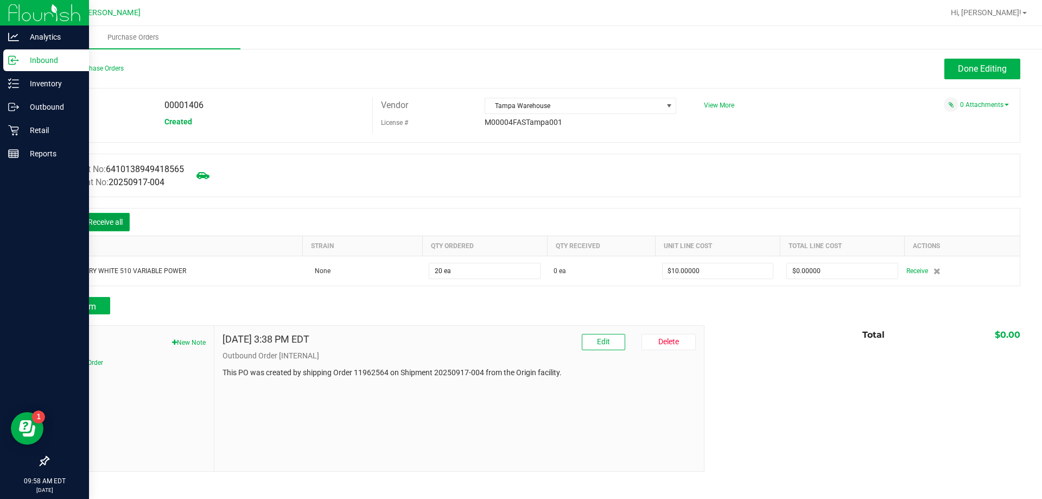
click at [109, 223] on button "Receive all" at bounding box center [105, 222] width 49 height 18
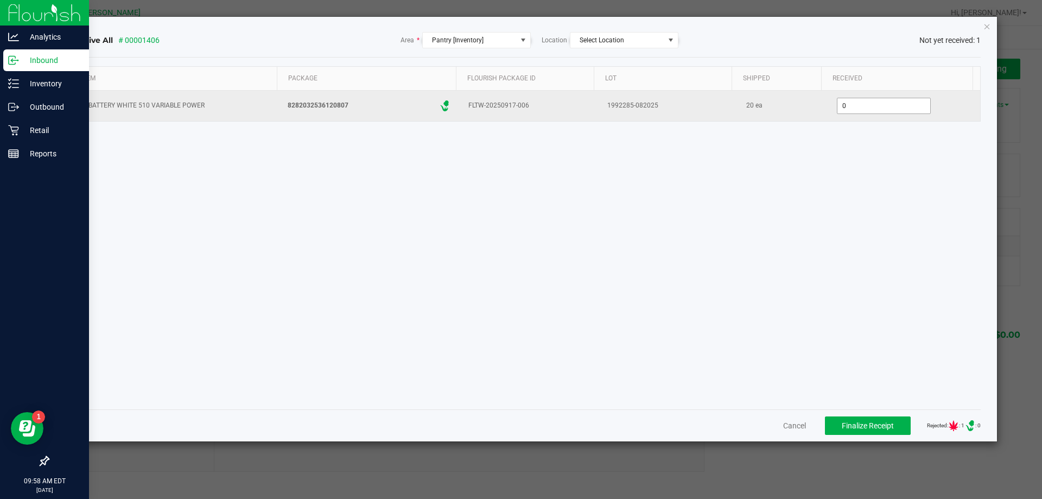
click at [890, 101] on input "0" at bounding box center [884, 105] width 93 height 15
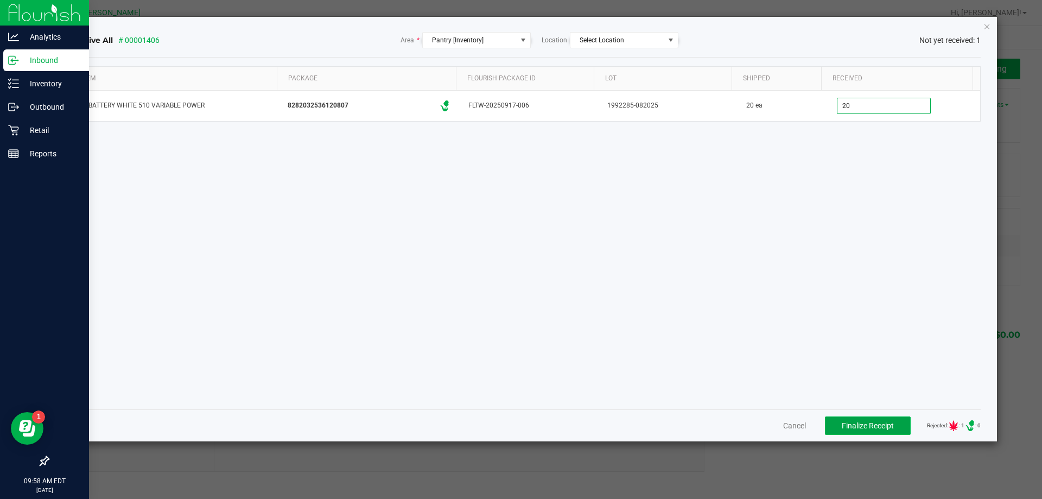
type input "20 ea"
click at [874, 424] on span "Finalize Receipt" at bounding box center [868, 425] width 52 height 9
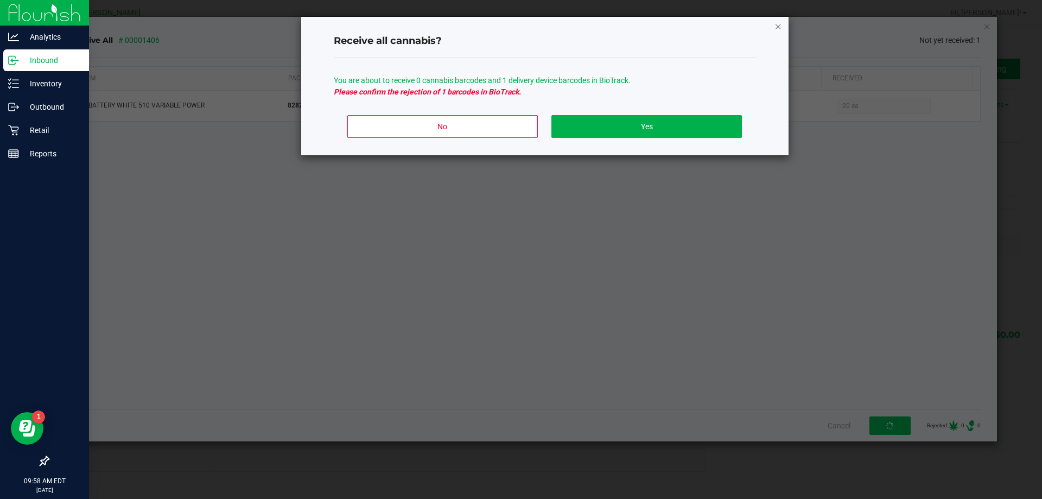
click at [781, 29] on icon "Close" at bounding box center [779, 26] width 8 height 13
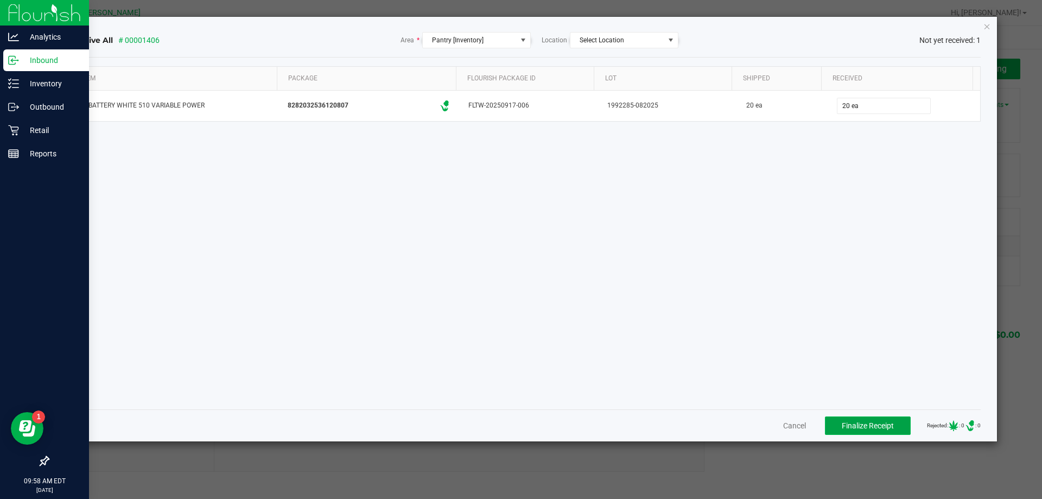
click at [849, 421] on span "Finalize Receipt" at bounding box center [868, 425] width 52 height 9
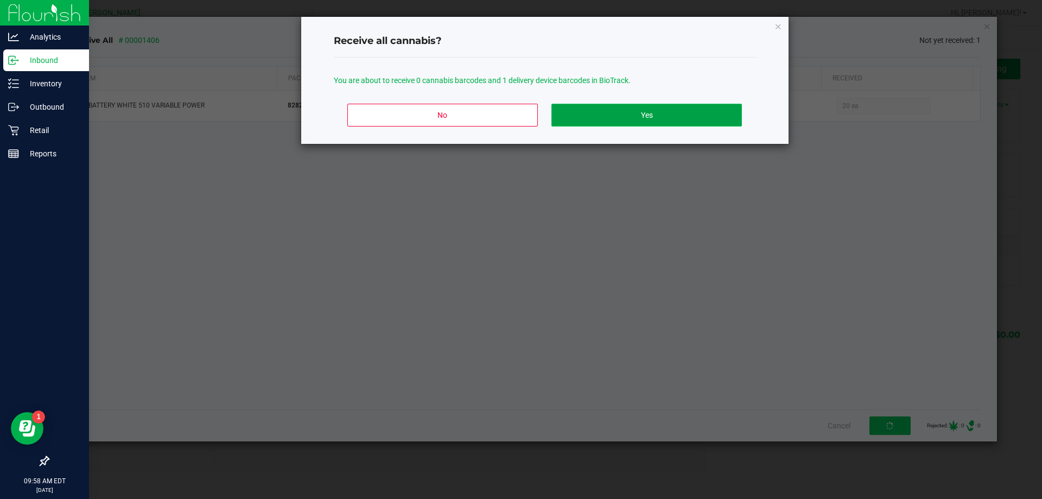
click at [631, 113] on button "Yes" at bounding box center [647, 115] width 190 height 23
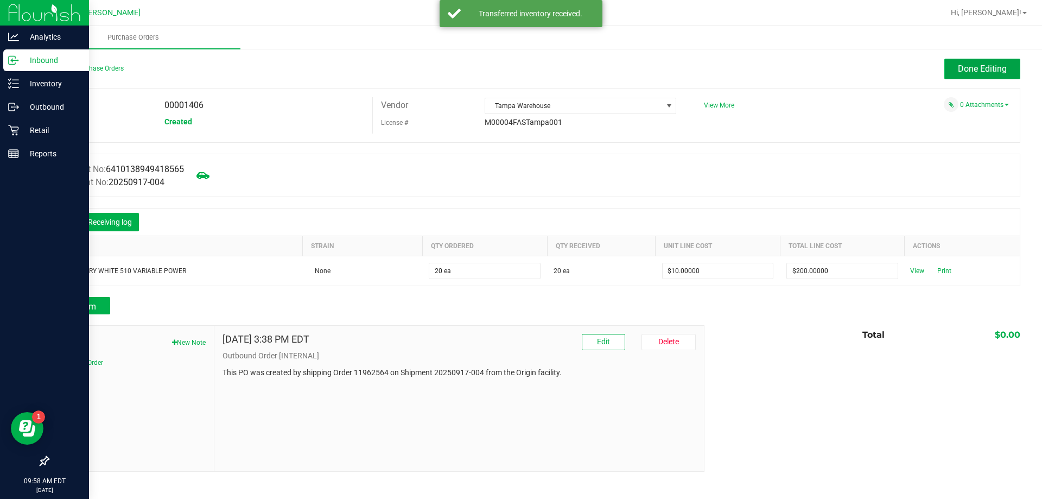
click at [992, 73] on span "Done Editing" at bounding box center [982, 69] width 49 height 10
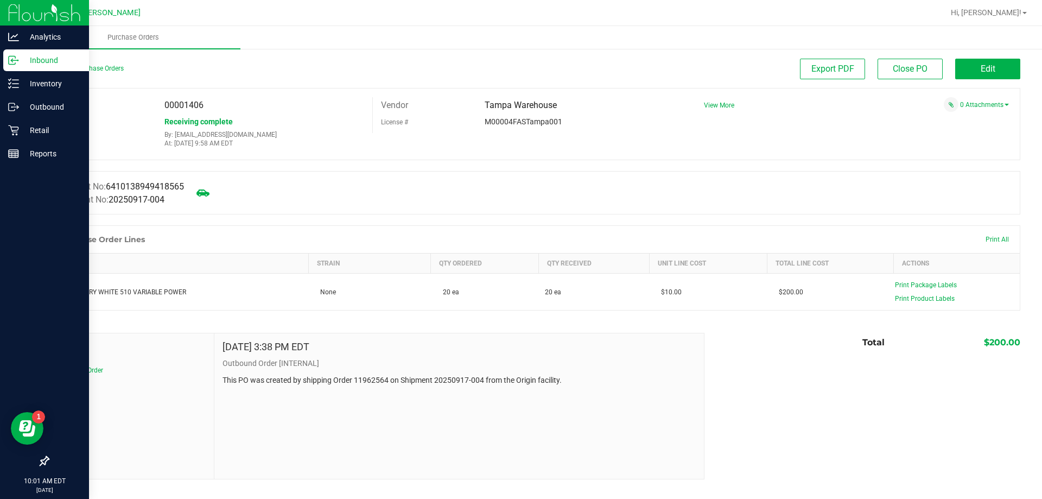
click at [107, 73] on div "Back to Purchase Orders" at bounding box center [169, 69] width 243 height 20
click at [110, 70] on link "Back to Purchase Orders" at bounding box center [86, 69] width 76 height 8
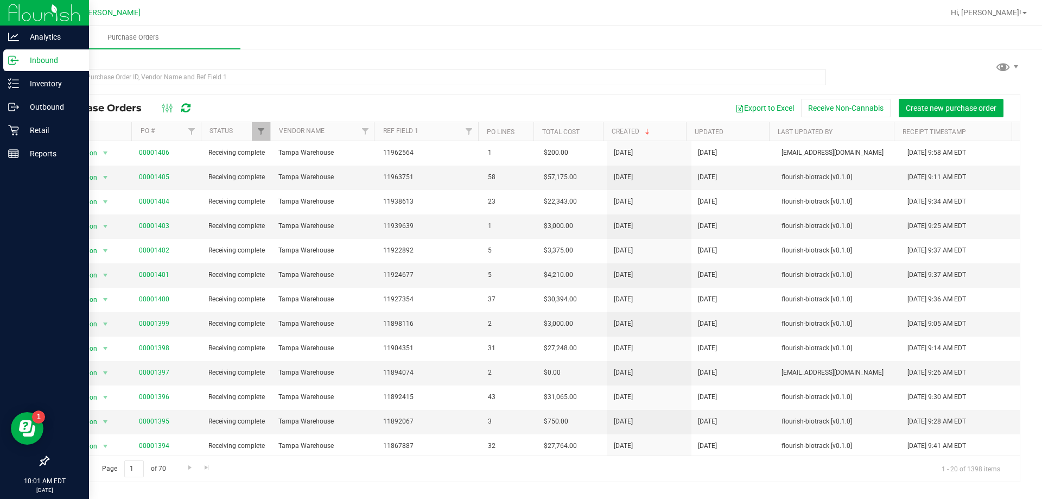
click at [47, 60] on p "Inbound" at bounding box center [51, 60] width 65 height 13
click at [16, 128] on icon at bounding box center [13, 130] width 11 height 11
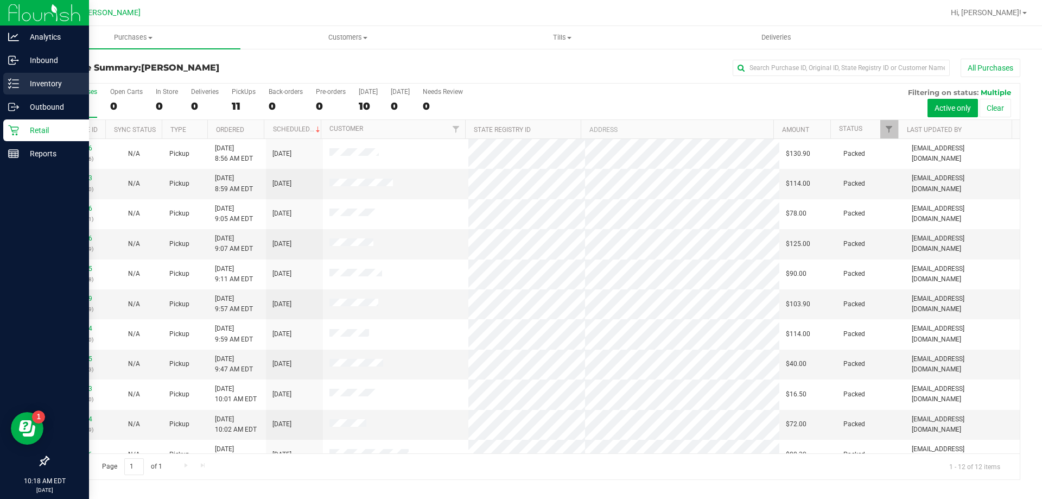
click at [35, 90] on p "Inventory" at bounding box center [51, 83] width 65 height 13
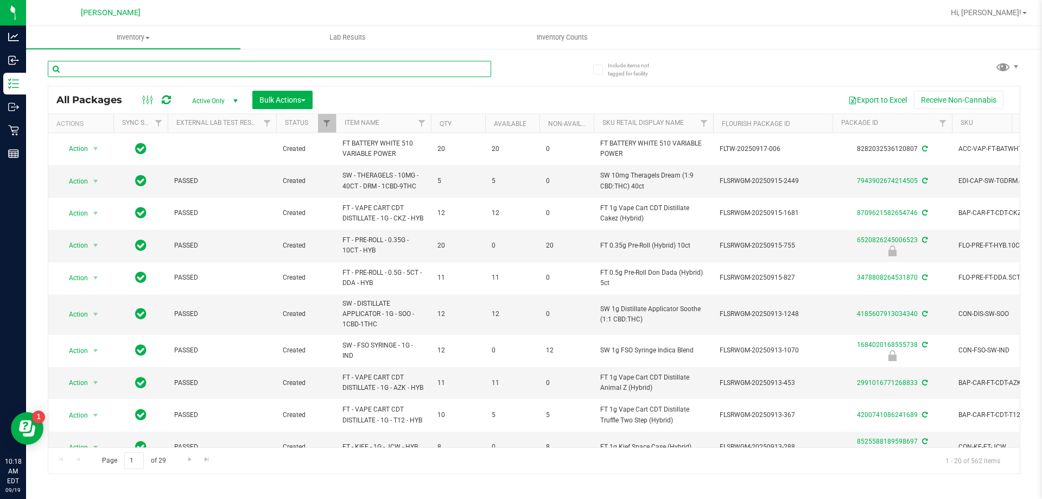
click at [179, 62] on input "text" at bounding box center [270, 69] width 444 height 16
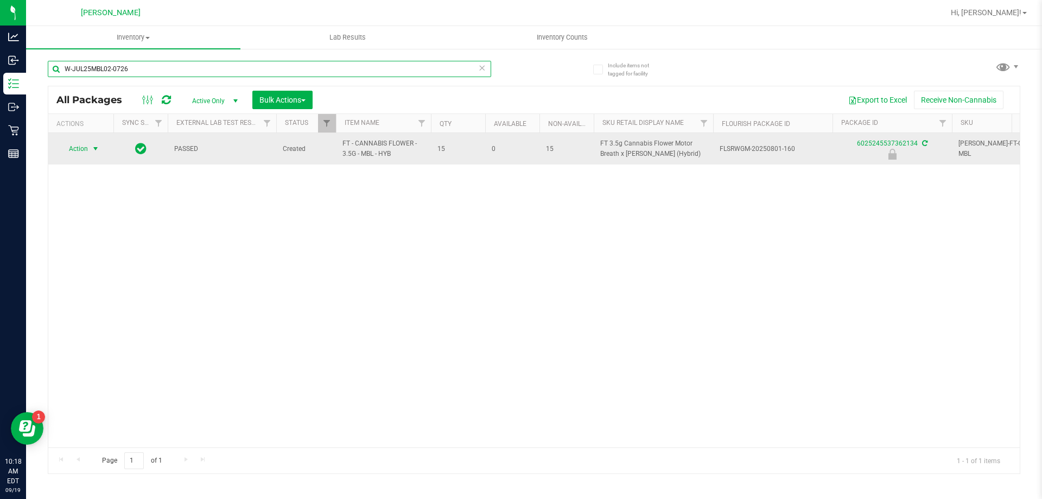
type input "W-JUL25MBL02-0726"
click at [85, 147] on span "Action" at bounding box center [73, 148] width 29 height 15
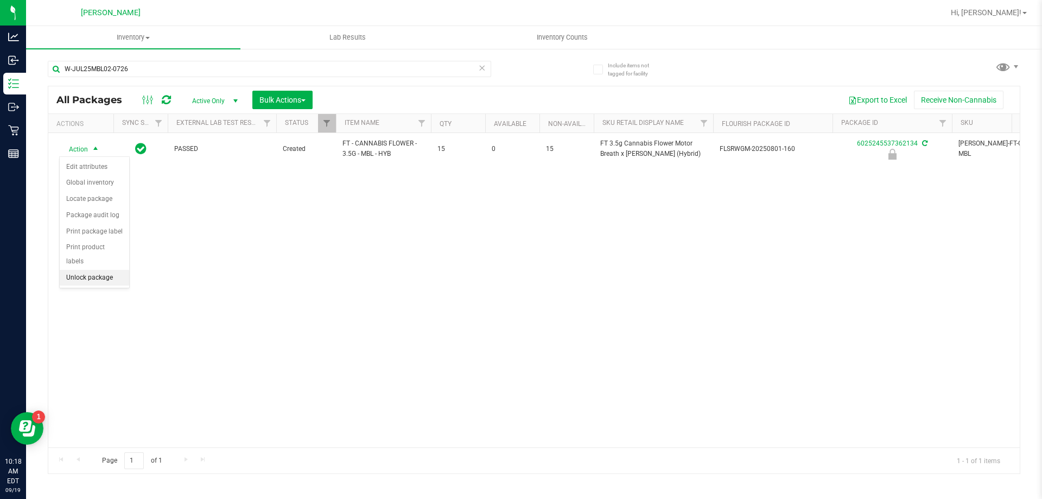
click at [86, 270] on li "Unlock package" at bounding box center [94, 278] width 69 height 16
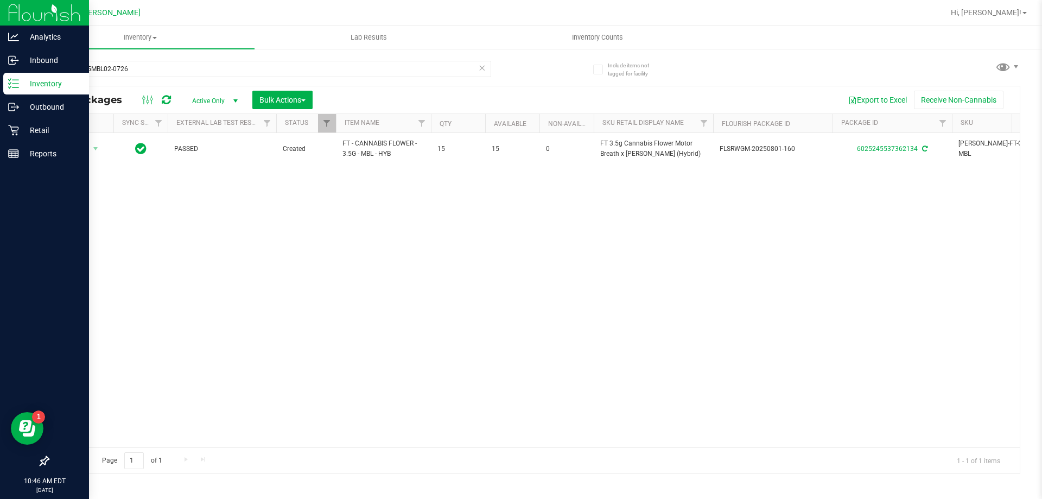
click at [47, 85] on p "Inventory" at bounding box center [51, 83] width 65 height 13
